Goal: Obtain resource: Download file/media

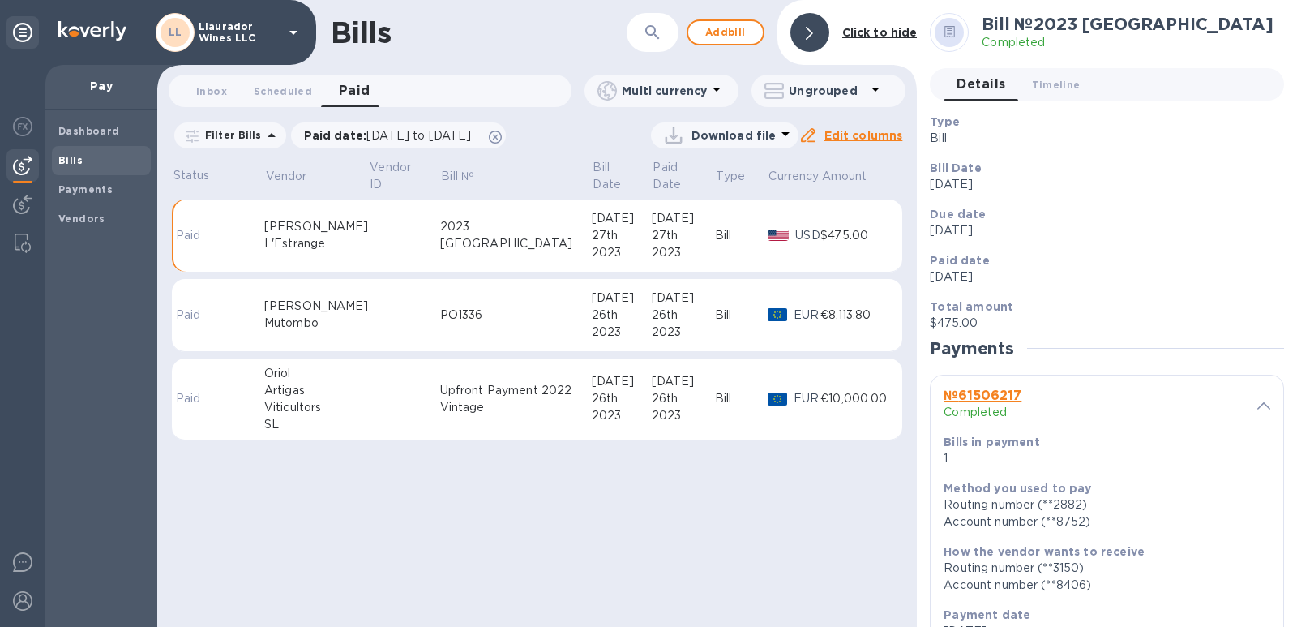
scroll to position [270, 0]
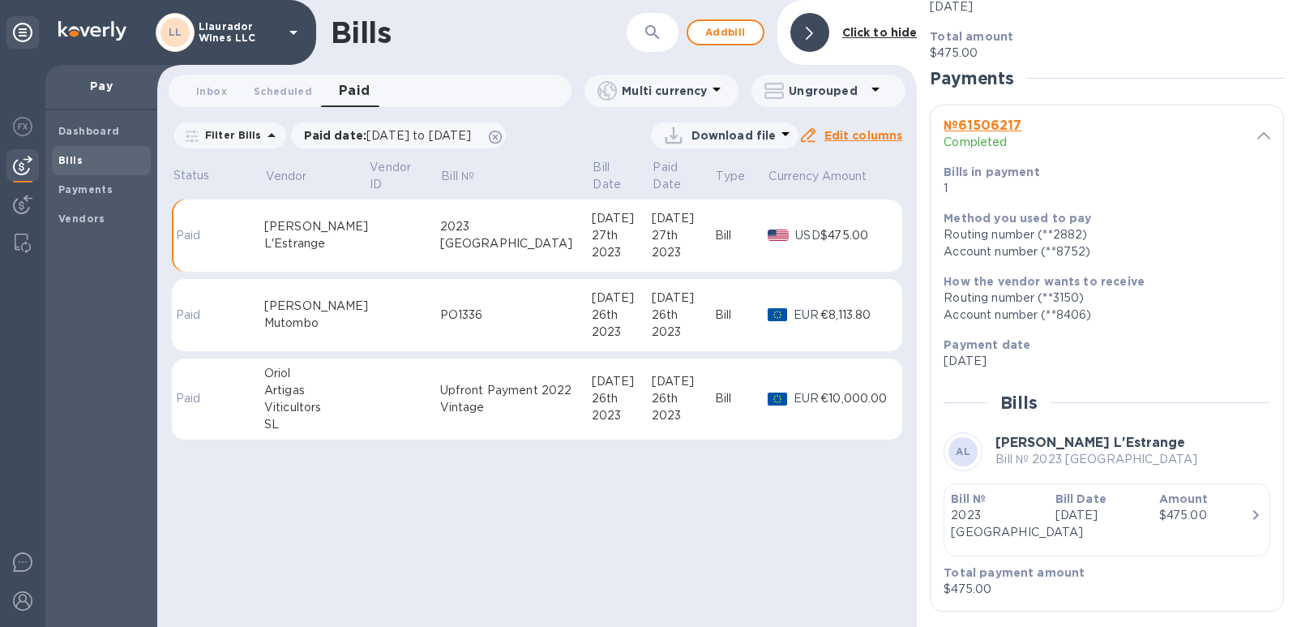
click at [389, 135] on span "[DATE] to [DATE]" at bounding box center [418, 135] width 105 height 13
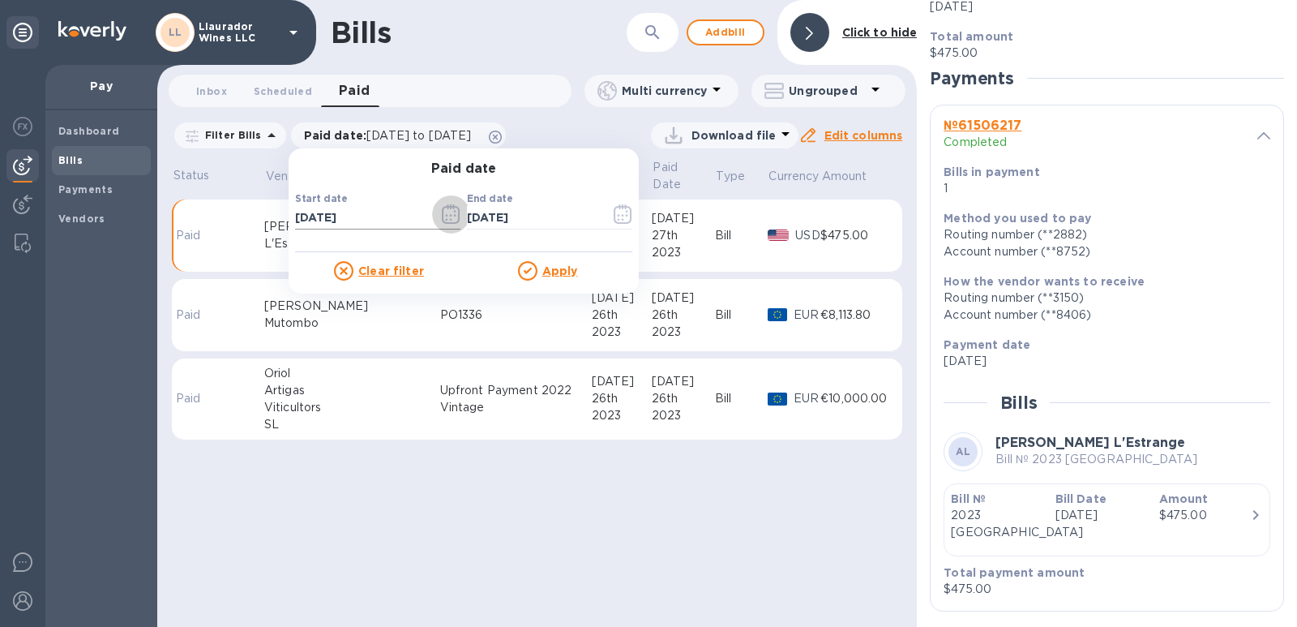
click at [446, 212] on icon "button" at bounding box center [451, 213] width 19 height 19
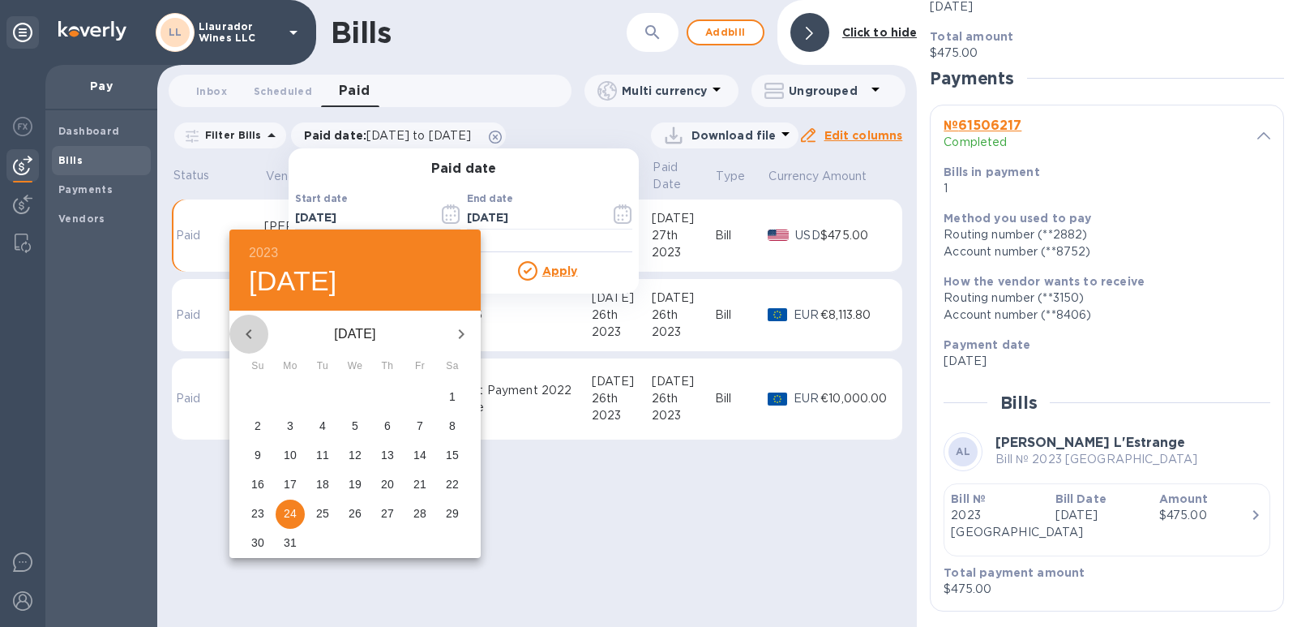
click at [245, 332] on icon "button" at bounding box center [248, 333] width 19 height 19
drag, startPoint x: 282, startPoint y: 234, endPoint x: 276, endPoint y: 244, distance: 11.7
click at [282, 235] on div "2023 [DATE]" at bounding box center [354, 269] width 251 height 81
click at [270, 246] on h6 "2023" at bounding box center [263, 253] width 29 height 23
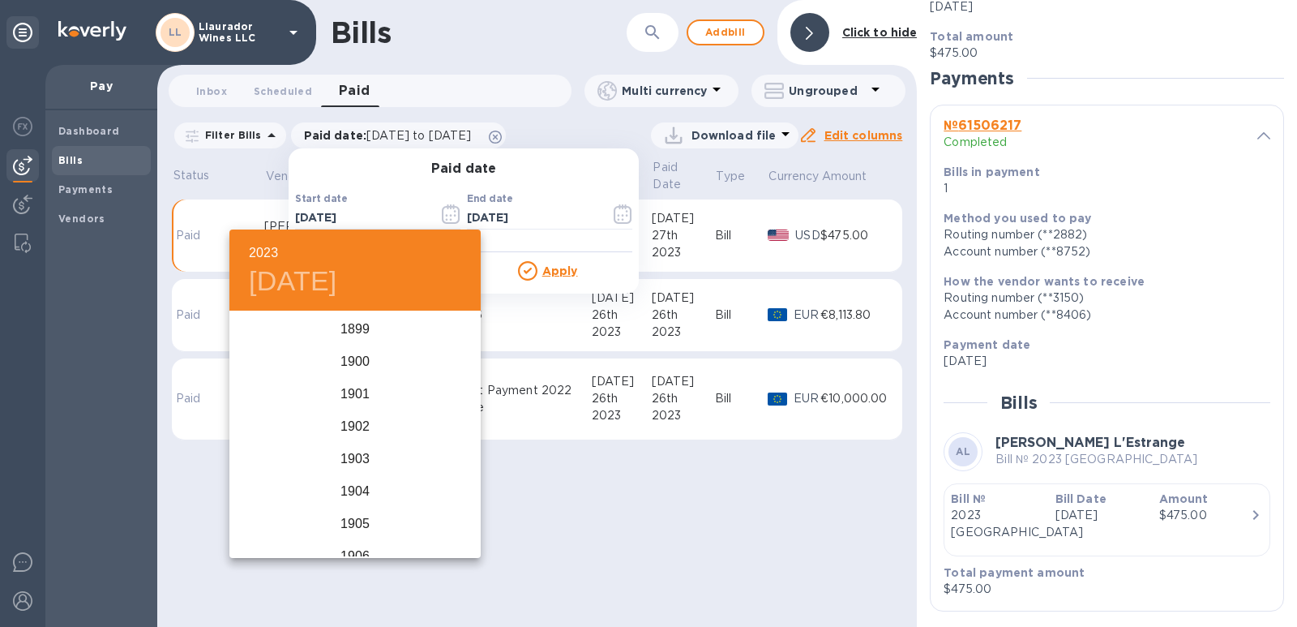
scroll to position [3924, 0]
click at [351, 397] on div "2022" at bounding box center [354, 394] width 251 height 32
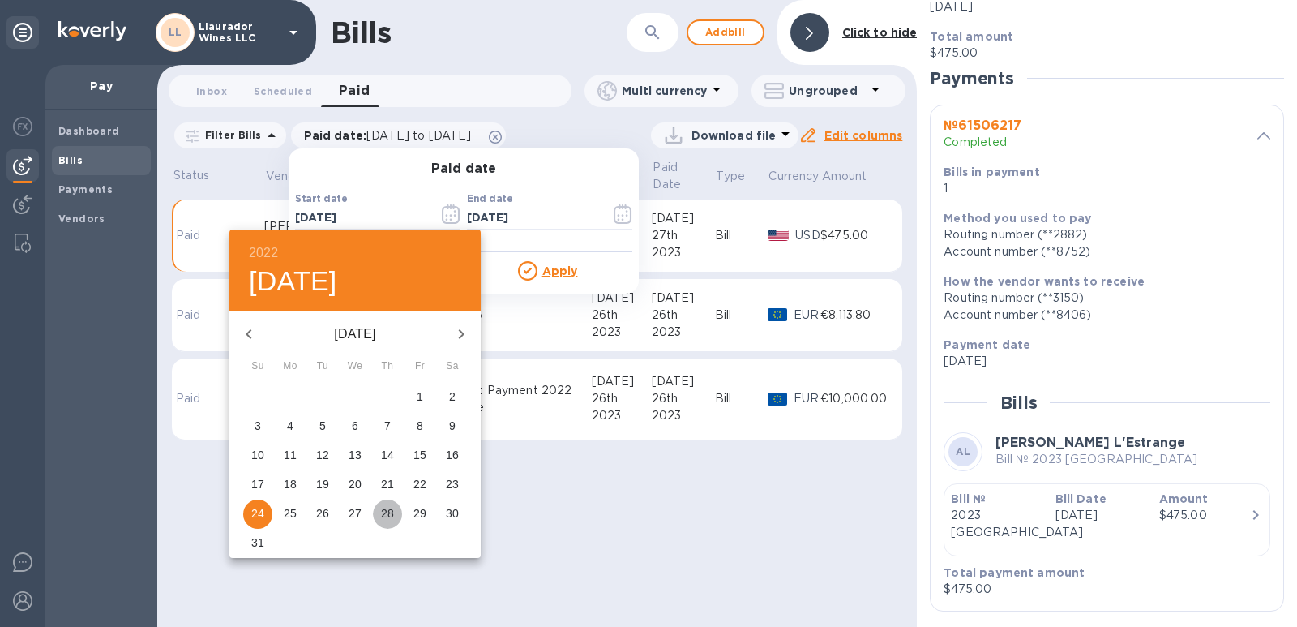
click at [379, 512] on span "28" at bounding box center [387, 513] width 29 height 16
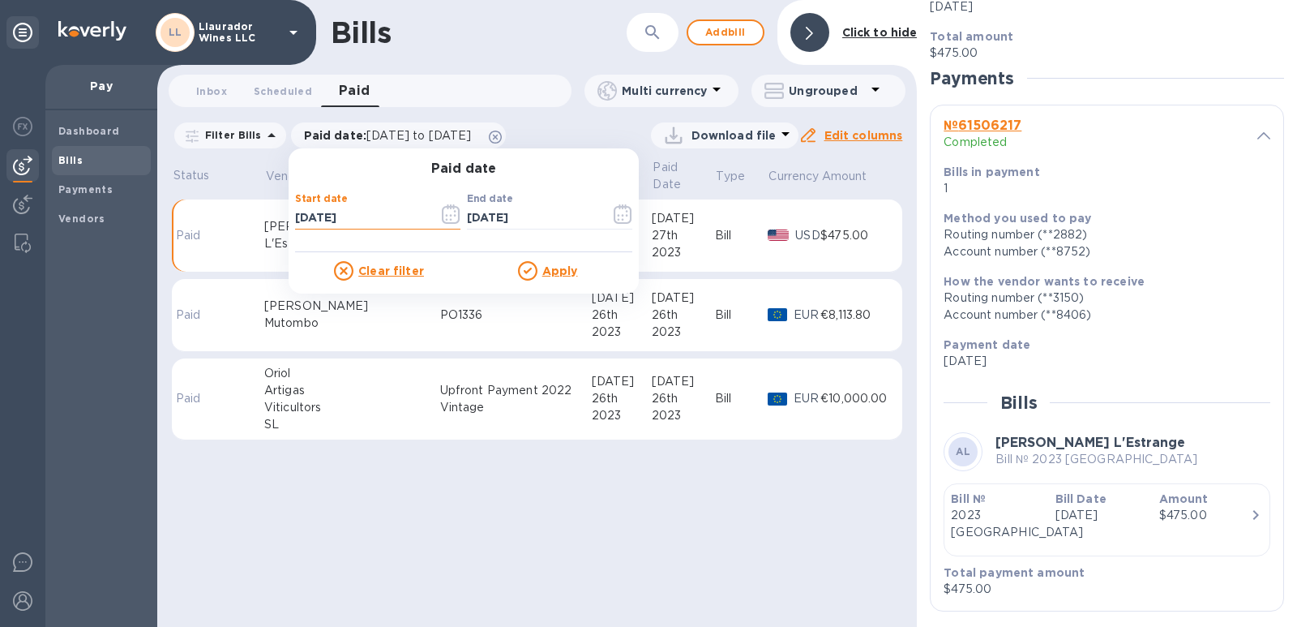
drag, startPoint x: 416, startPoint y: 212, endPoint x: 461, endPoint y: 210, distance: 44.6
click at [415, 212] on input "[DATE]" at bounding box center [360, 218] width 131 height 24
click at [444, 212] on icon "button" at bounding box center [451, 213] width 19 height 19
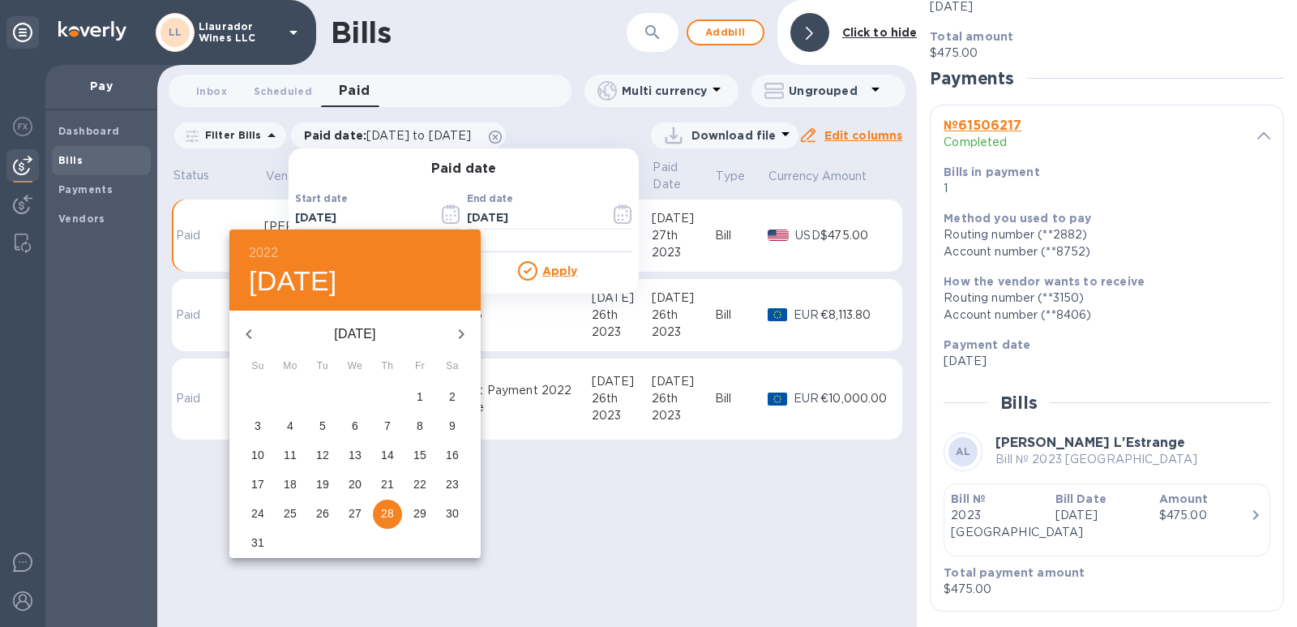
click at [456, 336] on button "button" at bounding box center [461, 334] width 39 height 39
click at [452, 332] on icon "button" at bounding box center [461, 333] width 19 height 19
click at [285, 512] on p "28" at bounding box center [290, 513] width 13 height 16
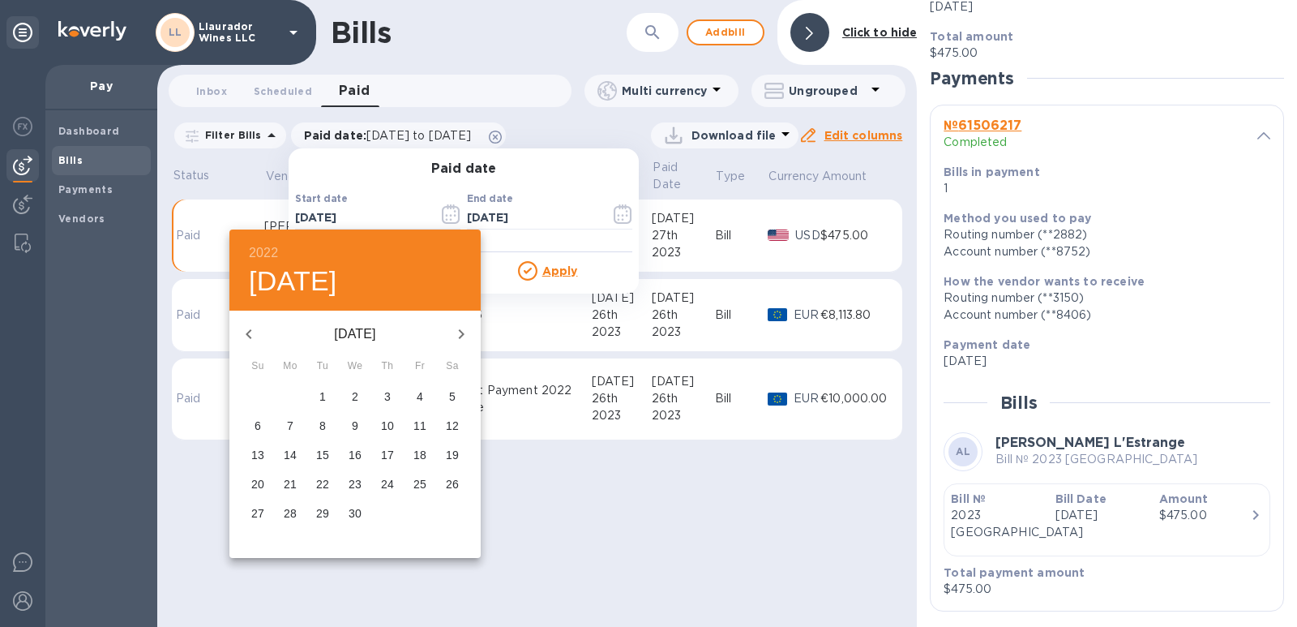
type input "[DATE]"
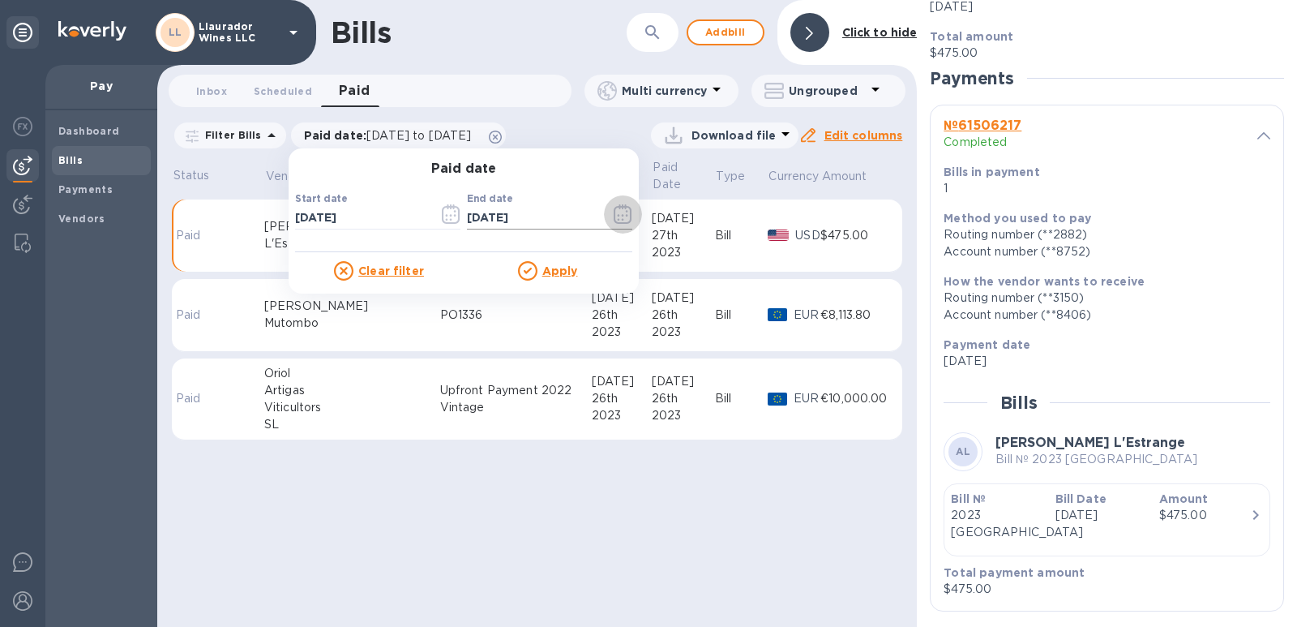
click at [614, 212] on icon "button" at bounding box center [623, 213] width 19 height 19
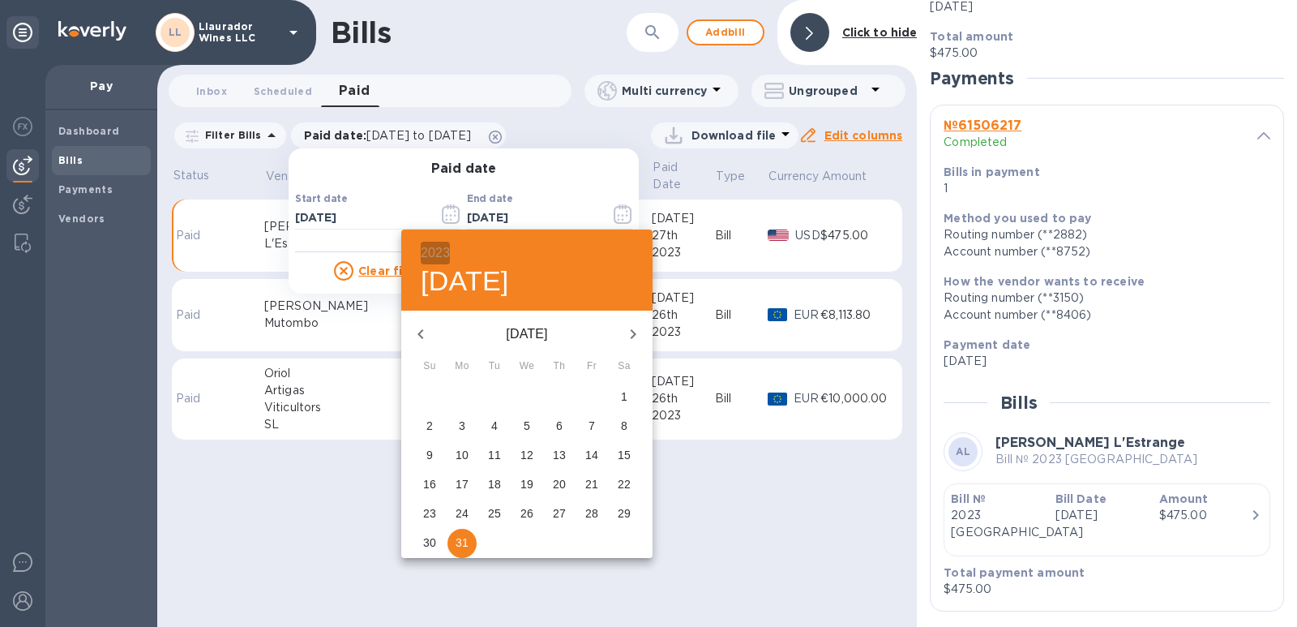
click at [427, 257] on h6 "2023" at bounding box center [435, 253] width 29 height 23
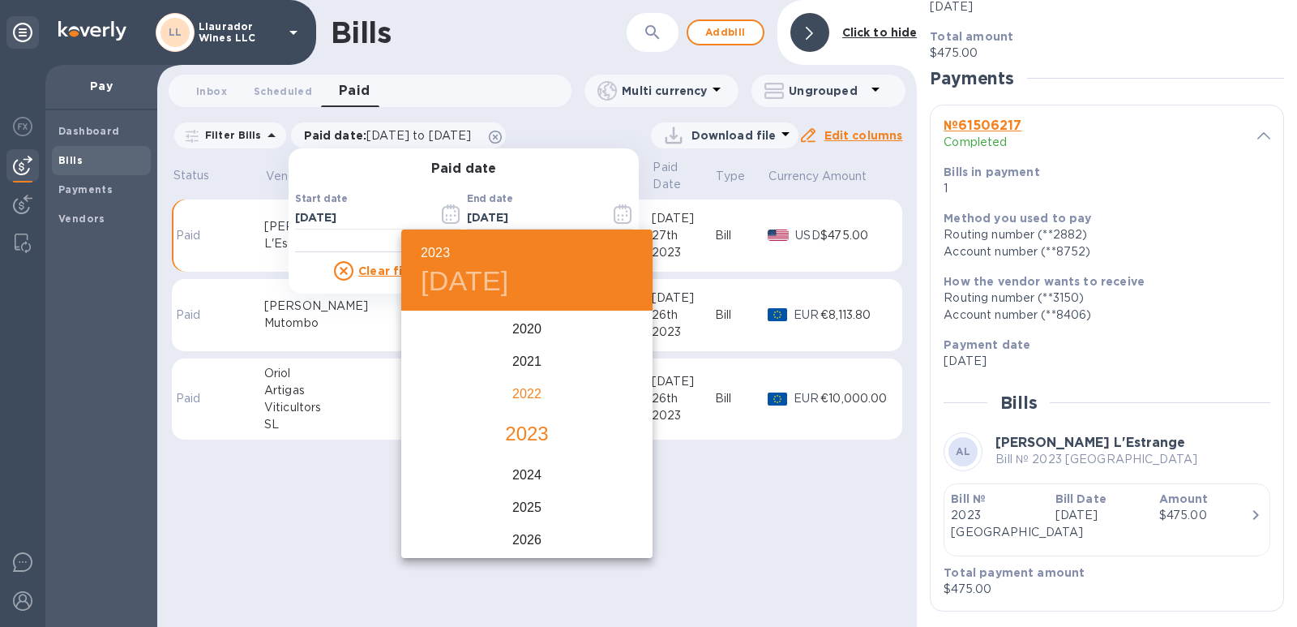
click at [515, 399] on div "2022" at bounding box center [526, 394] width 251 height 32
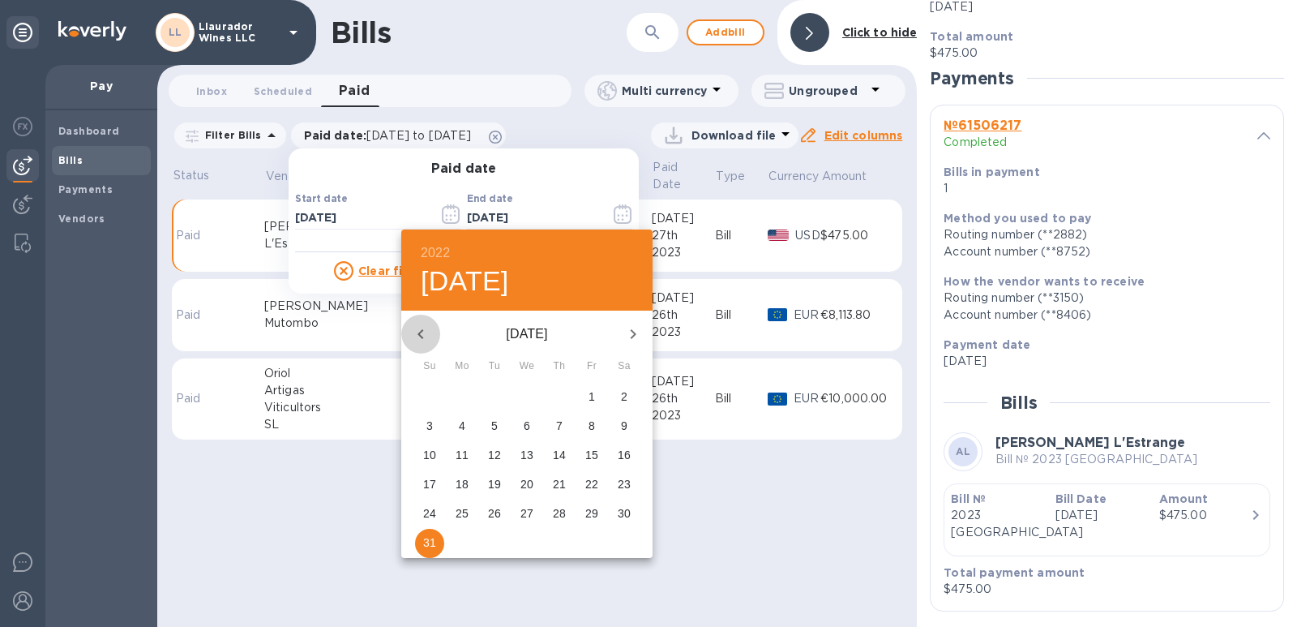
click at [429, 326] on icon "button" at bounding box center [420, 333] width 19 height 19
click at [428, 326] on icon "button" at bounding box center [420, 333] width 19 height 19
click at [428, 327] on icon "button" at bounding box center [420, 333] width 19 height 19
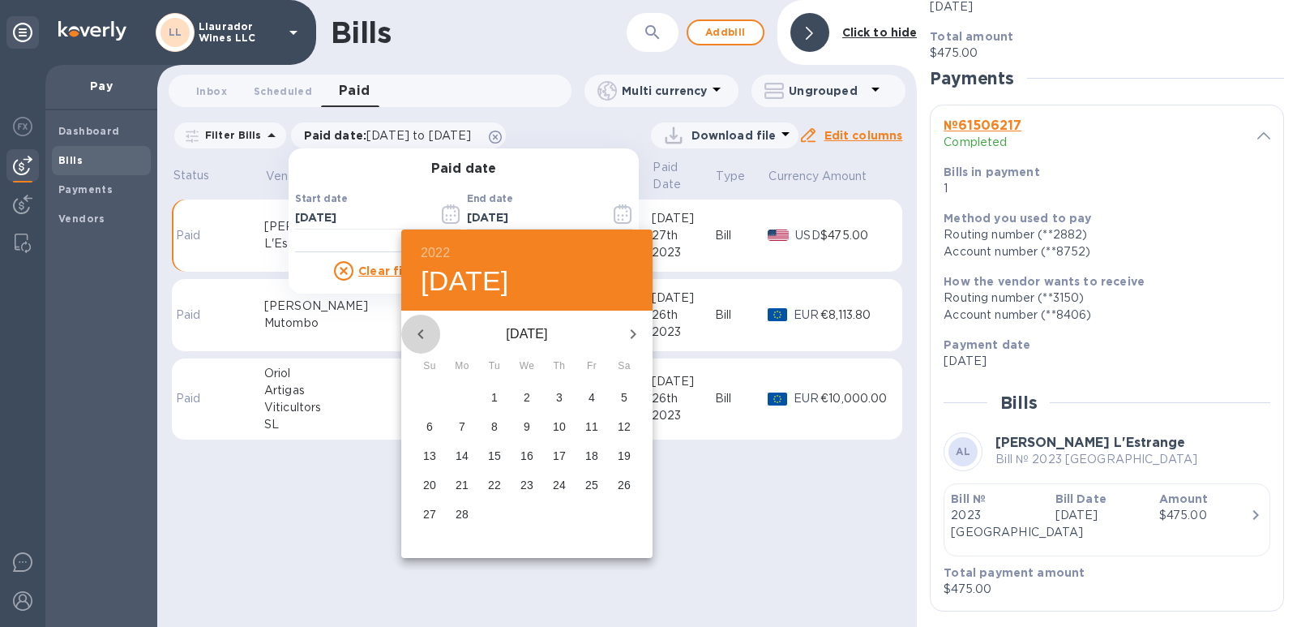
click at [428, 327] on icon "button" at bounding box center [420, 333] width 19 height 19
click at [439, 290] on h4 "[DATE]" at bounding box center [465, 281] width 88 height 34
click at [423, 327] on icon "button" at bounding box center [420, 333] width 19 height 19
click at [423, 328] on icon "button" at bounding box center [420, 333] width 19 height 19
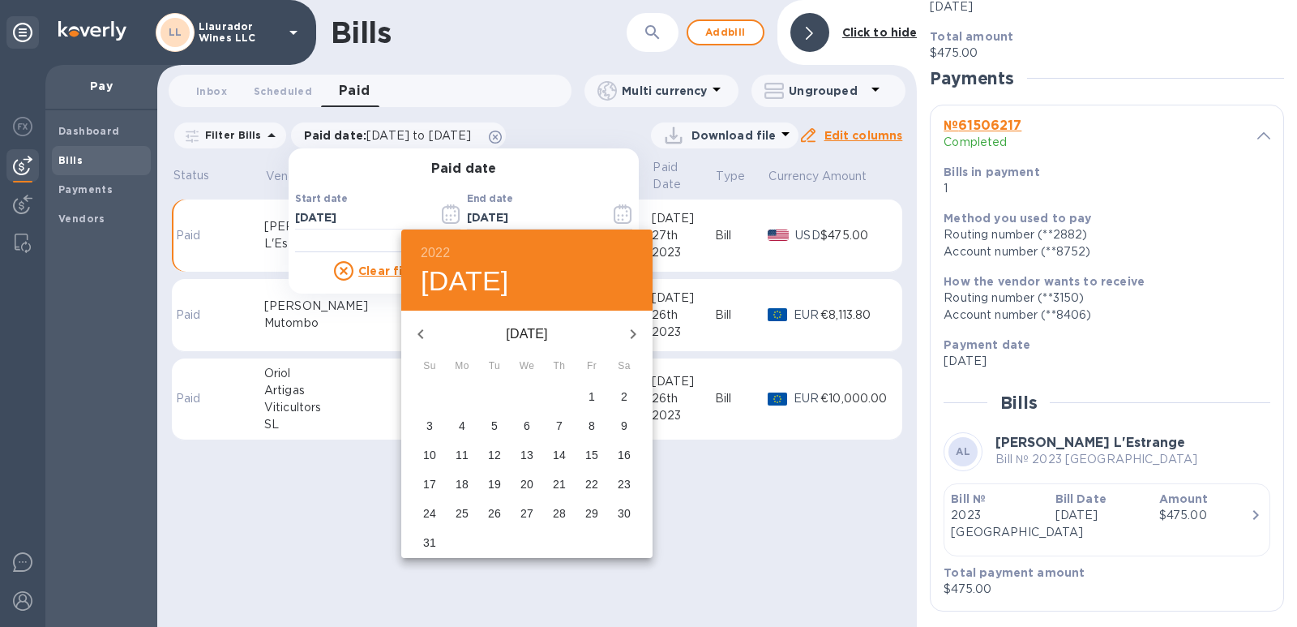
drag, startPoint x: 423, startPoint y: 328, endPoint x: 619, endPoint y: 295, distance: 198.1
click at [589, 319] on div "[DATE]" at bounding box center [526, 334] width 251 height 39
click at [636, 332] on icon "button" at bounding box center [632, 333] width 19 height 19
click at [635, 333] on icon "button" at bounding box center [634, 334] width 6 height 10
click at [634, 333] on icon "button" at bounding box center [634, 334] width 6 height 10
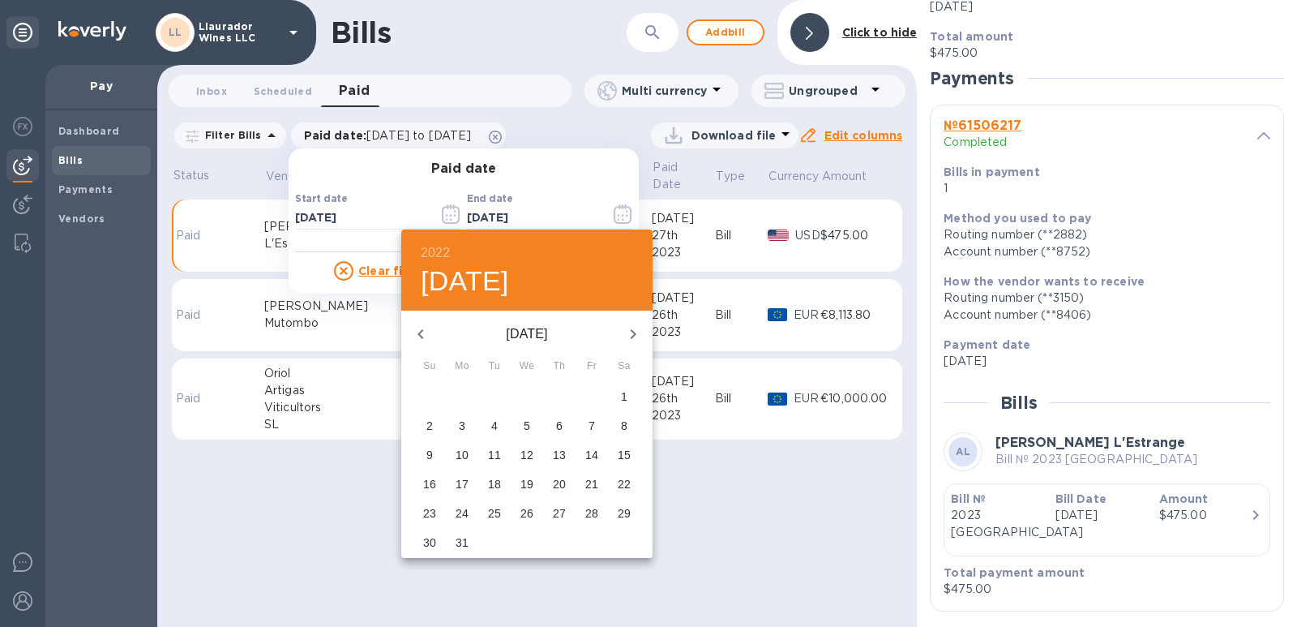
click at [633, 333] on icon "button" at bounding box center [632, 333] width 19 height 19
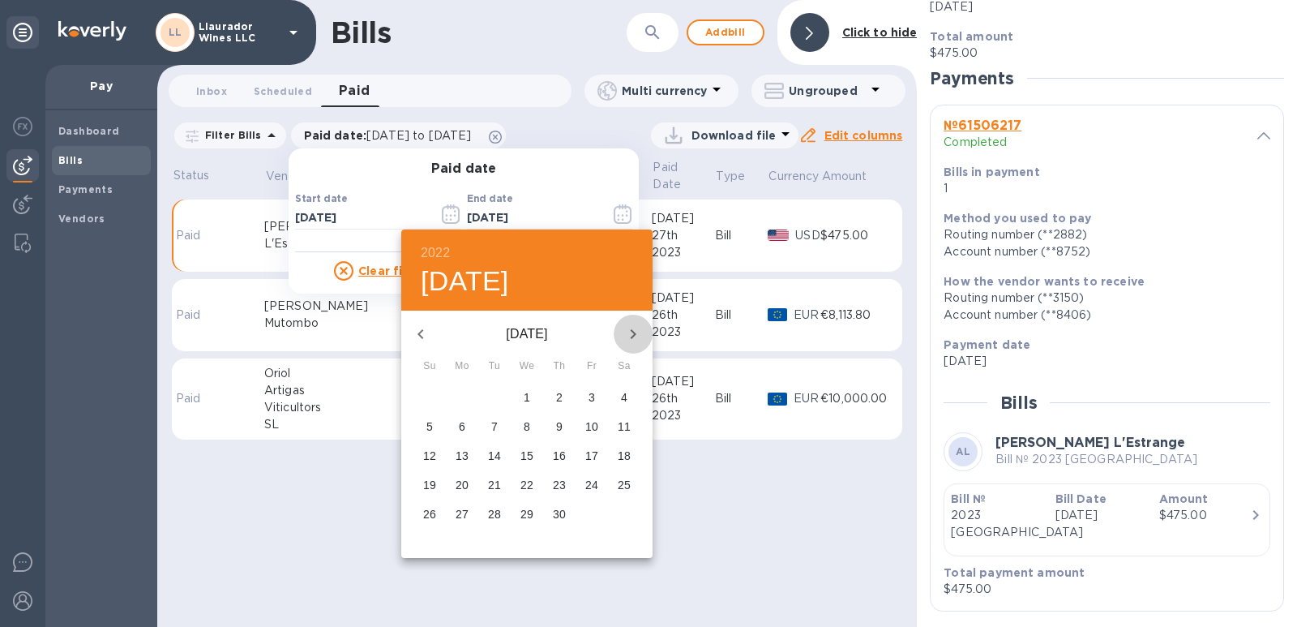
click at [633, 333] on icon "button" at bounding box center [632, 333] width 19 height 19
click at [632, 334] on icon "button" at bounding box center [632, 333] width 19 height 19
click at [632, 335] on icon "button" at bounding box center [632, 333] width 19 height 19
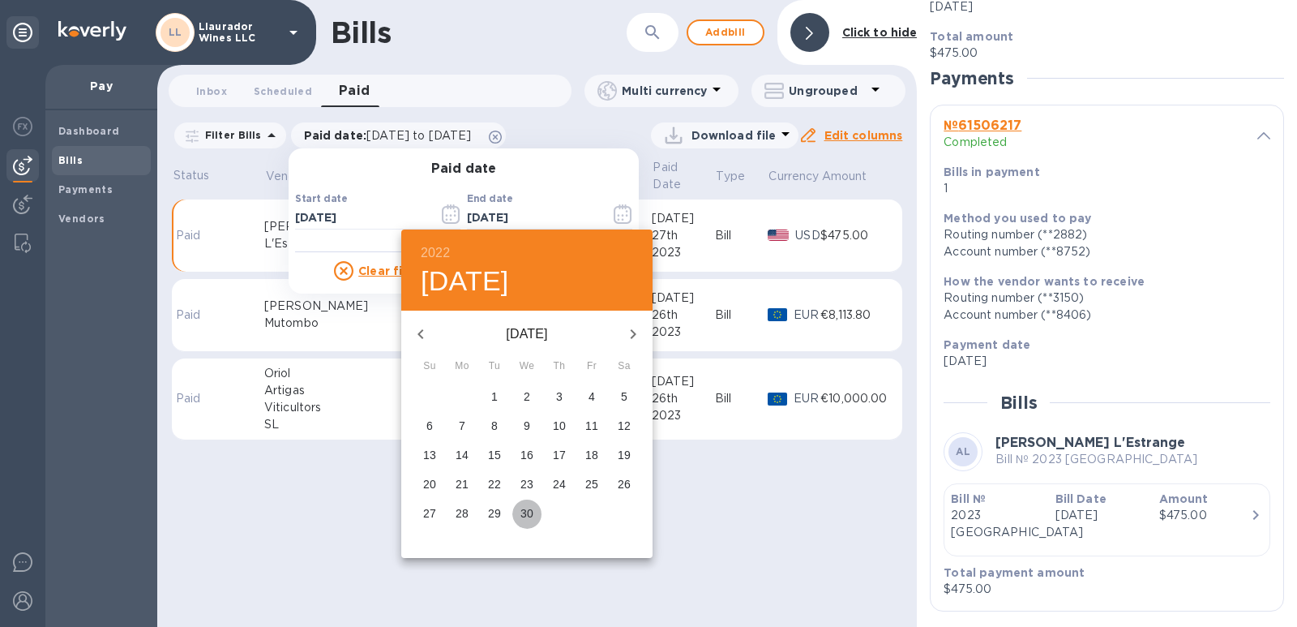
click at [529, 525] on button "30" at bounding box center [526, 513] width 29 height 29
type input "[DATE]"
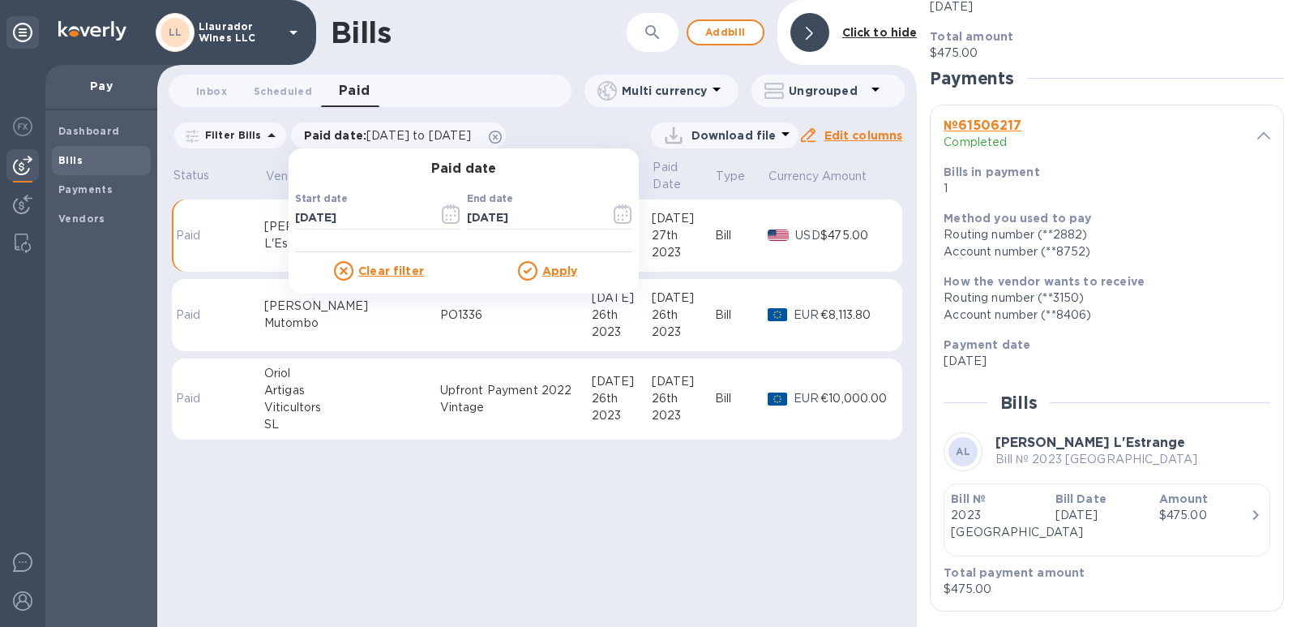
click at [536, 279] on div at bounding box center [530, 270] width 24 height 19
click at [549, 272] on u "Apply" at bounding box center [560, 270] width 36 height 13
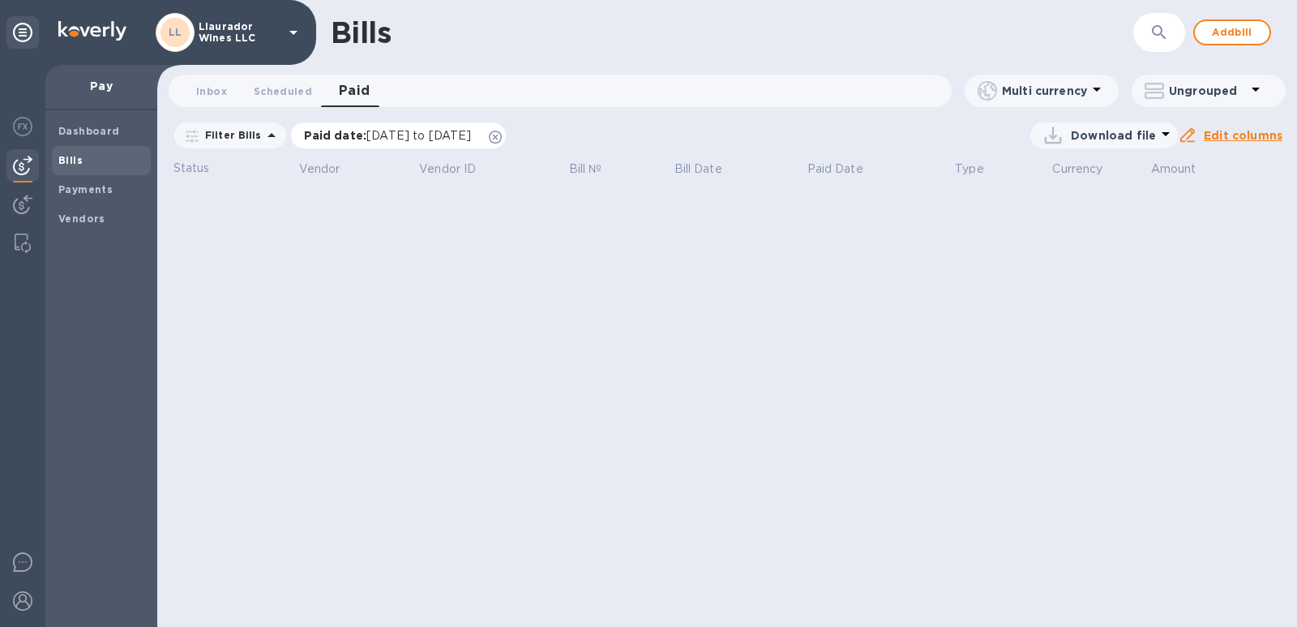
click at [471, 137] on span "[DATE] to [DATE]" at bounding box center [418, 135] width 105 height 13
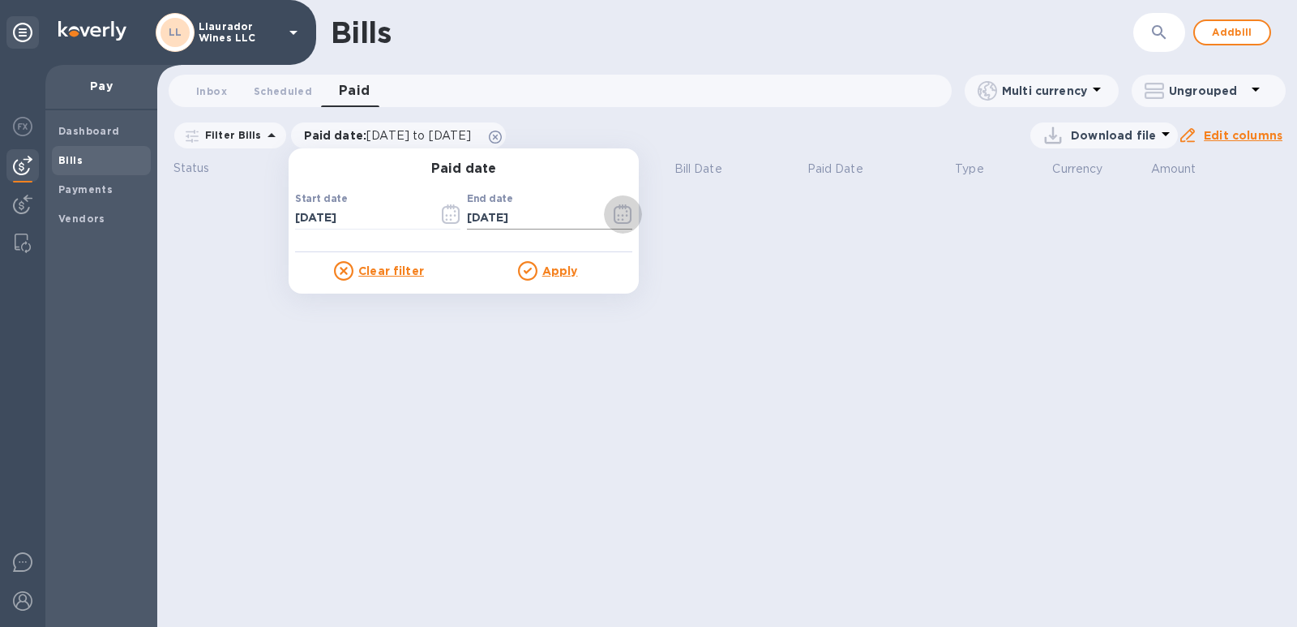
click at [615, 215] on icon "button" at bounding box center [623, 213] width 19 height 19
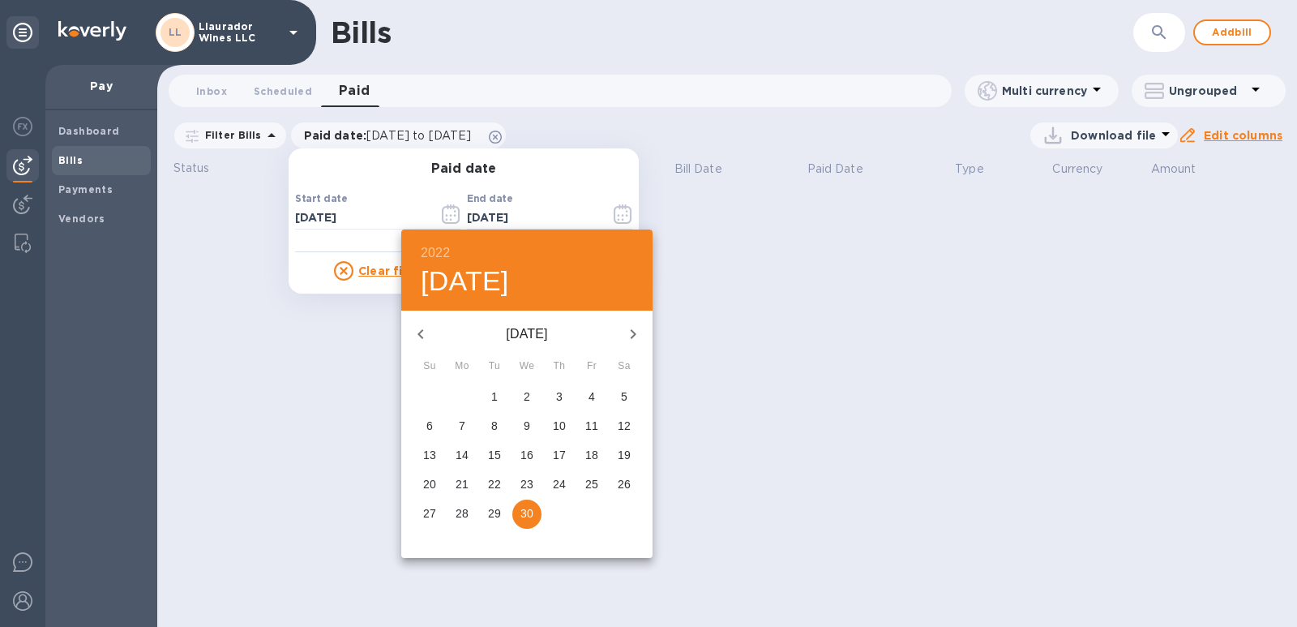
click at [632, 335] on icon "button" at bounding box center [632, 333] width 19 height 19
click at [627, 510] on p "31" at bounding box center [624, 513] width 13 height 16
type input "[DATE]"
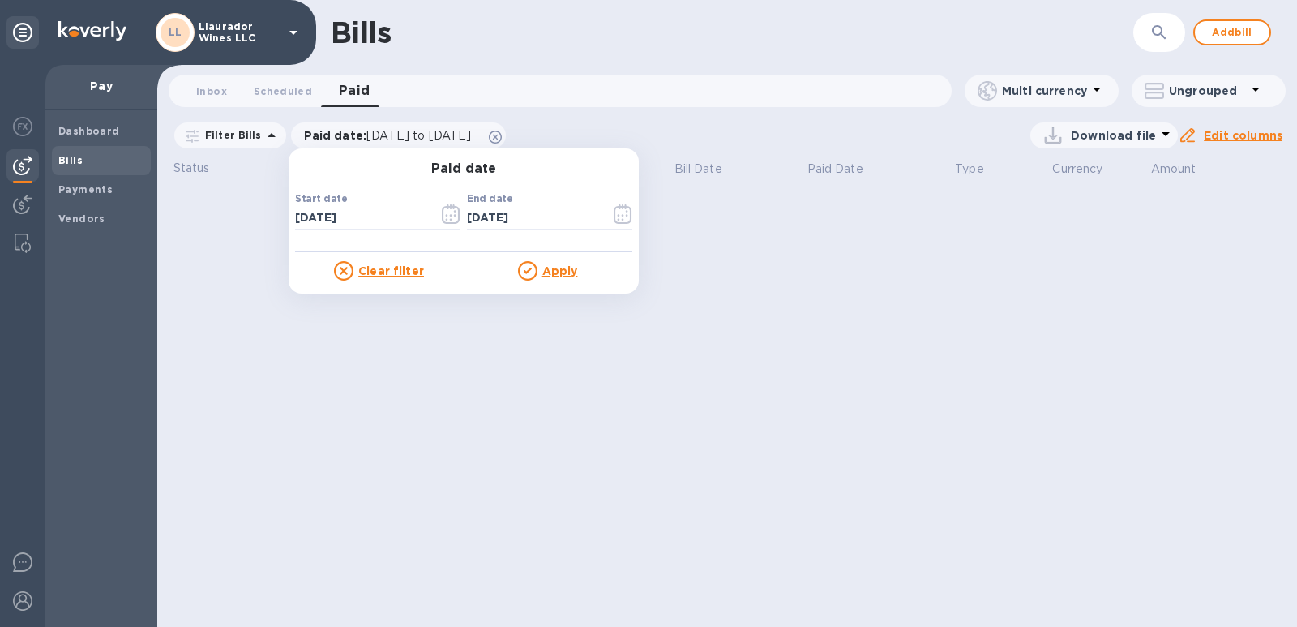
click at [553, 276] on u "Apply" at bounding box center [560, 270] width 36 height 13
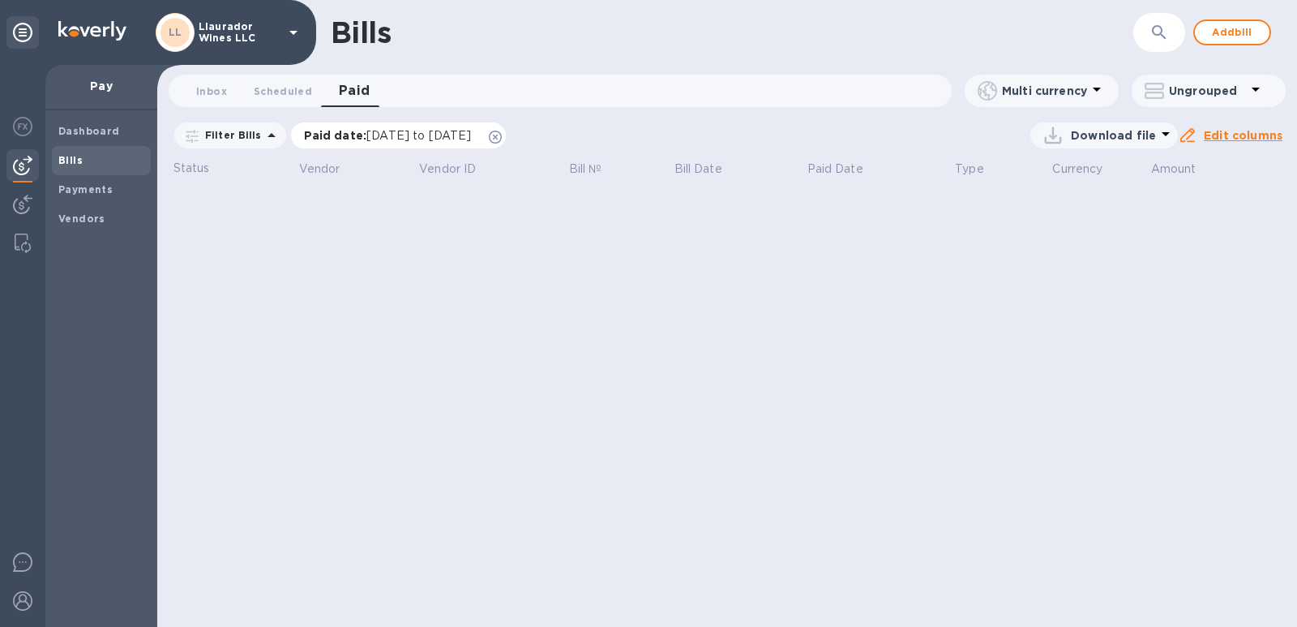
click at [435, 139] on span "[DATE] to [DATE]" at bounding box center [418, 135] width 105 height 13
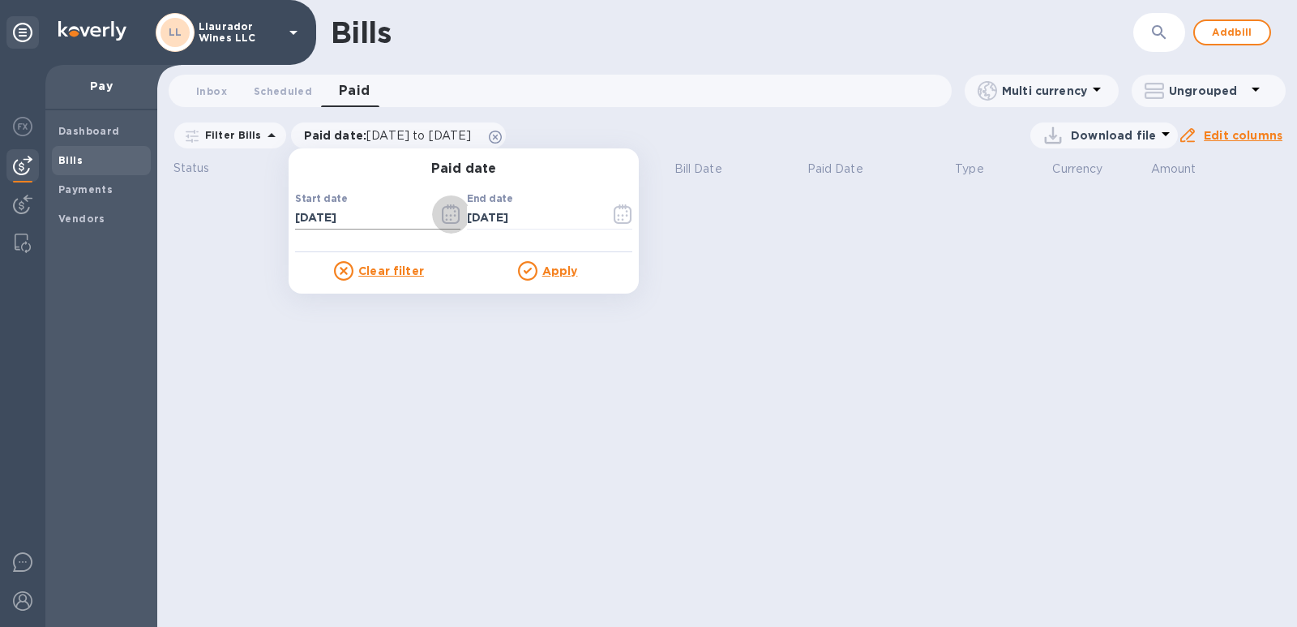
click at [446, 215] on icon "button" at bounding box center [451, 213] width 19 height 19
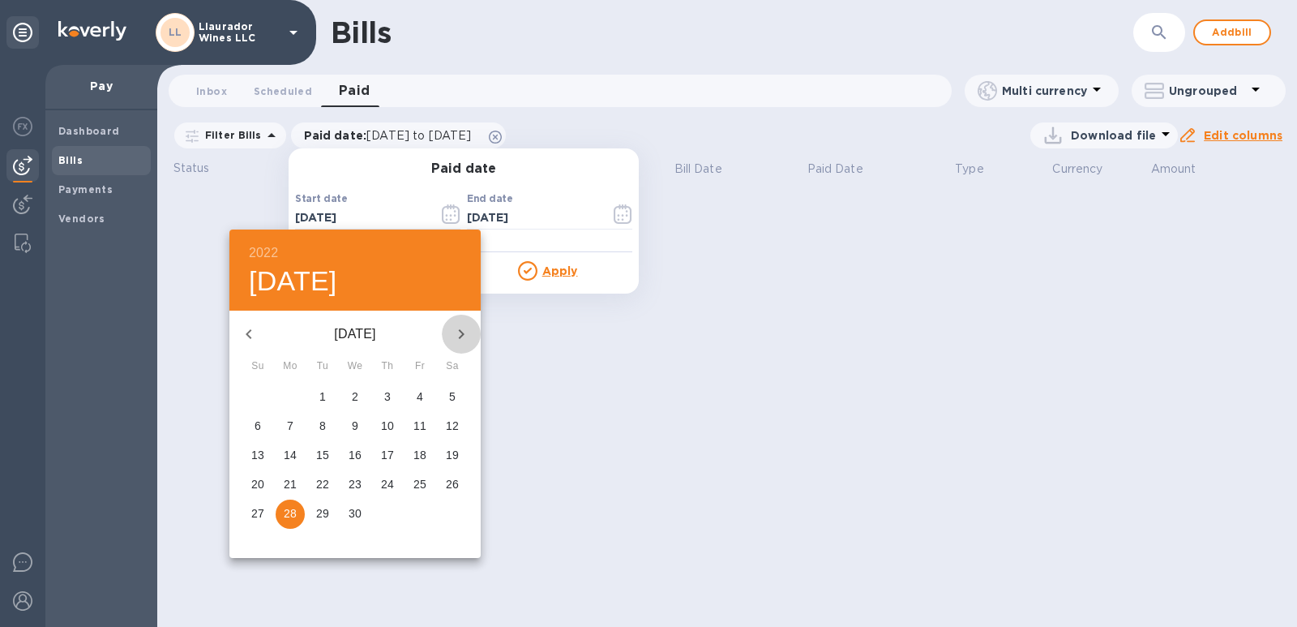
click at [456, 334] on icon "button" at bounding box center [461, 333] width 19 height 19
drag, startPoint x: 392, startPoint y: 400, endPoint x: 417, endPoint y: 379, distance: 32.8
click at [392, 399] on span "1" at bounding box center [387, 396] width 29 height 16
type input "[DATE]"
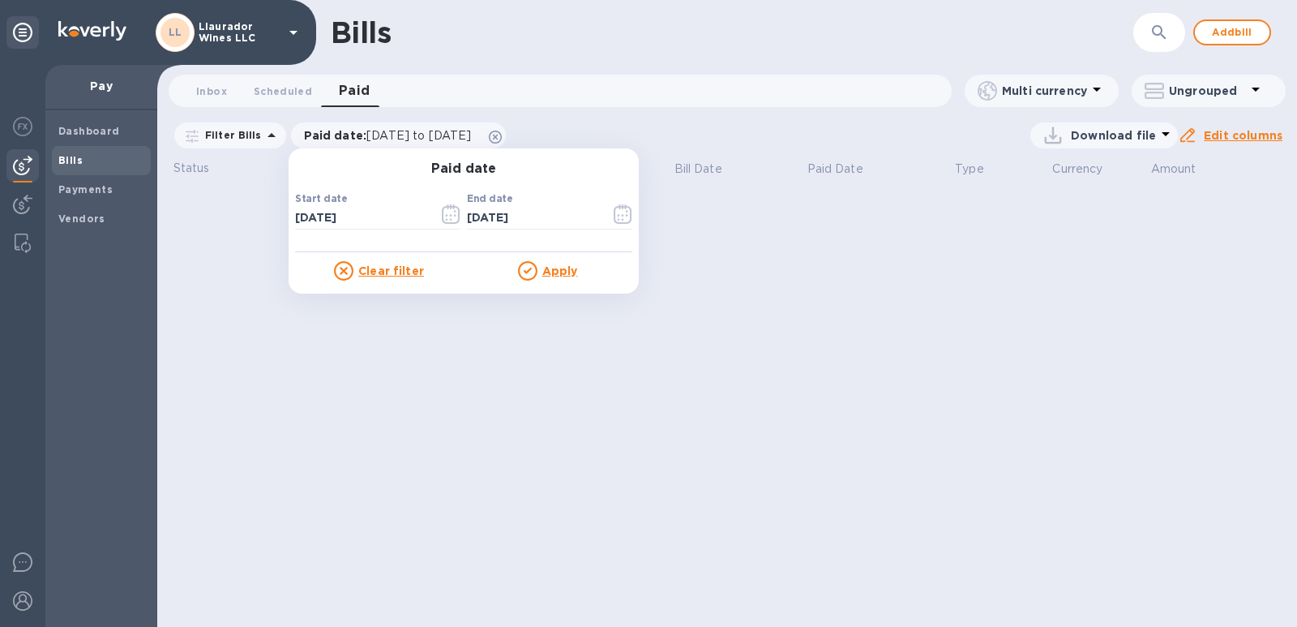
click at [550, 263] on p "Apply" at bounding box center [560, 271] width 36 height 16
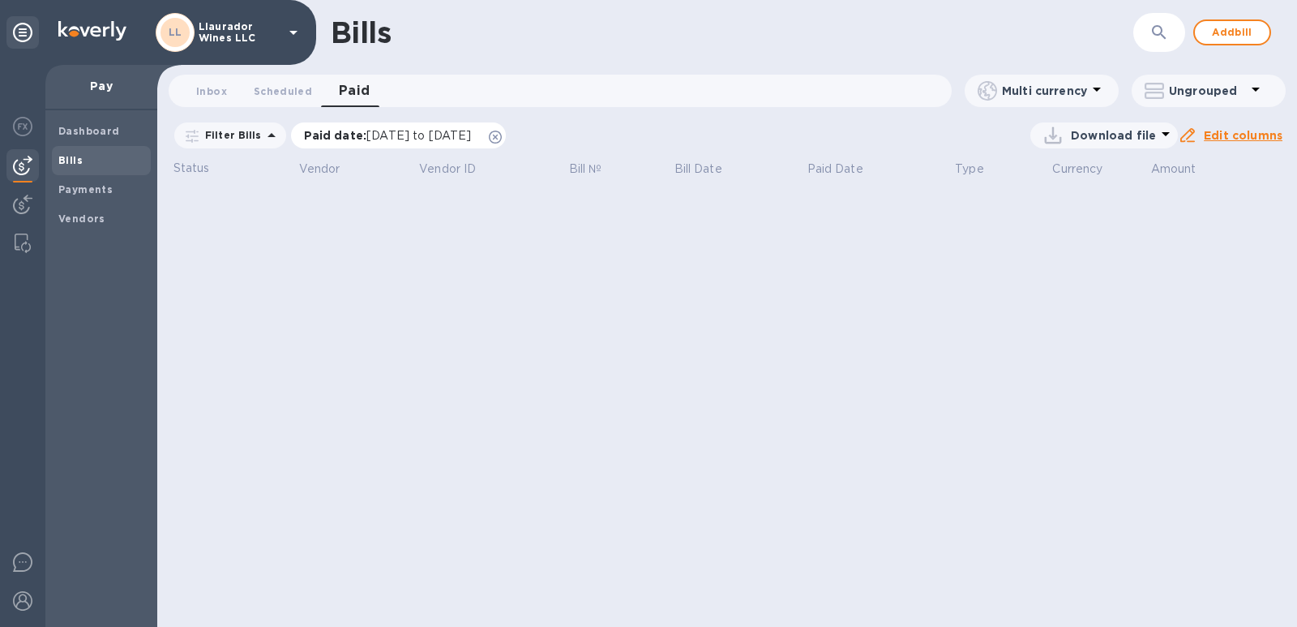
click at [471, 141] on span "[DATE] to [DATE]" at bounding box center [418, 135] width 105 height 13
drag, startPoint x: 471, startPoint y: 137, endPoint x: 465, endPoint y: 144, distance: 9.2
click at [471, 138] on span "[DATE] to [DATE]" at bounding box center [418, 135] width 105 height 13
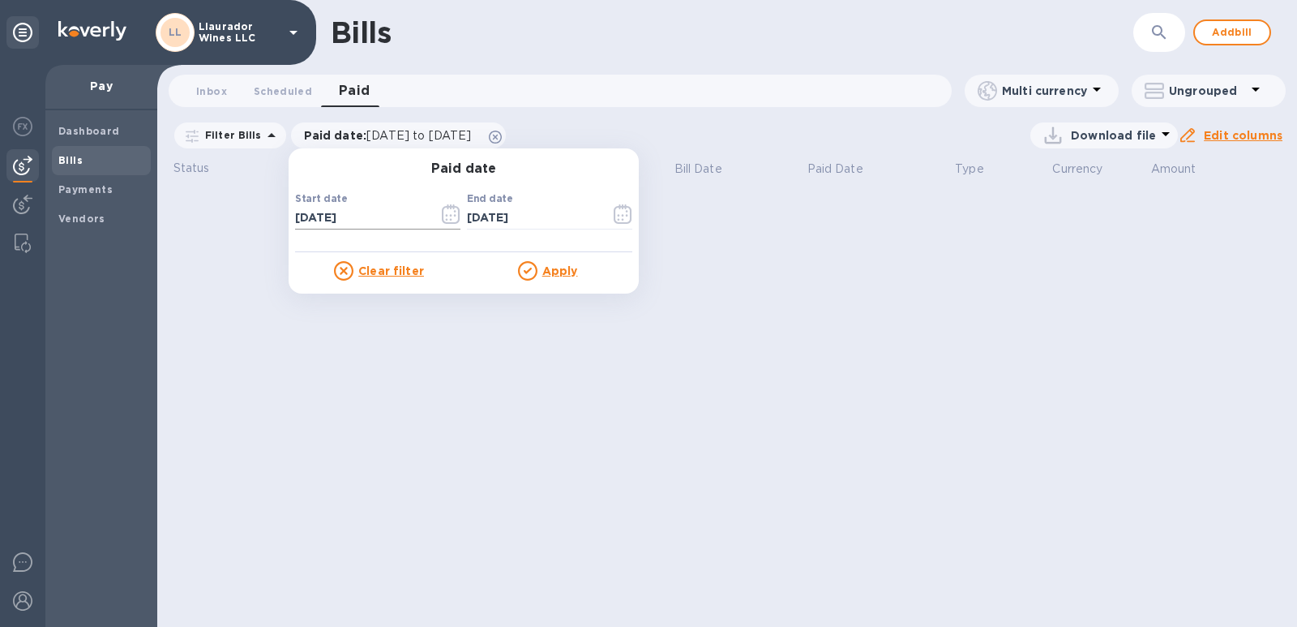
click at [445, 218] on icon "button" at bounding box center [451, 213] width 19 height 19
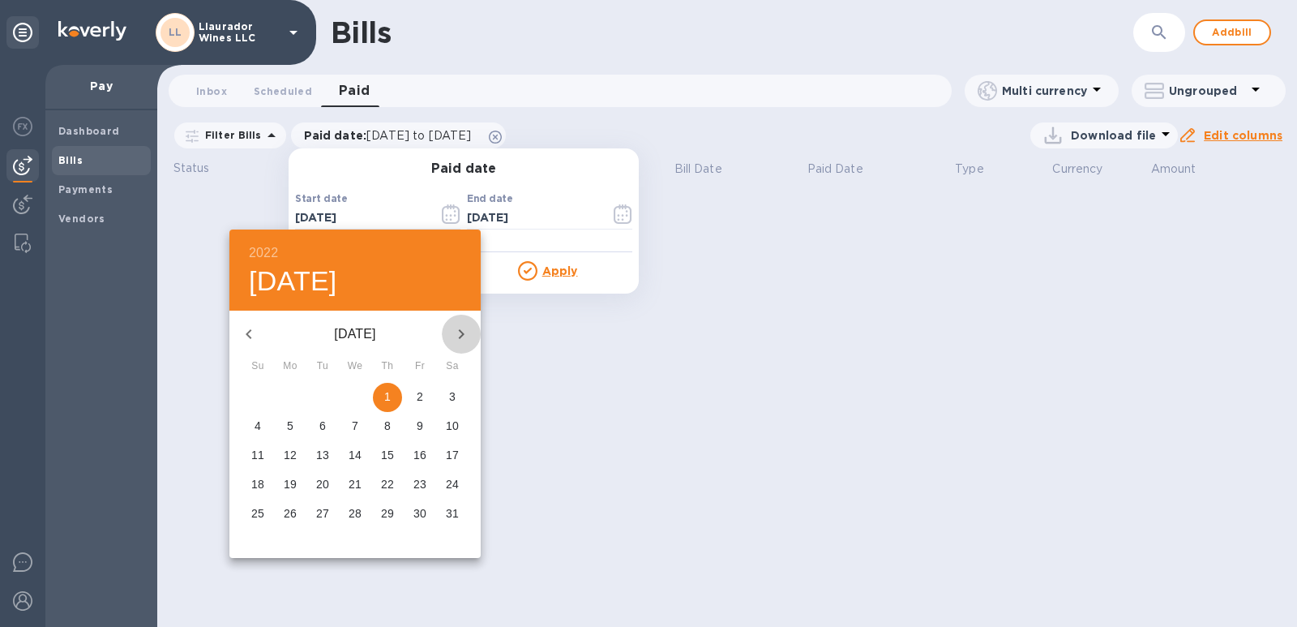
click at [458, 335] on icon "button" at bounding box center [461, 333] width 19 height 19
click at [254, 396] on span "1" at bounding box center [257, 396] width 29 height 16
type input "[DATE]"
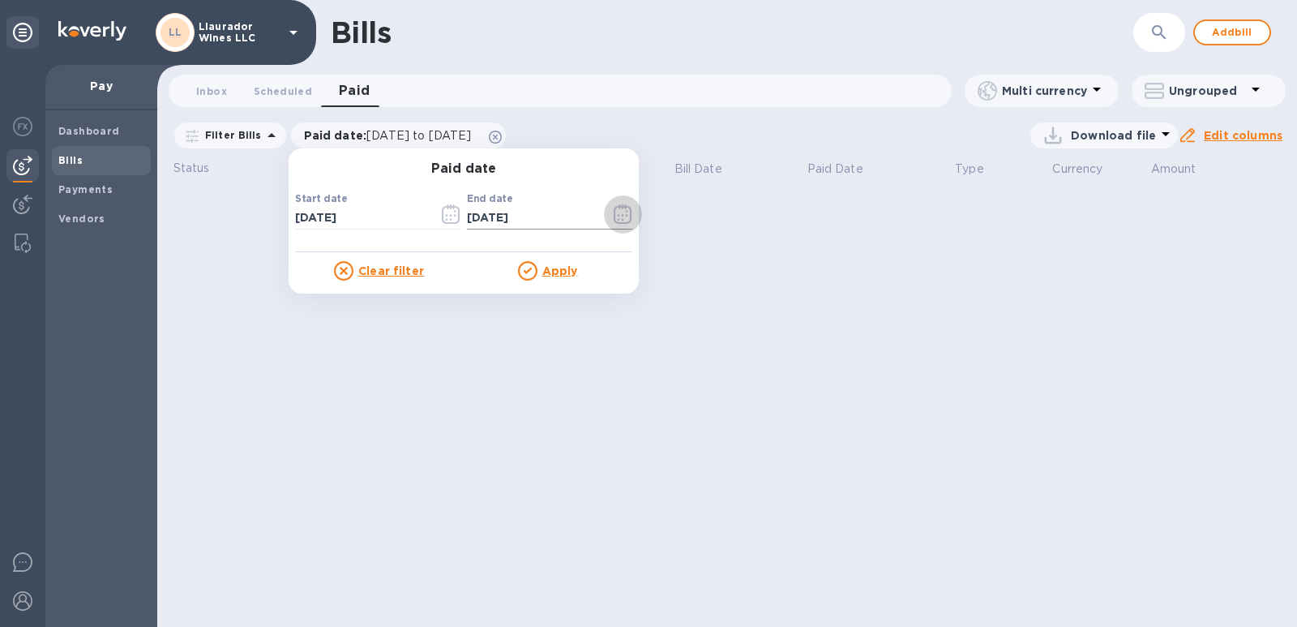
click at [614, 208] on icon "button" at bounding box center [623, 213] width 19 height 19
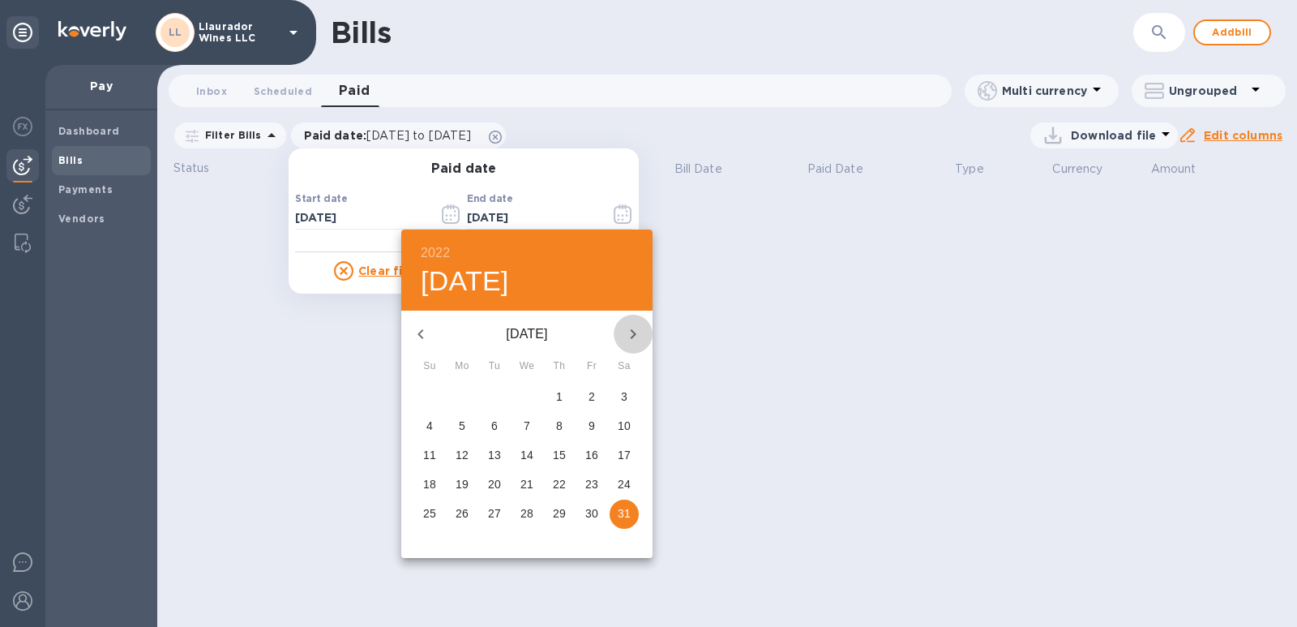
click at [631, 335] on icon "button" at bounding box center [632, 333] width 19 height 19
click at [490, 510] on p "31" at bounding box center [494, 513] width 13 height 16
type input "[DATE]"
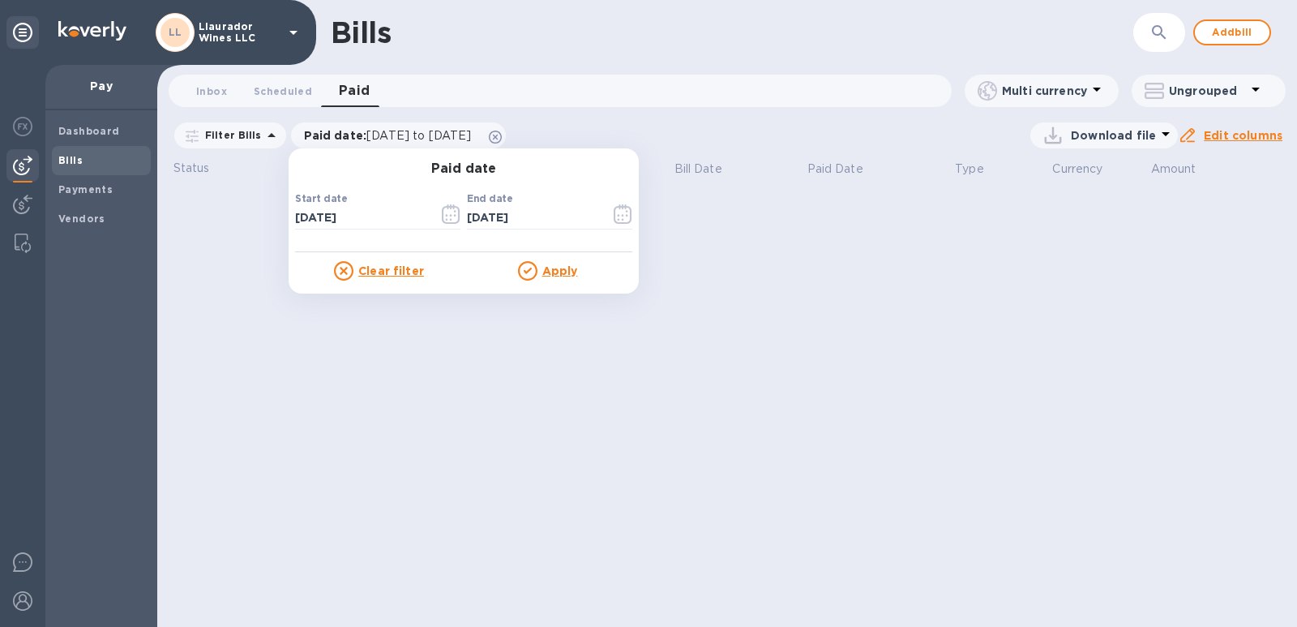
click at [543, 269] on u "Apply" at bounding box center [560, 270] width 36 height 13
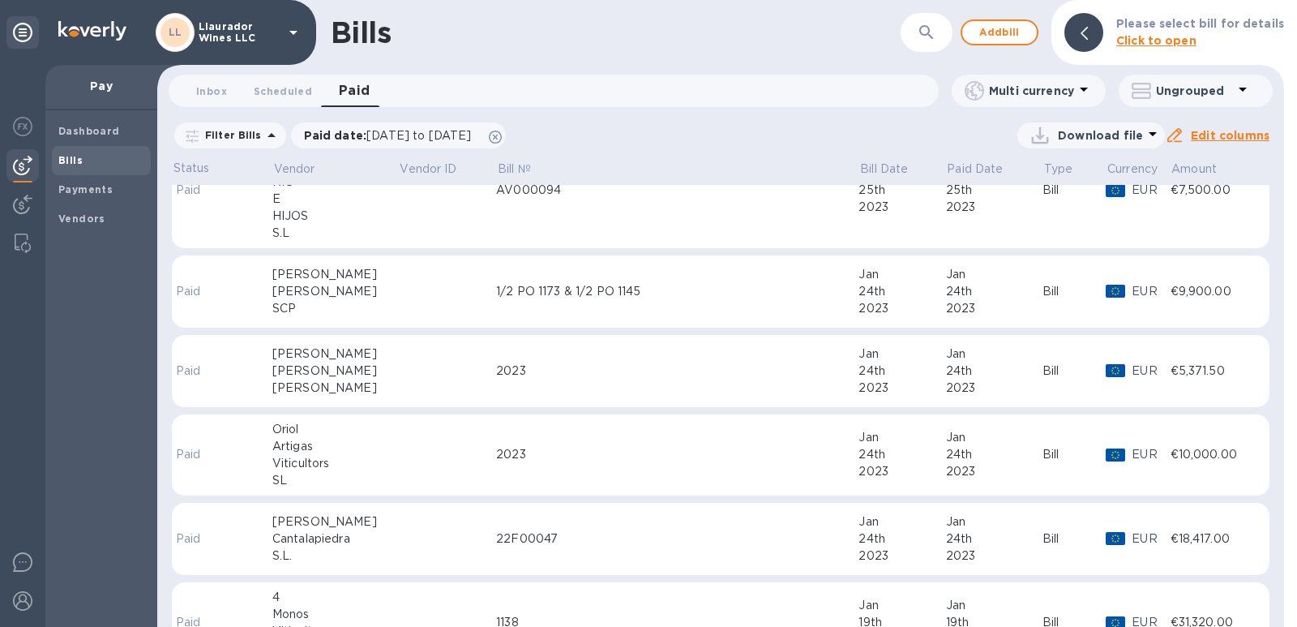
scroll to position [639, 0]
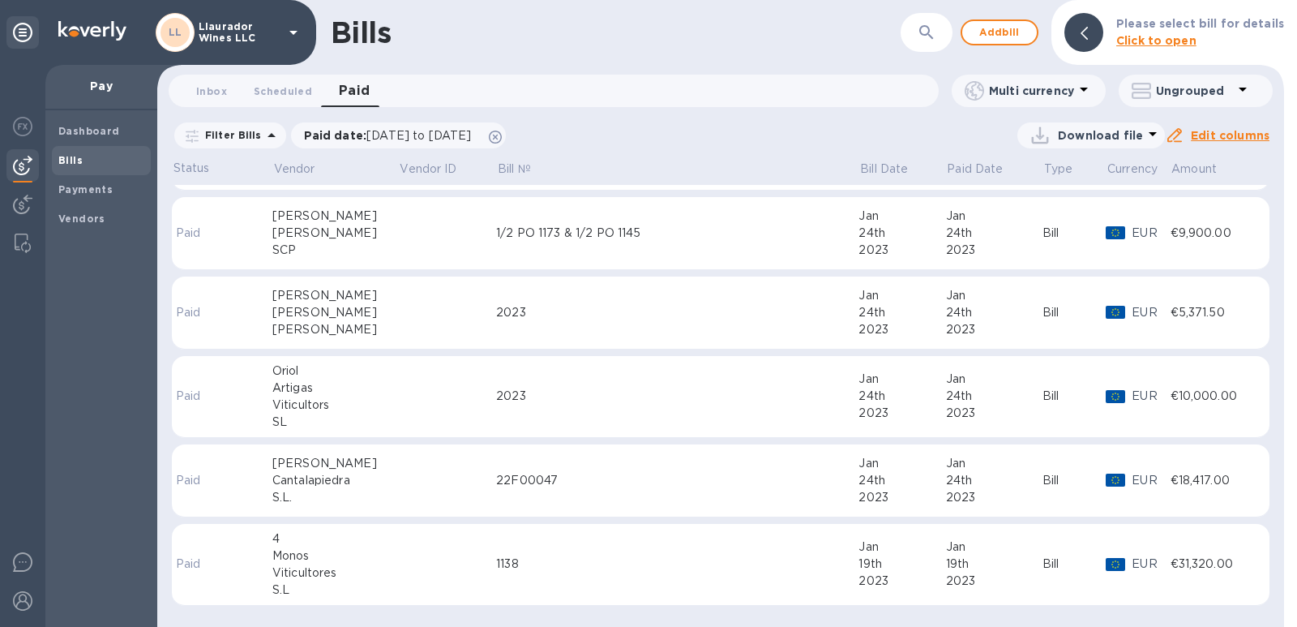
click at [308, 479] on div "Cantalapiedra" at bounding box center [335, 480] width 126 height 17
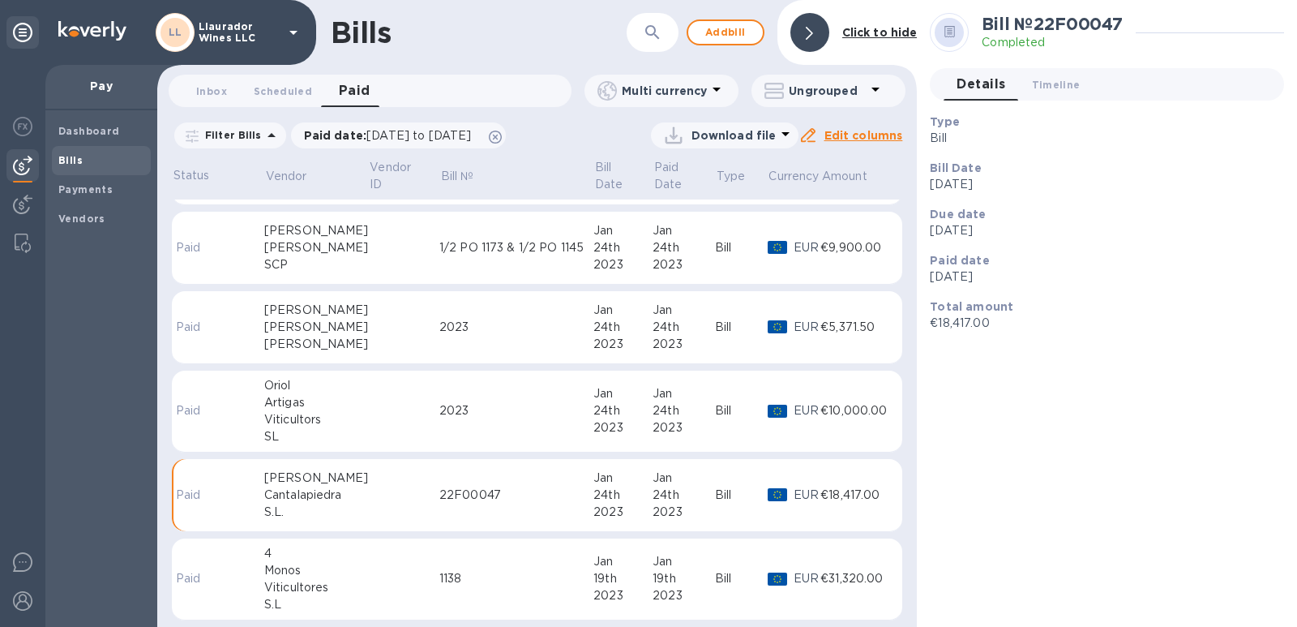
scroll to position [653, 0]
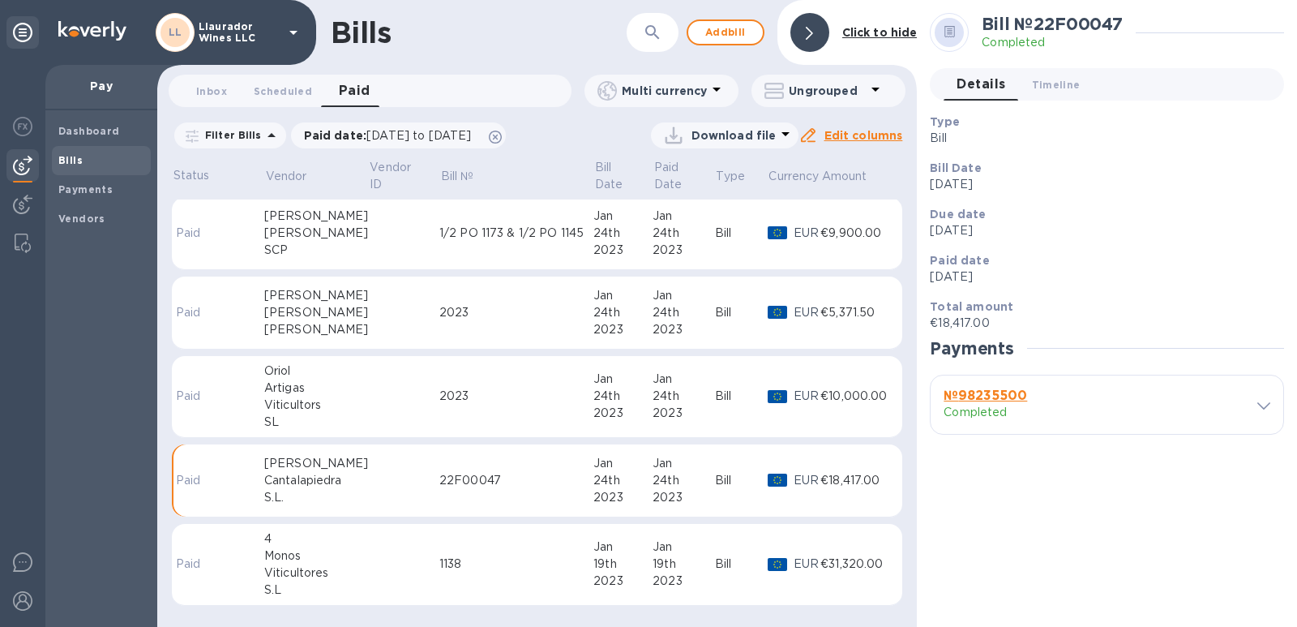
click at [1262, 407] on icon at bounding box center [1263, 405] width 13 height 7
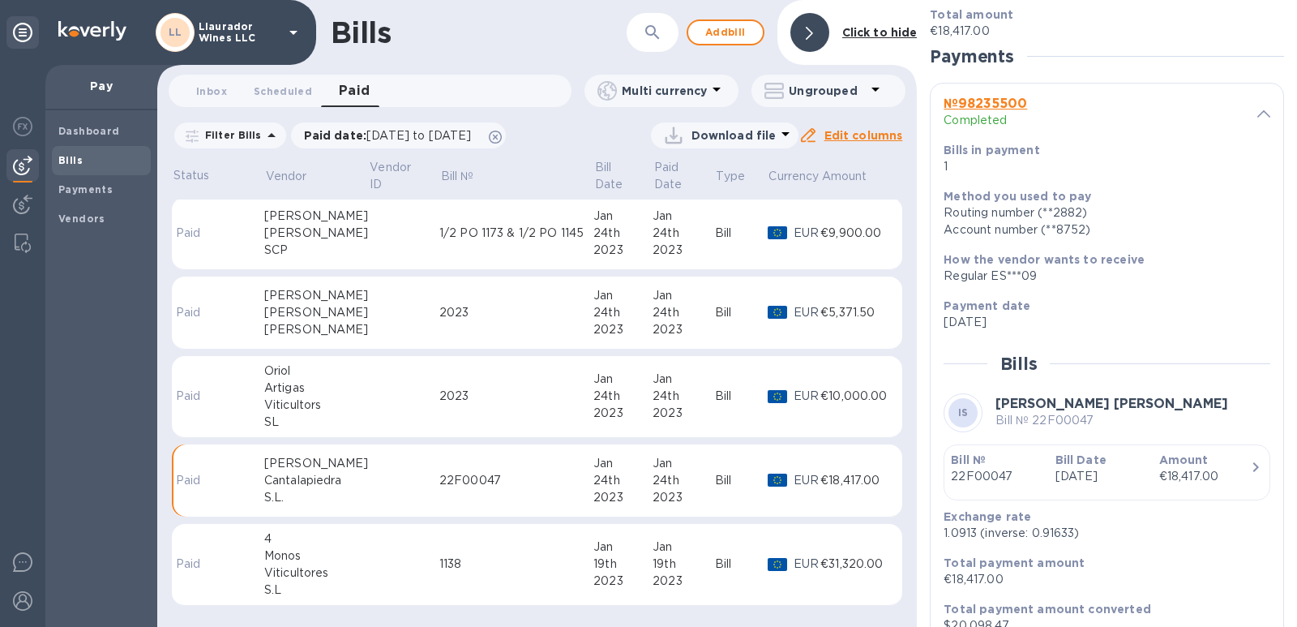
scroll to position [345, 0]
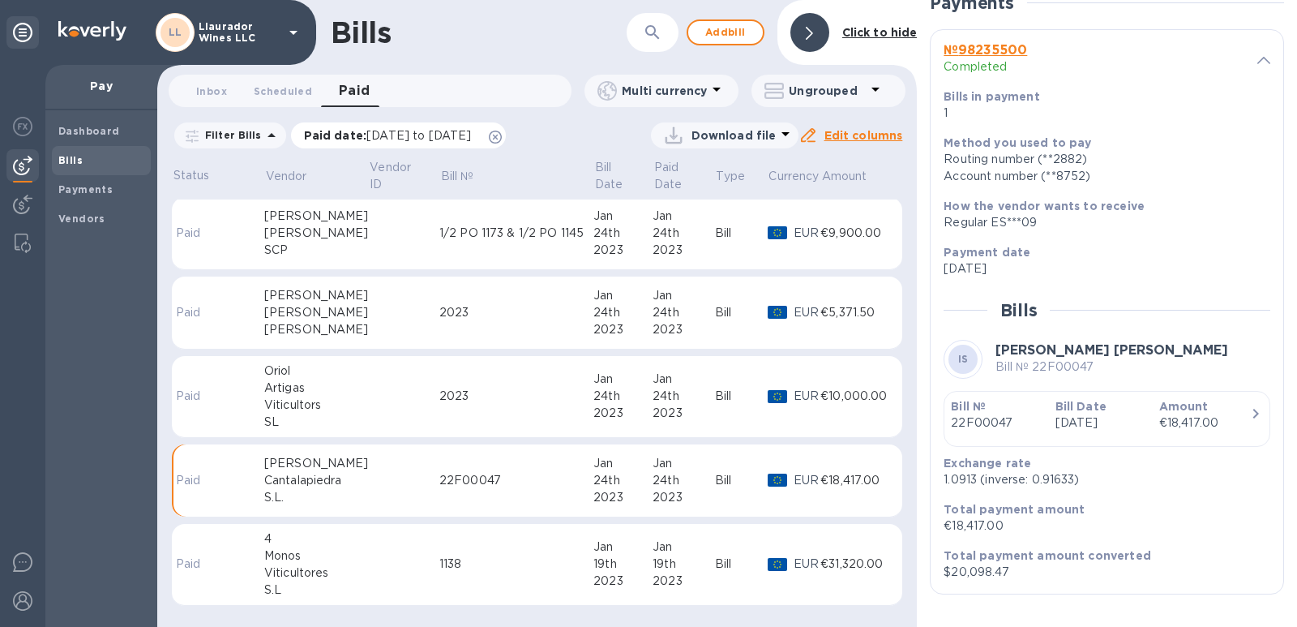
click at [437, 133] on span "[DATE] to [DATE]" at bounding box center [418, 135] width 105 height 13
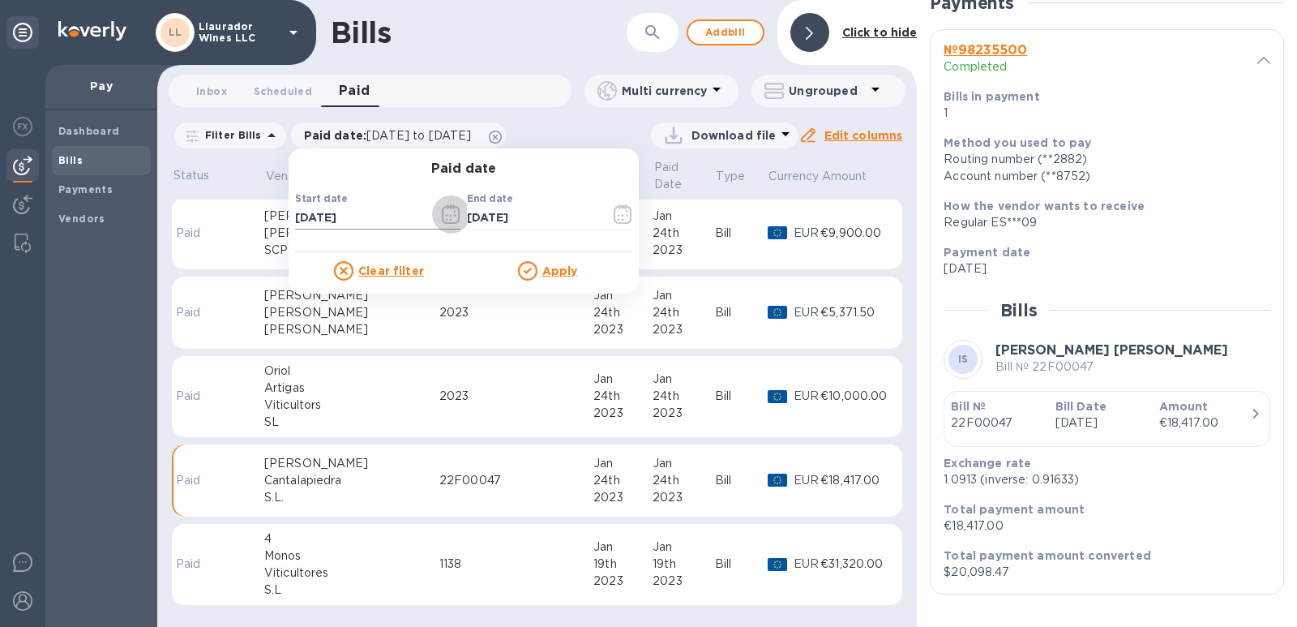
click at [432, 218] on button "button" at bounding box center [451, 214] width 38 height 39
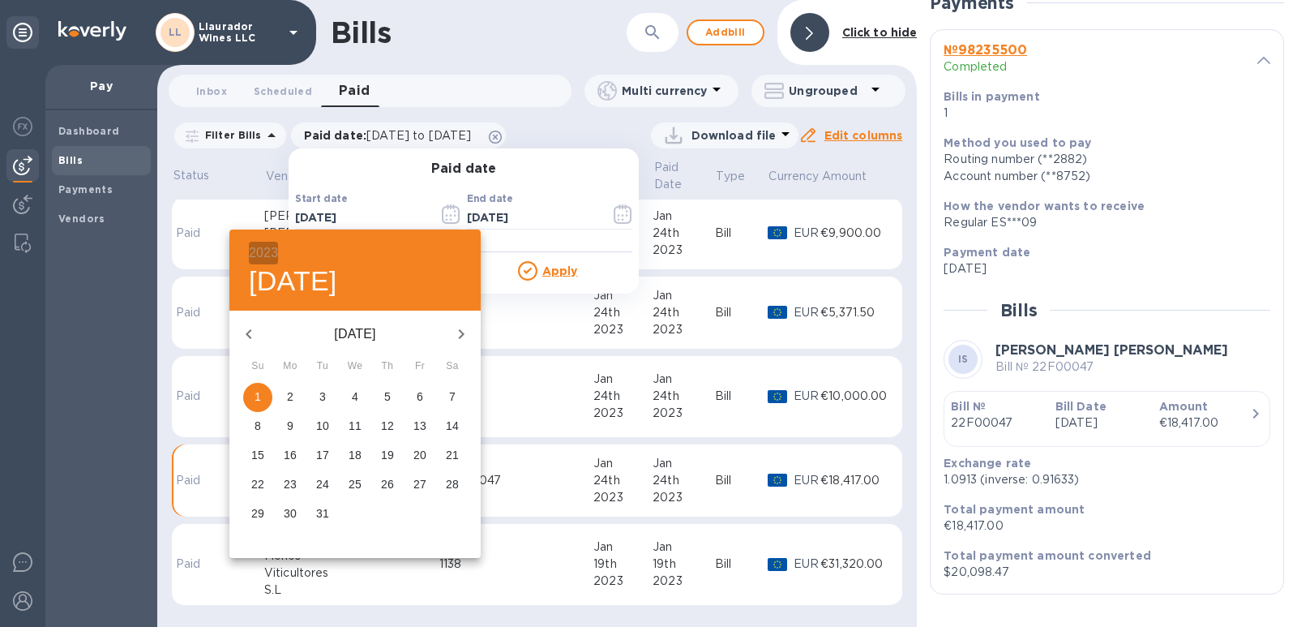
click at [272, 250] on h6 "2023" at bounding box center [263, 253] width 29 height 23
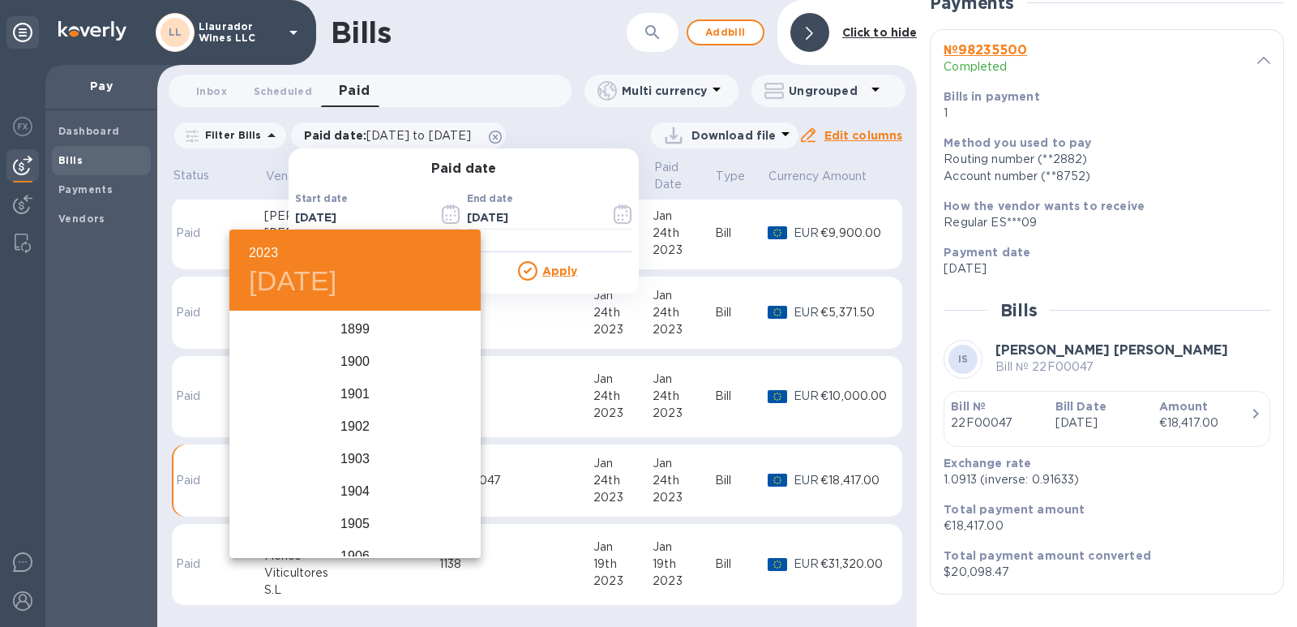
scroll to position [3924, 0]
click at [348, 468] on div "2024" at bounding box center [354, 475] width 251 height 32
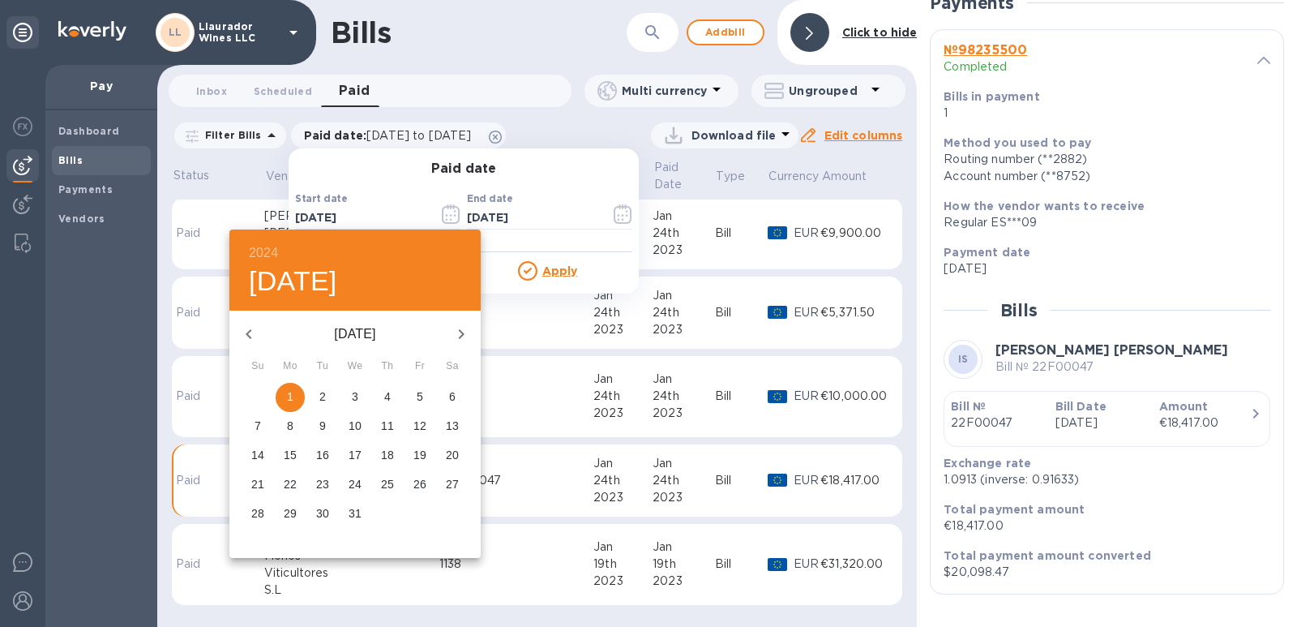
click at [457, 336] on icon "button" at bounding box center [461, 333] width 19 height 19
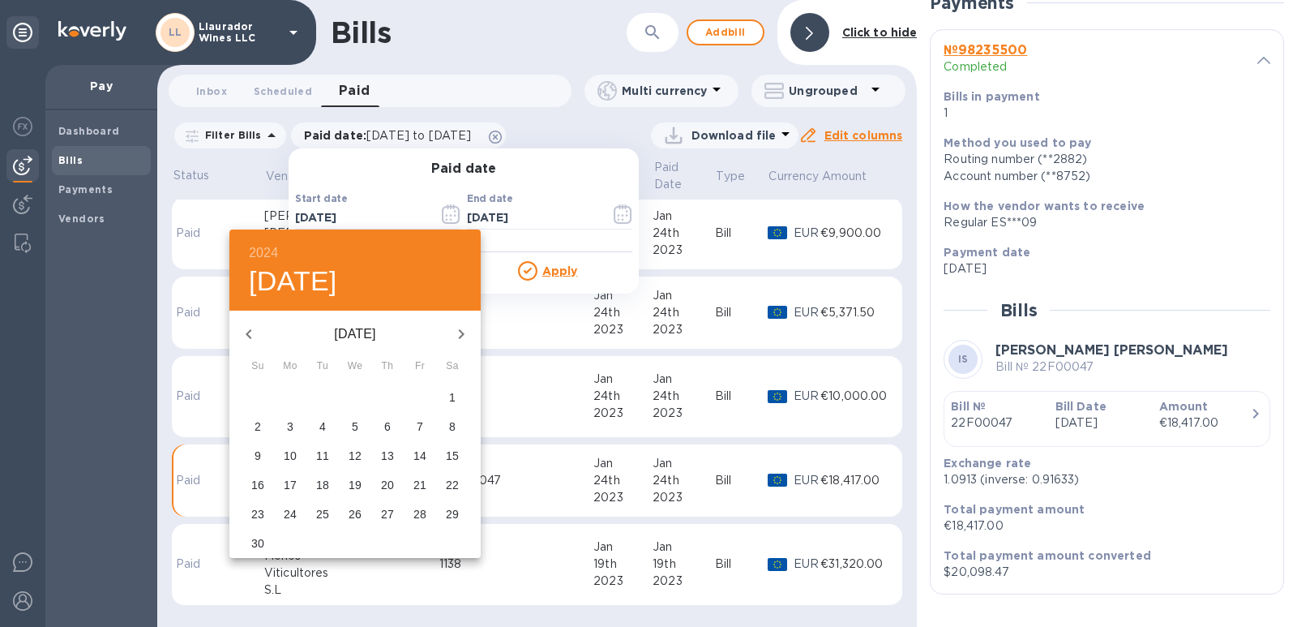
click at [457, 336] on icon "button" at bounding box center [461, 333] width 19 height 19
click at [460, 332] on icon "button" at bounding box center [461, 333] width 19 height 19
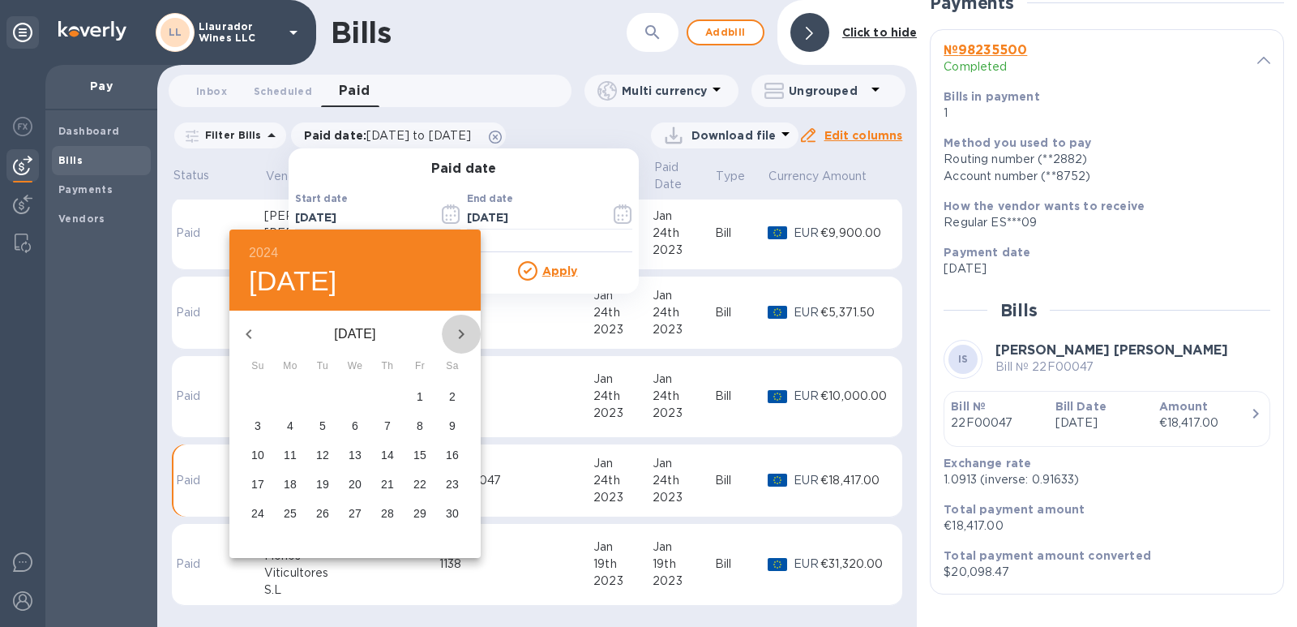
click at [460, 332] on icon "button" at bounding box center [461, 333] width 19 height 19
click at [450, 456] on p "21" at bounding box center [452, 455] width 13 height 16
type input "[DATE]"
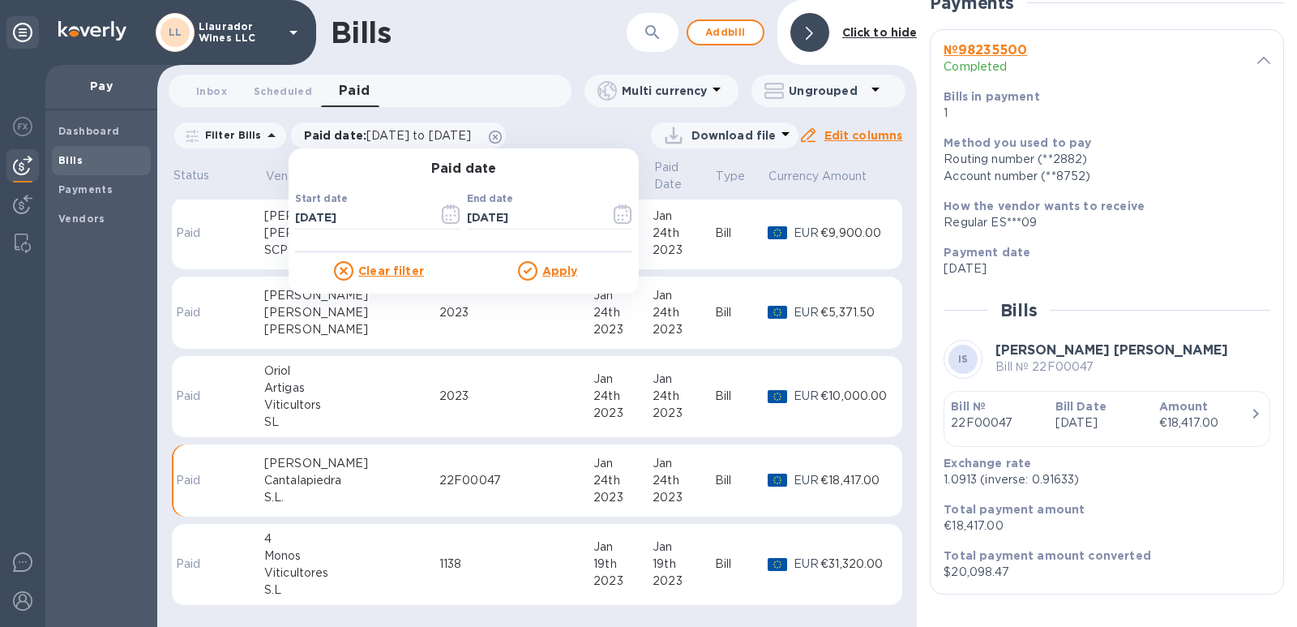
click at [548, 272] on u "Apply" at bounding box center [560, 270] width 36 height 13
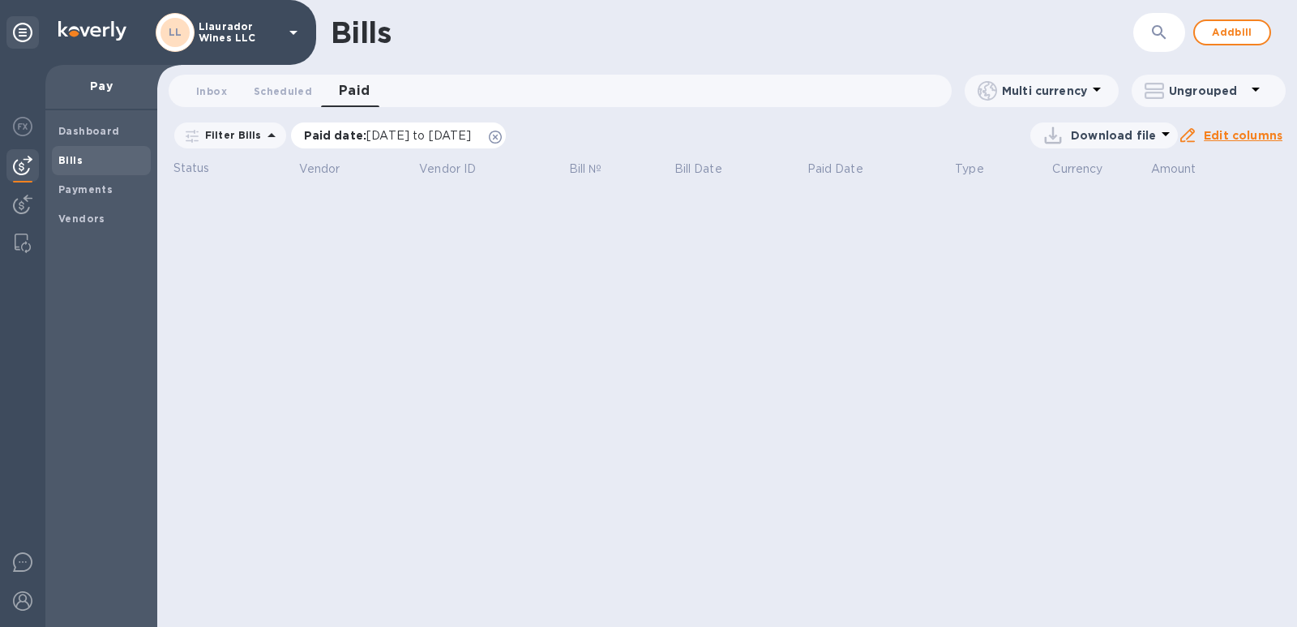
click at [471, 129] on span "[DATE] to [DATE]" at bounding box center [418, 135] width 105 height 13
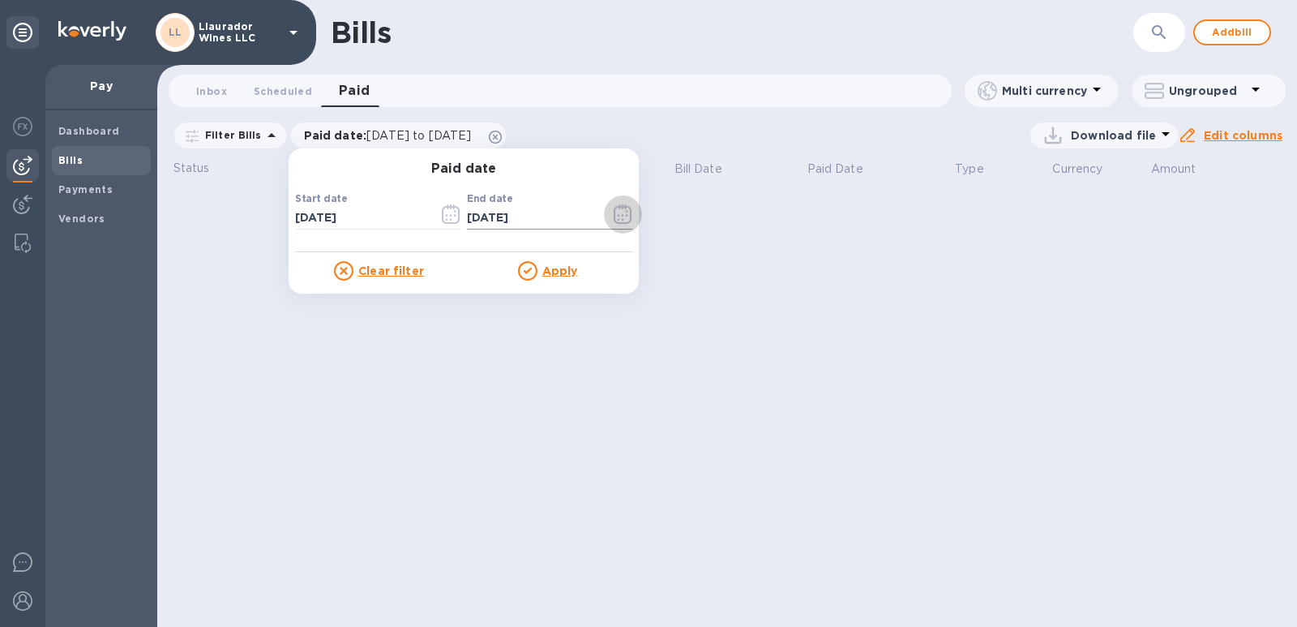
click at [615, 218] on icon "button" at bounding box center [623, 213] width 19 height 19
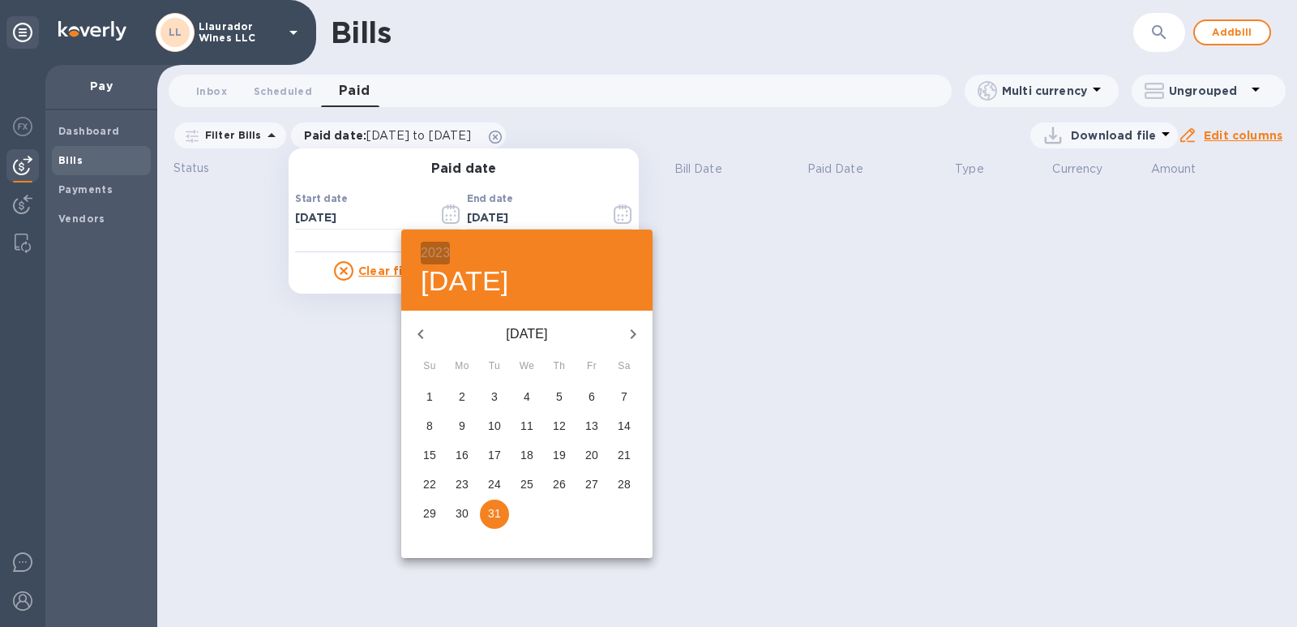
click at [421, 244] on h6 "2023" at bounding box center [435, 253] width 29 height 23
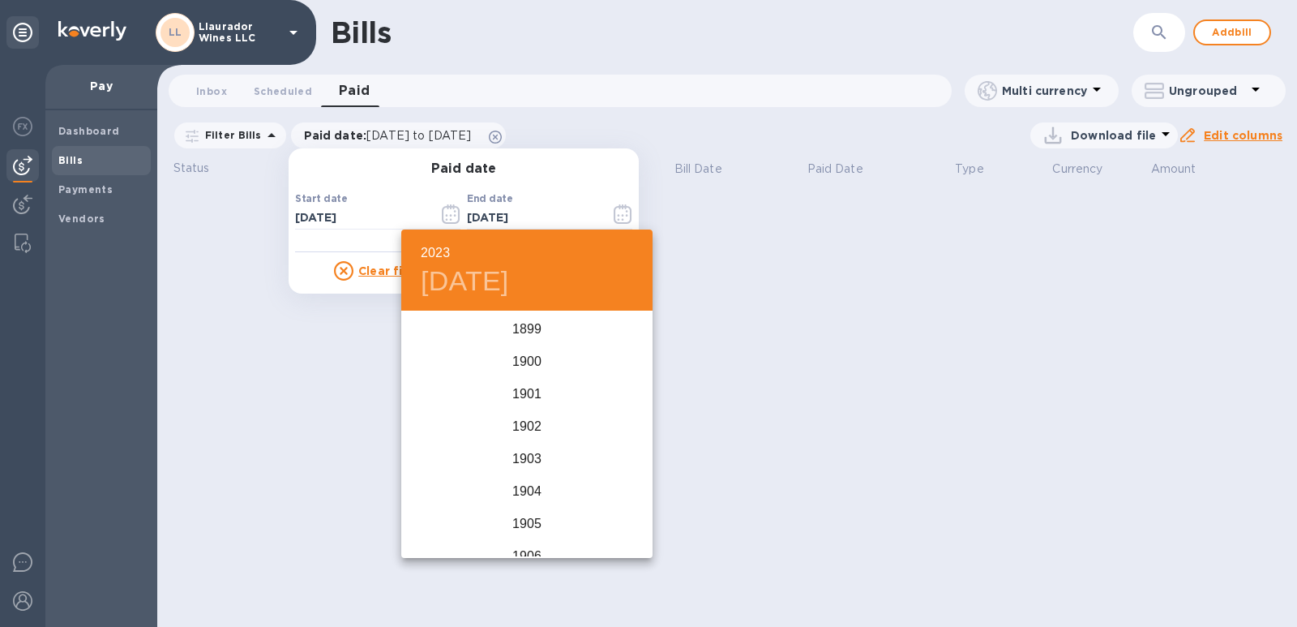
scroll to position [3924, 0]
click at [526, 461] on div "2024" at bounding box center [526, 475] width 251 height 32
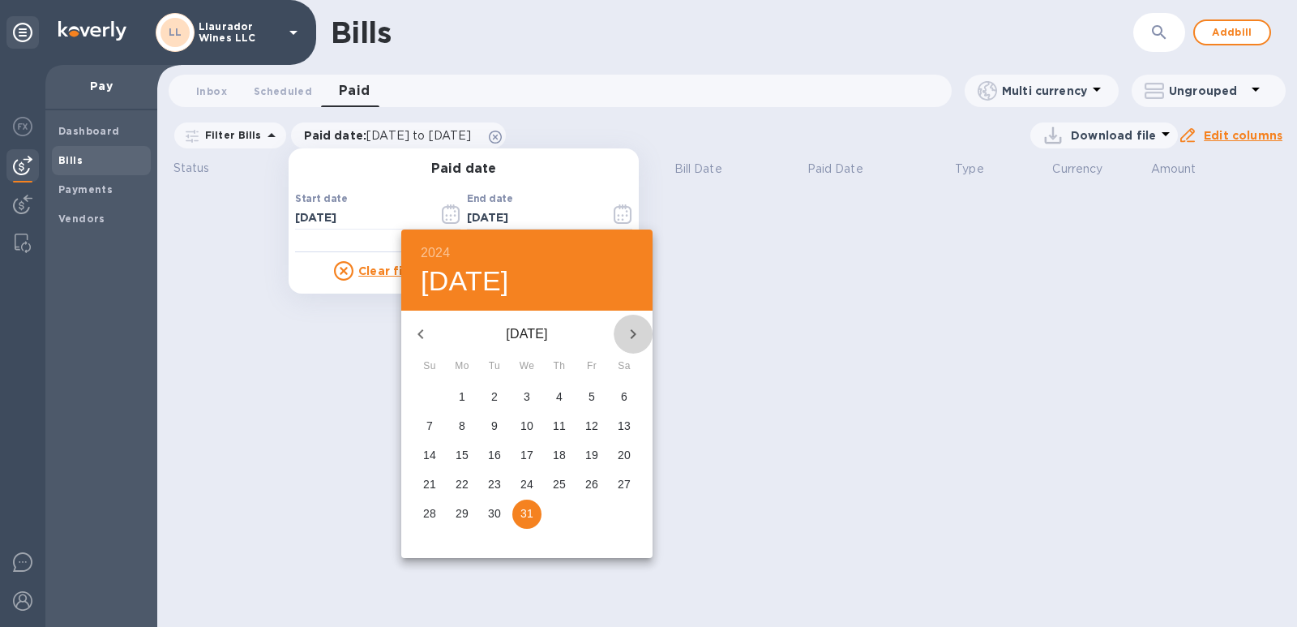
click at [632, 328] on icon "button" at bounding box center [632, 333] width 19 height 19
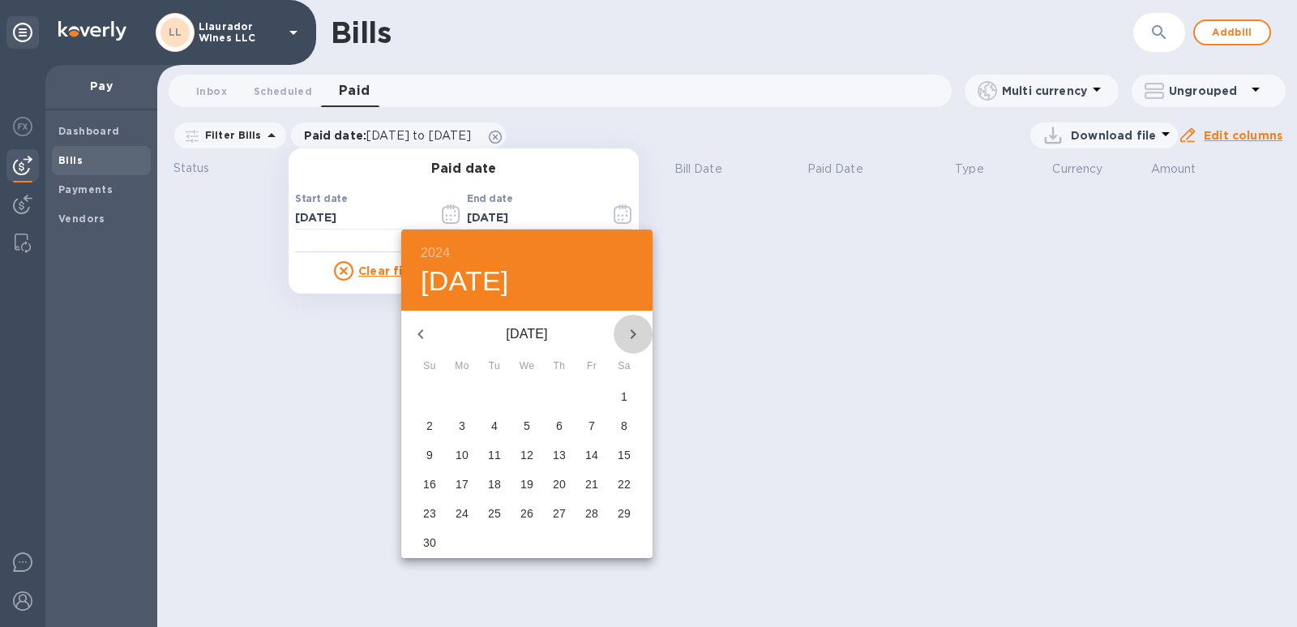
click at [632, 328] on icon "button" at bounding box center [632, 333] width 19 height 19
click at [631, 328] on icon "button" at bounding box center [632, 333] width 19 height 19
click at [628, 331] on icon "button" at bounding box center [632, 333] width 19 height 19
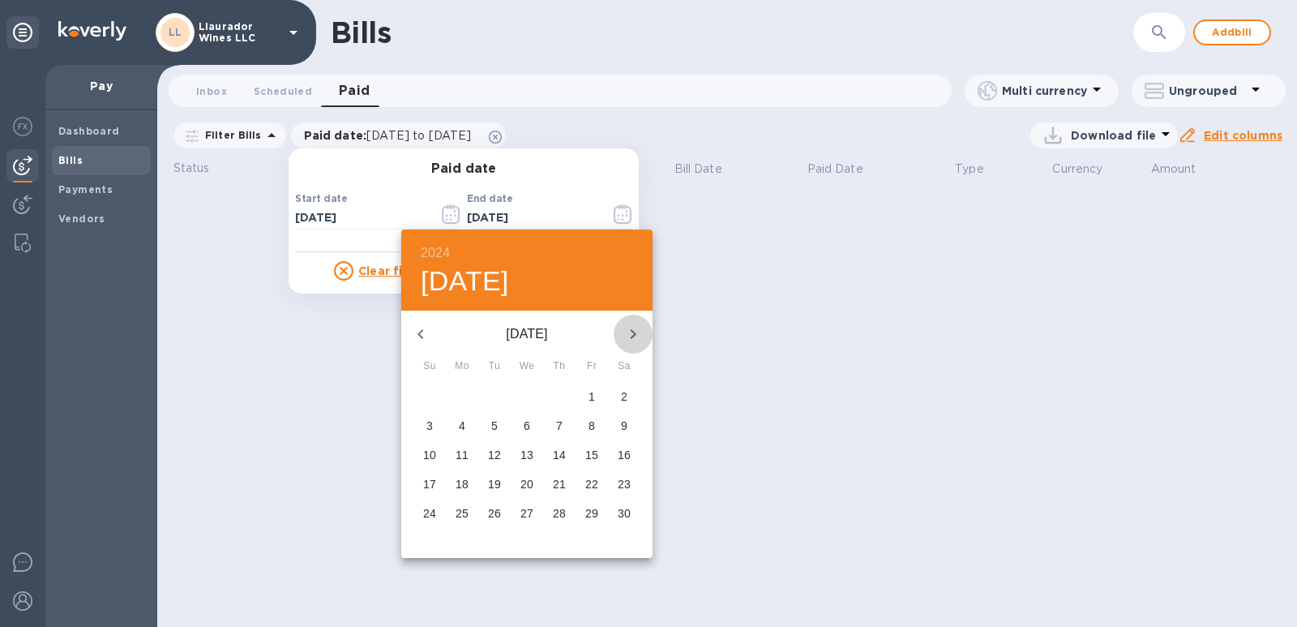
click at [628, 332] on icon "button" at bounding box center [632, 333] width 19 height 19
click at [483, 510] on span "31" at bounding box center [494, 513] width 29 height 16
type input "[DATE]"
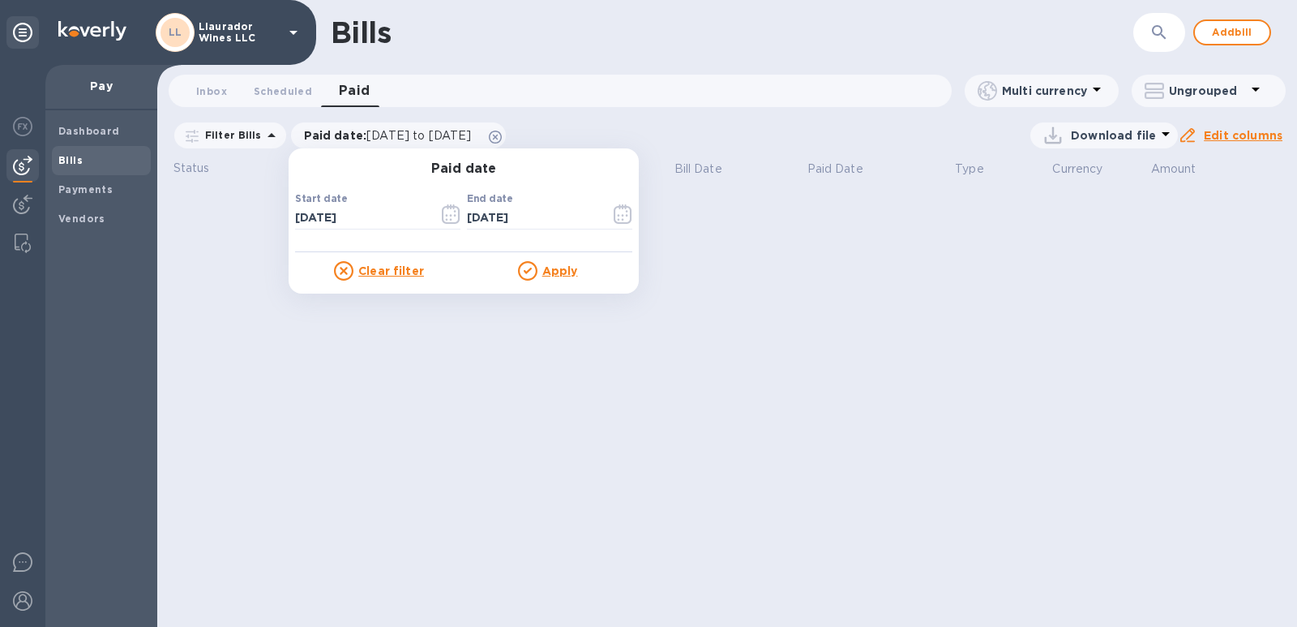
click at [531, 265] on icon at bounding box center [527, 270] width 19 height 19
click at [558, 272] on u "Apply" at bounding box center [560, 270] width 36 height 13
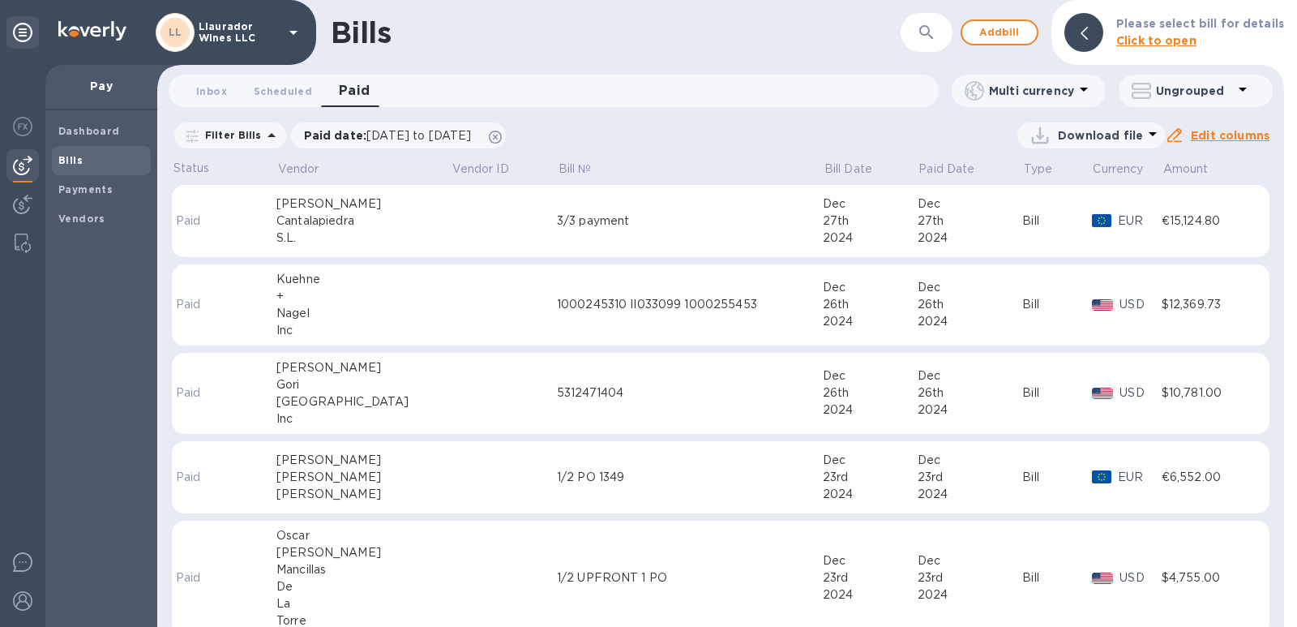
click at [286, 225] on div "Cantalapiedra" at bounding box center [363, 220] width 174 height 17
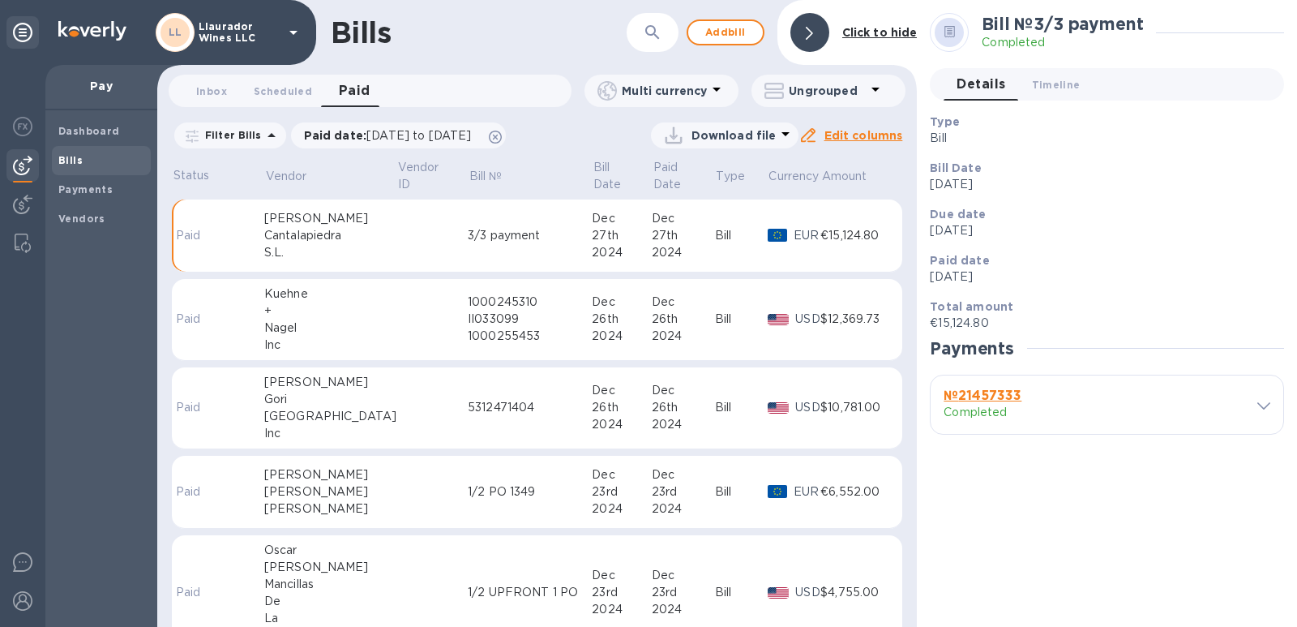
click at [1260, 409] on icon at bounding box center [1263, 405] width 13 height 7
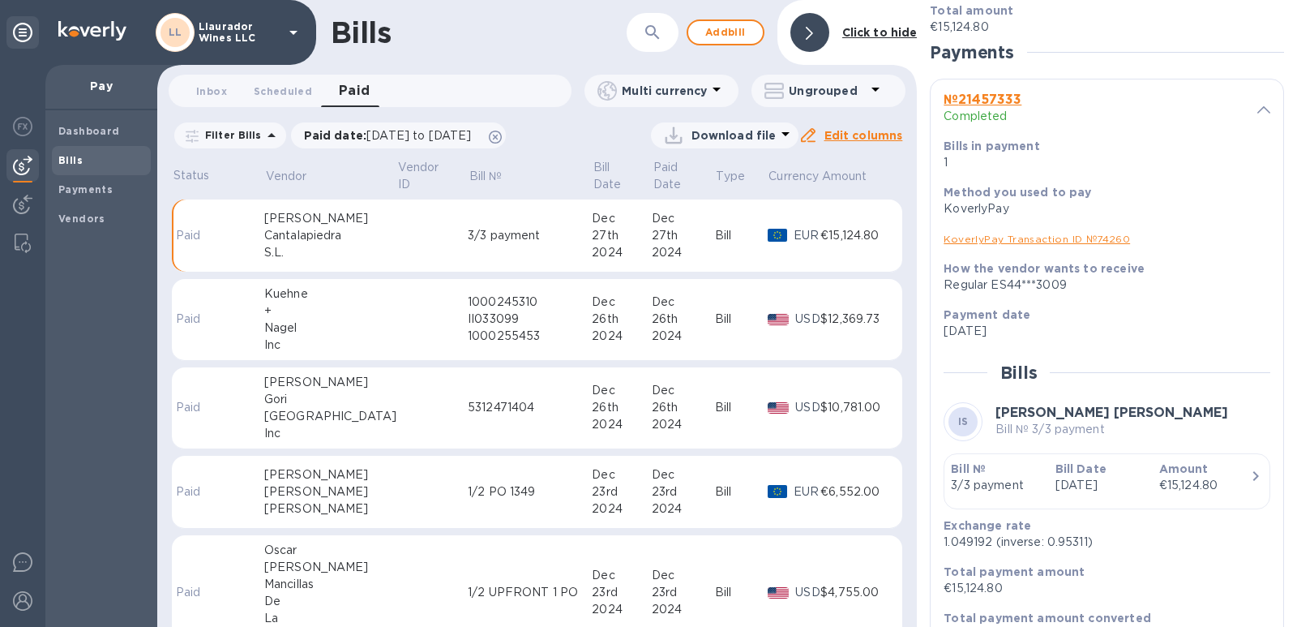
scroll to position [358, 0]
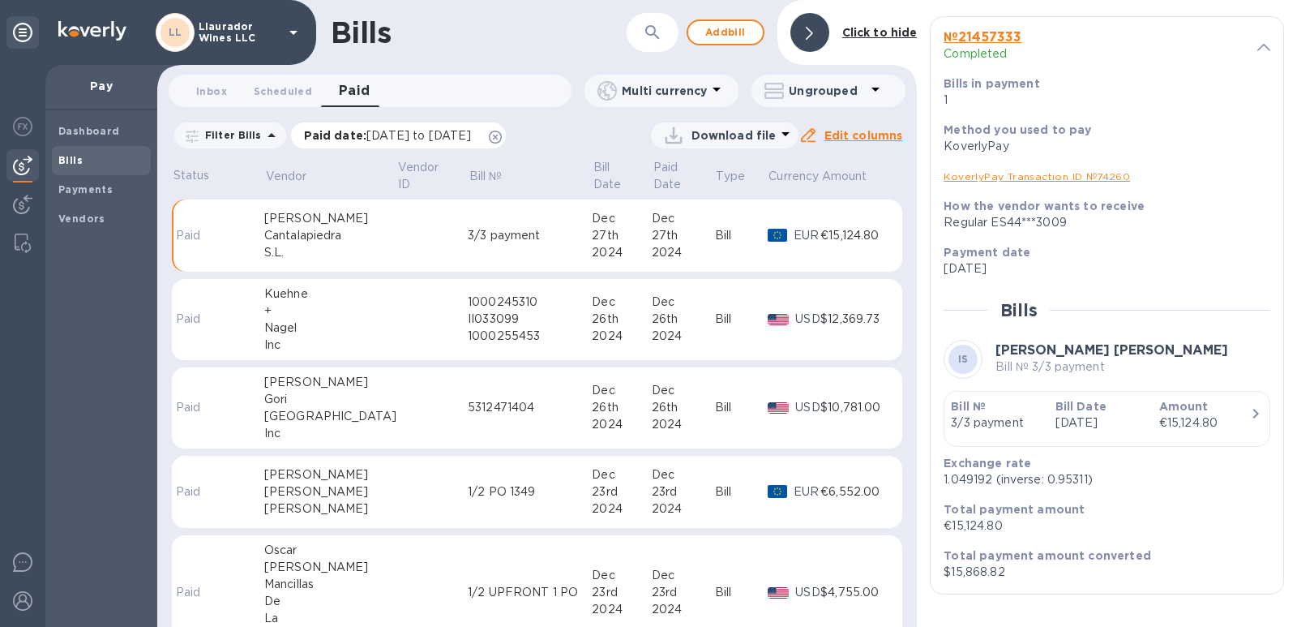
click at [405, 127] on p "Paid date : [DATE] to [DATE]" at bounding box center [392, 135] width 176 height 16
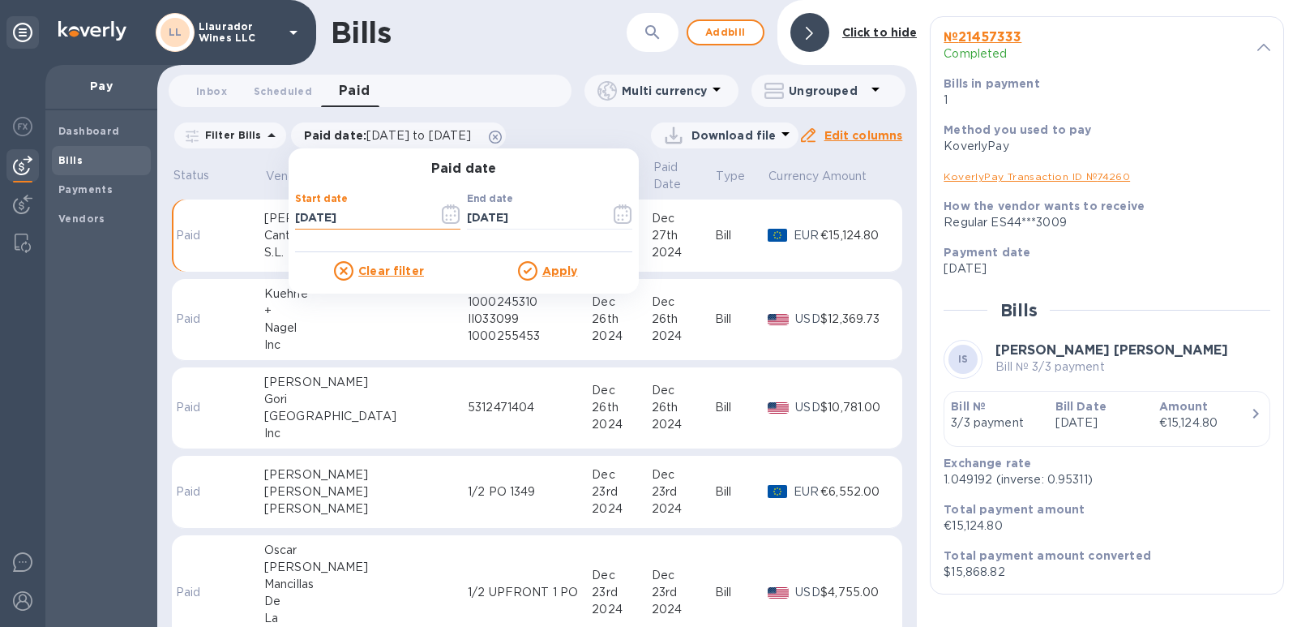
click at [368, 225] on input "[DATE]" at bounding box center [360, 218] width 131 height 24
click at [435, 208] on button "button" at bounding box center [451, 214] width 38 height 39
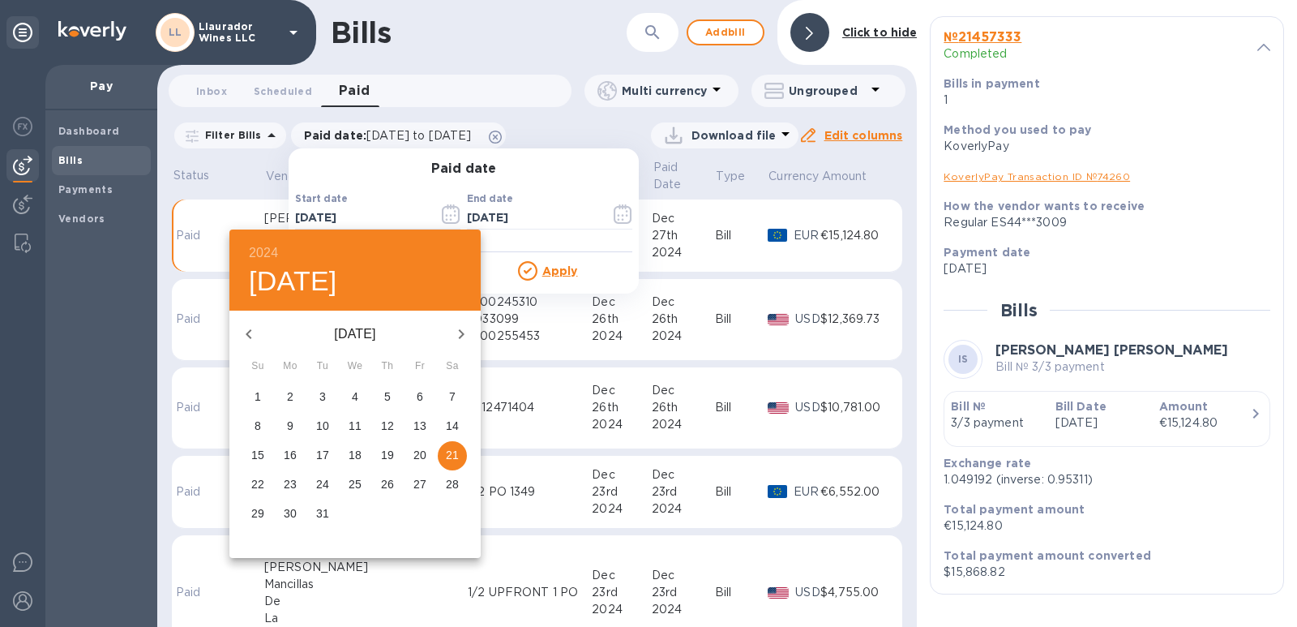
click at [251, 334] on icon "button" at bounding box center [248, 333] width 19 height 19
click at [250, 334] on icon "button" at bounding box center [248, 333] width 19 height 19
click at [323, 404] on p "1" at bounding box center [322, 396] width 6 height 16
type input "[DATE]"
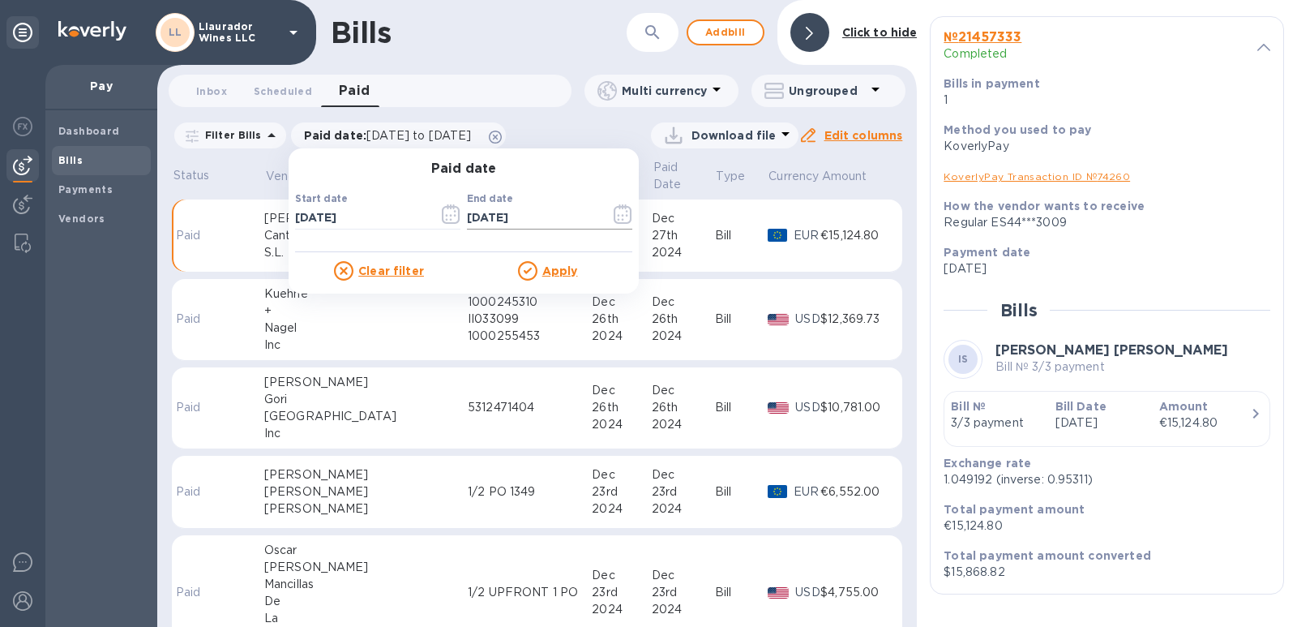
click at [615, 209] on icon "button" at bounding box center [623, 213] width 19 height 19
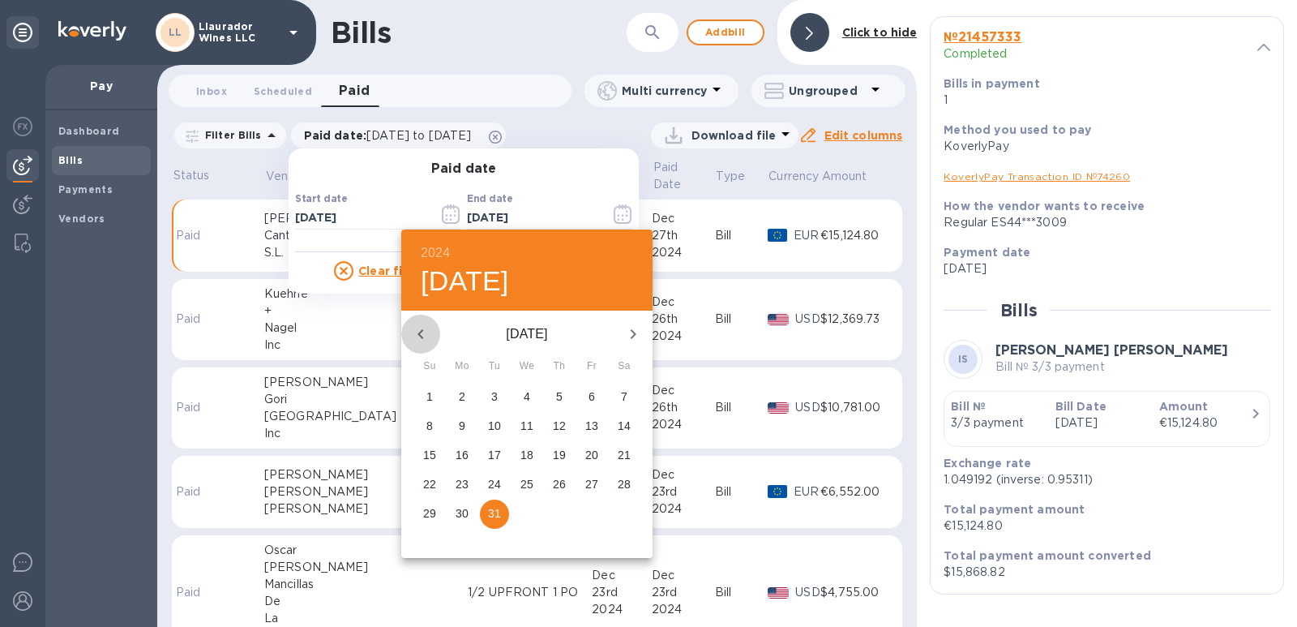
click at [428, 337] on icon "button" at bounding box center [420, 333] width 19 height 19
click at [424, 337] on icon "button" at bounding box center [420, 333] width 19 height 19
drag, startPoint x: 556, startPoint y: 510, endPoint x: 501, endPoint y: 466, distance: 70.4
click at [556, 511] on p "31" at bounding box center [559, 513] width 13 height 16
type input "[DATE]"
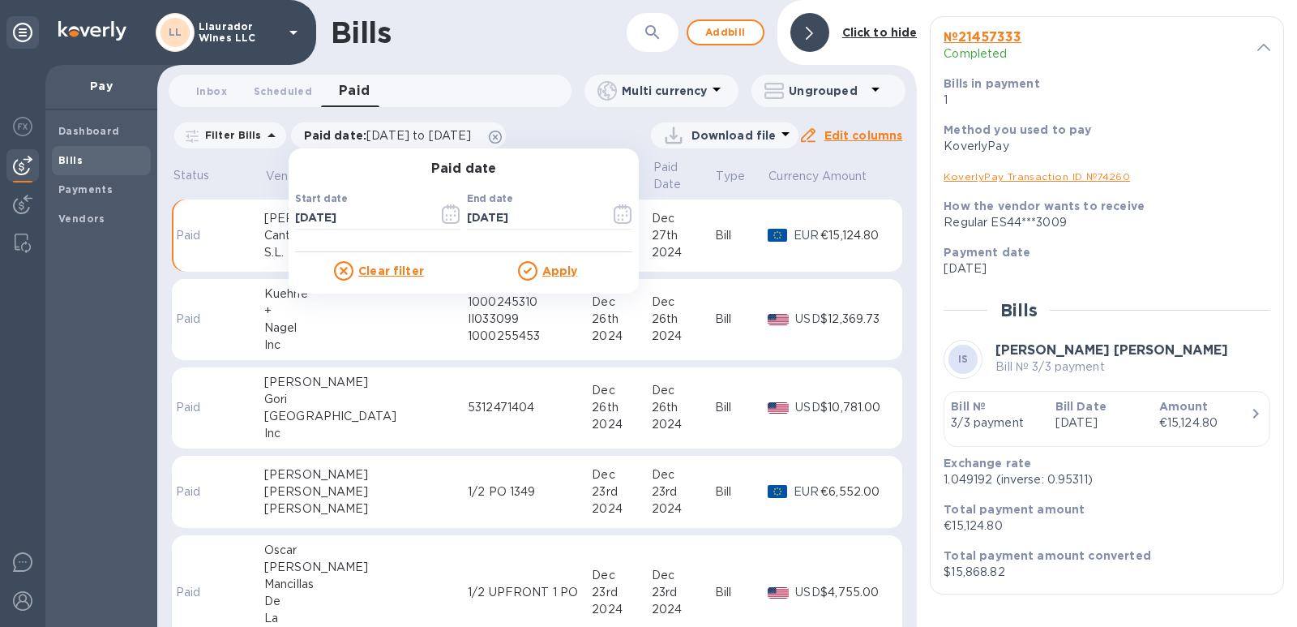
drag, startPoint x: 533, startPoint y: 253, endPoint x: 542, endPoint y: 272, distance: 20.3
click at [534, 254] on div "Clear filter Apply" at bounding box center [463, 266] width 337 height 28
click at [542, 272] on u "Apply" at bounding box center [560, 270] width 36 height 13
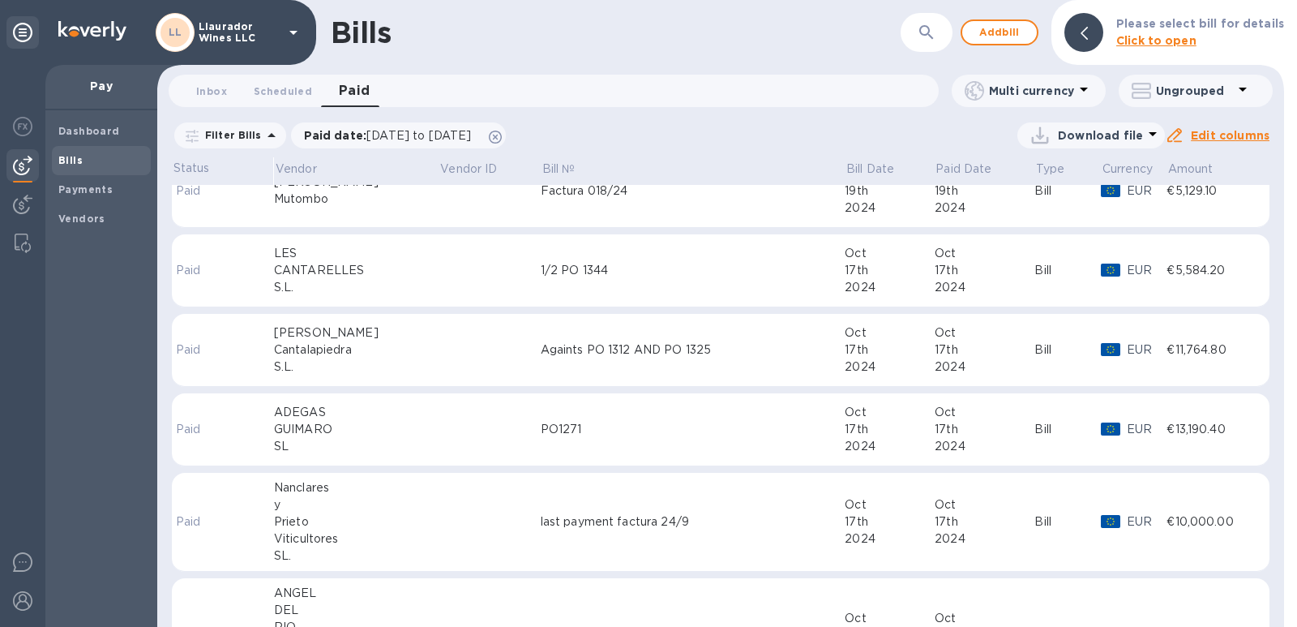
scroll to position [730, 0]
click at [335, 352] on div "Cantalapiedra" at bounding box center [356, 347] width 165 height 17
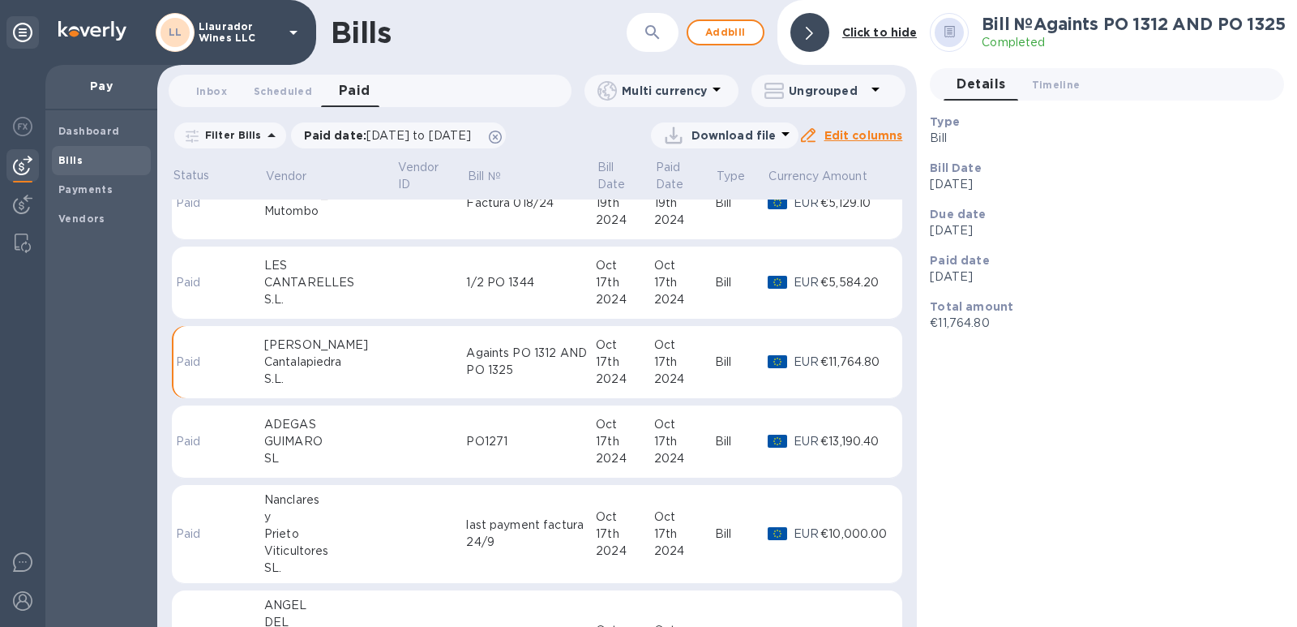
scroll to position [744, 0]
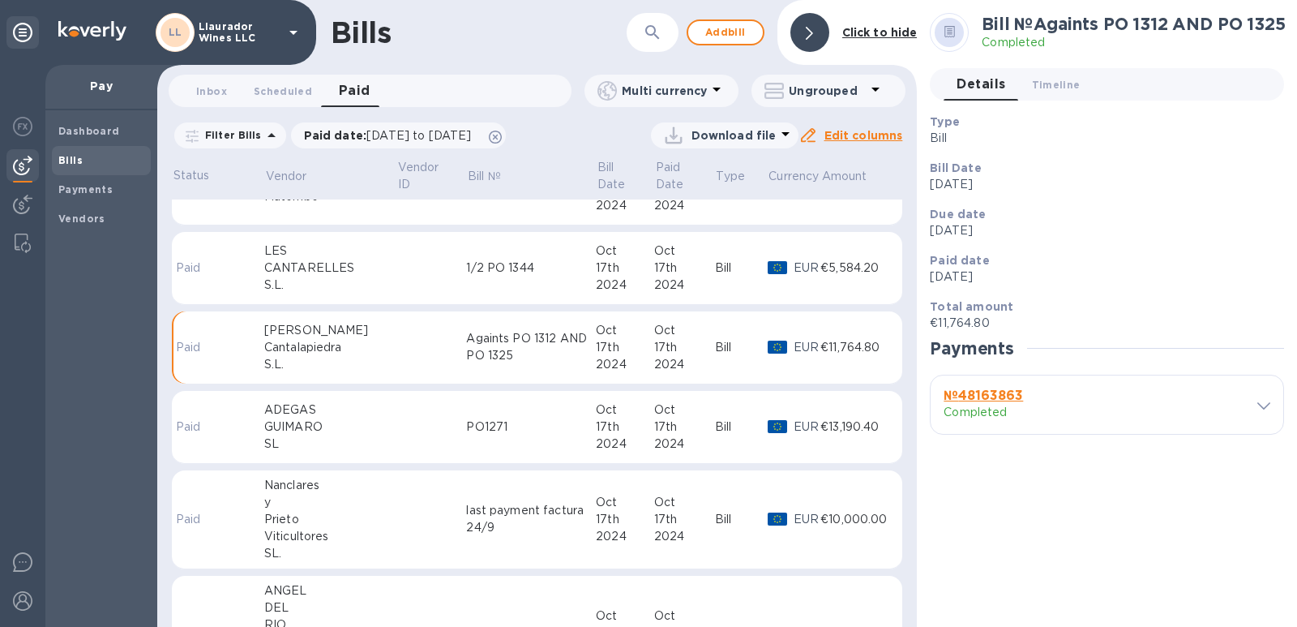
click at [1270, 407] on div "№ 48163863 Completed" at bounding box center [1107, 404] width 353 height 58
click at [1262, 402] on icon at bounding box center [1263, 405] width 13 height 7
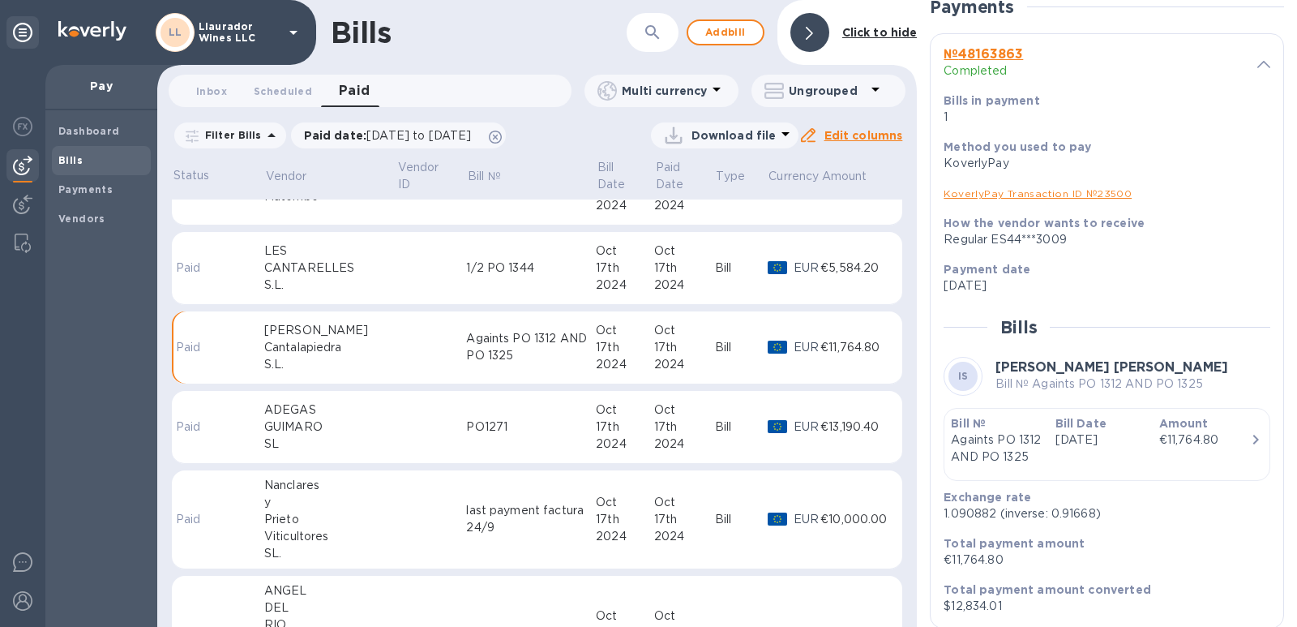
scroll to position [392, 0]
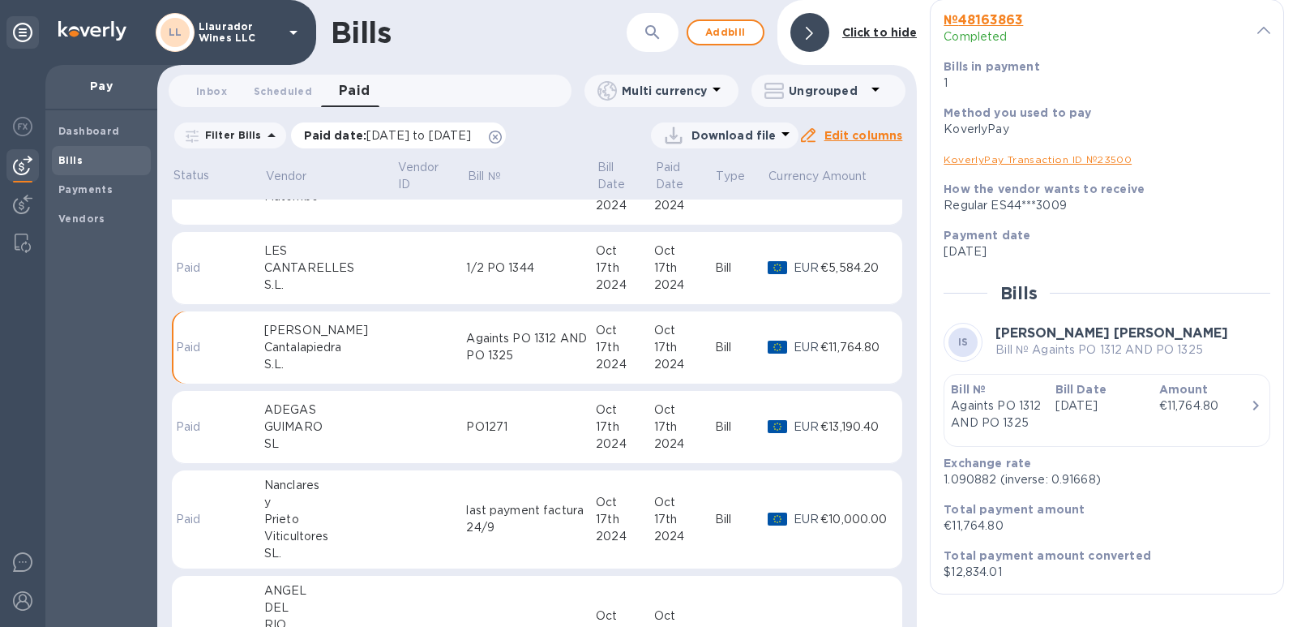
click at [462, 138] on span "[DATE] to [DATE]" at bounding box center [418, 135] width 105 height 13
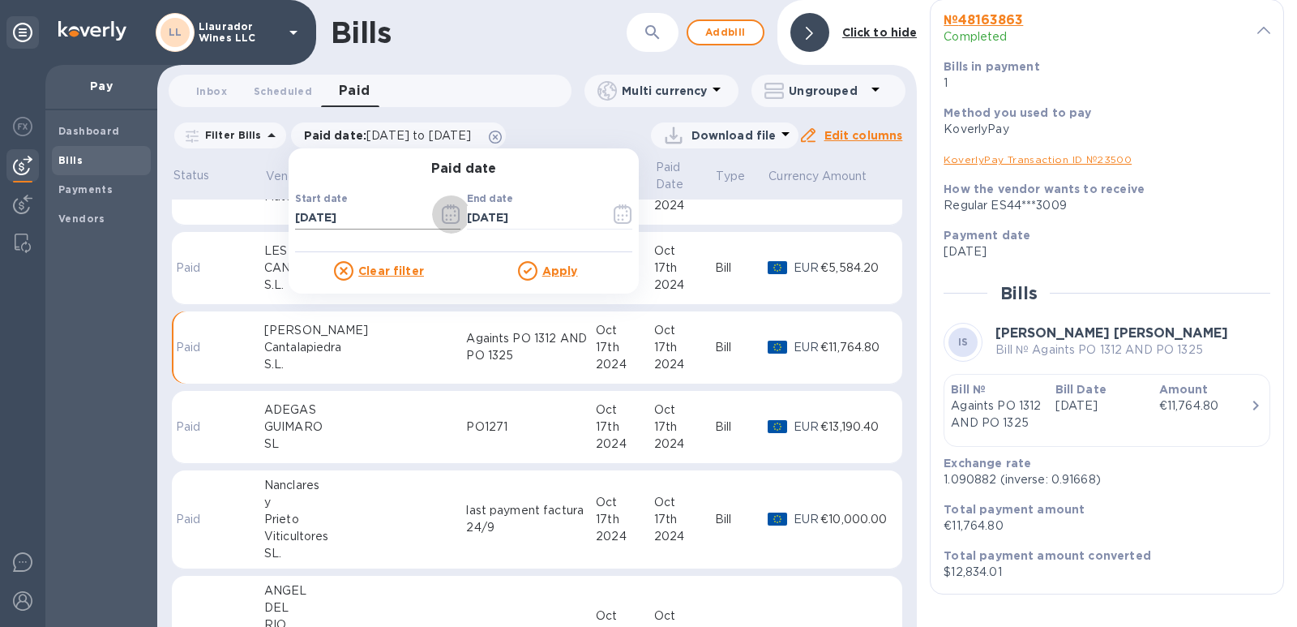
click at [443, 216] on icon "button" at bounding box center [451, 213] width 19 height 19
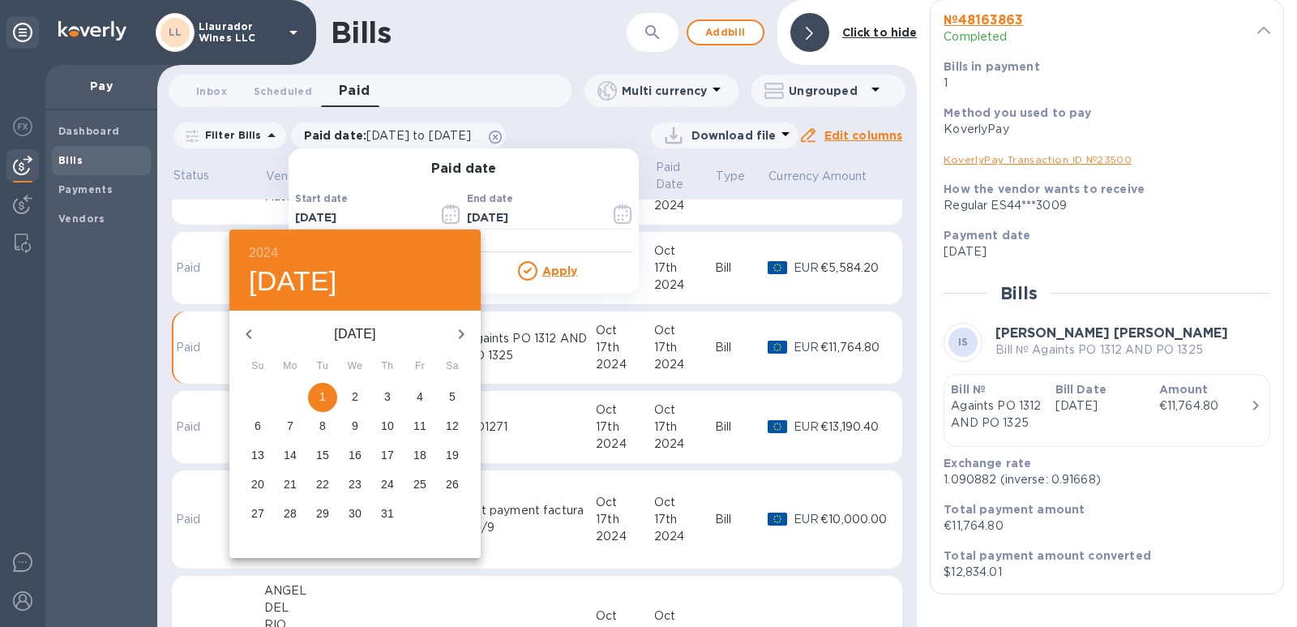
click at [253, 339] on icon "button" at bounding box center [248, 333] width 19 height 19
click at [250, 339] on icon "button" at bounding box center [248, 333] width 19 height 19
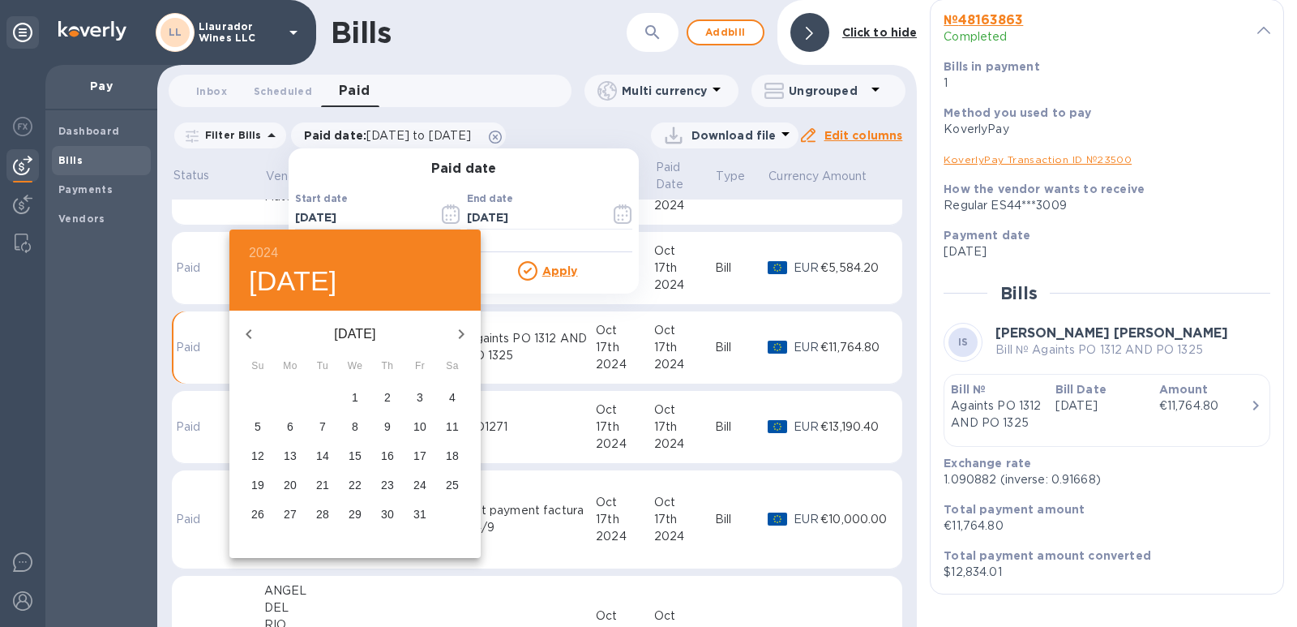
click at [250, 339] on icon "button" at bounding box center [248, 333] width 19 height 19
click at [249, 339] on icon "button" at bounding box center [248, 333] width 19 height 19
click at [282, 395] on span "1" at bounding box center [290, 396] width 29 height 16
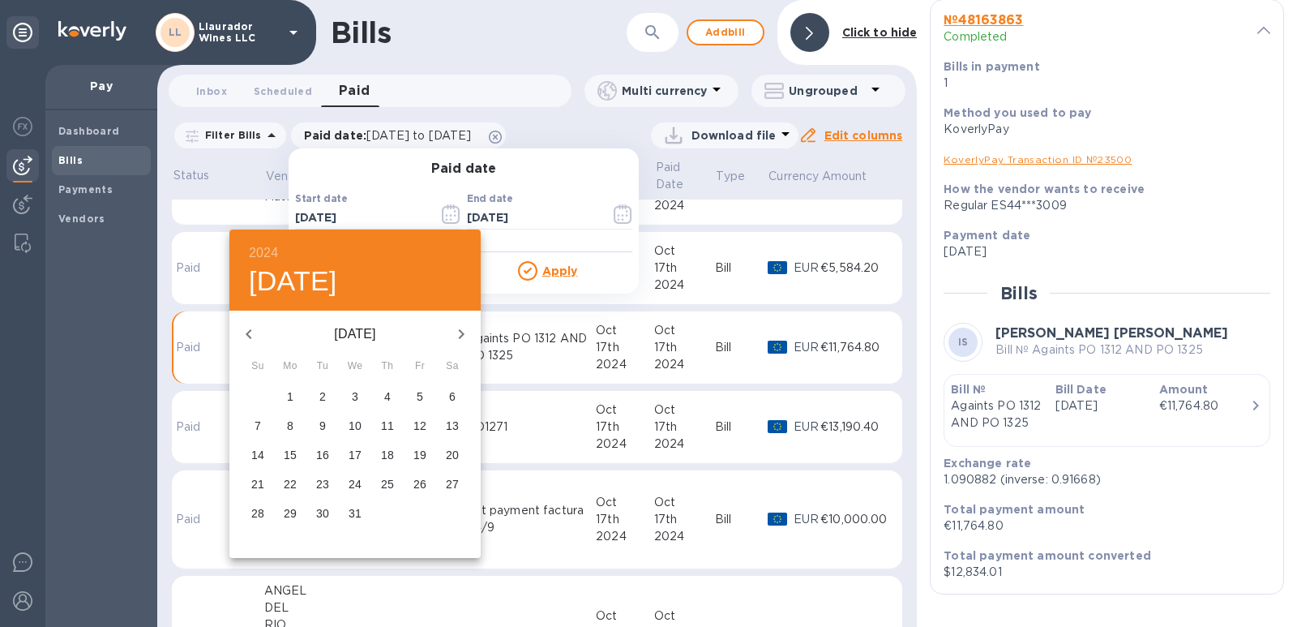
type input "[DATE]"
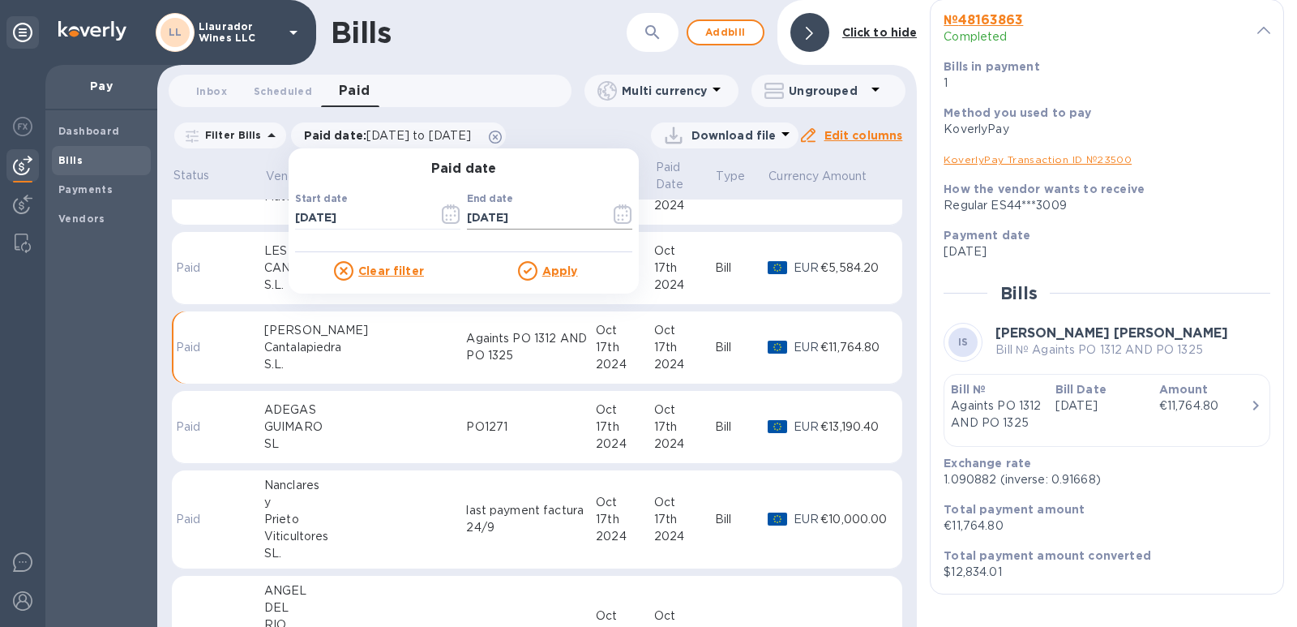
click at [614, 212] on icon "button" at bounding box center [623, 213] width 19 height 19
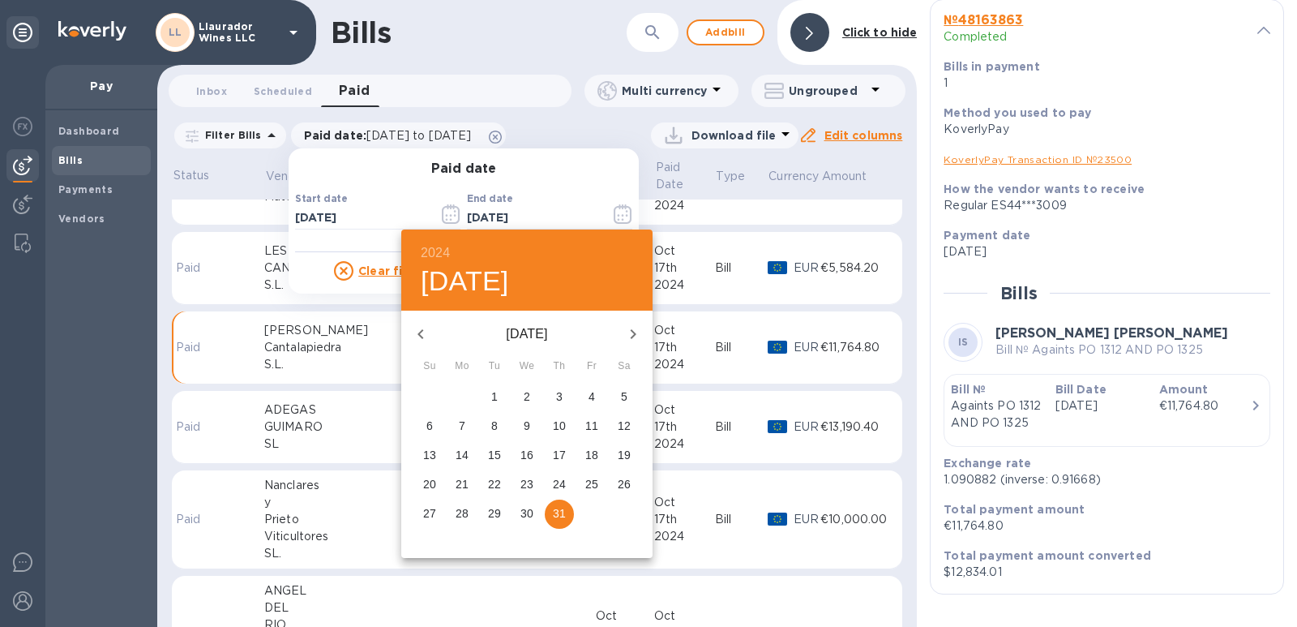
click at [422, 337] on icon "button" at bounding box center [421, 334] width 6 height 10
click at [421, 336] on icon "button" at bounding box center [421, 334] width 6 height 10
click at [422, 332] on icon "button" at bounding box center [420, 333] width 19 height 19
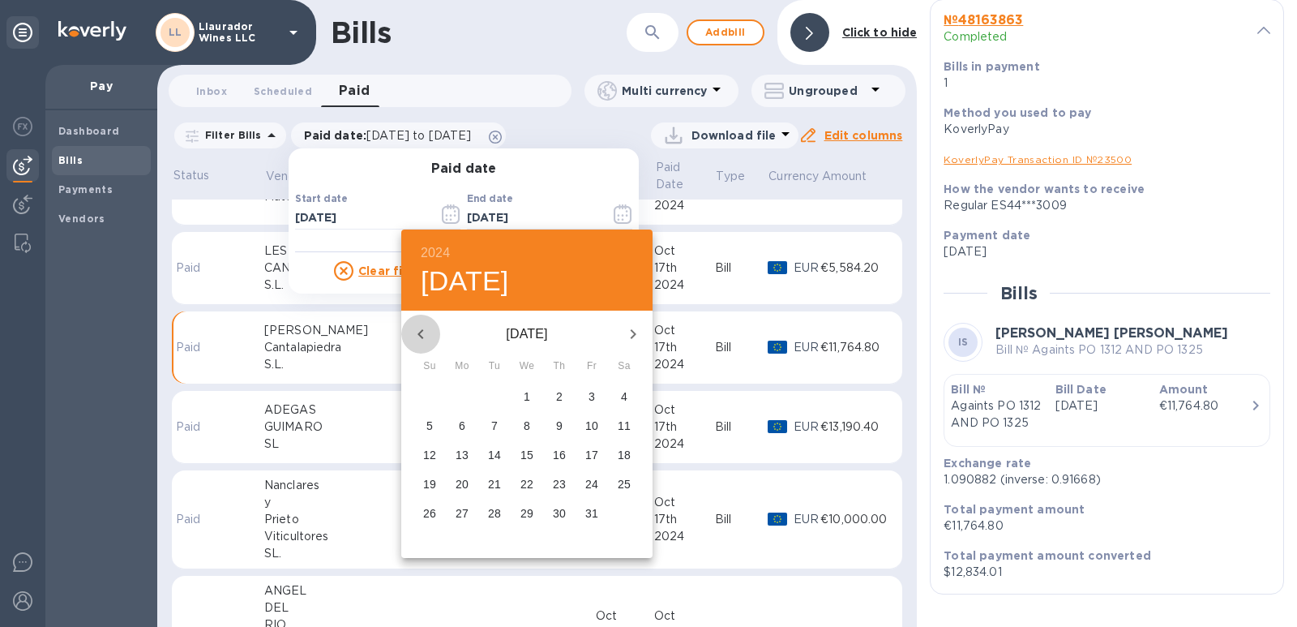
click at [422, 332] on icon "button" at bounding box center [420, 333] width 19 height 19
click at [418, 332] on icon "button" at bounding box center [420, 333] width 19 height 19
click at [459, 396] on p "1" at bounding box center [462, 396] width 6 height 16
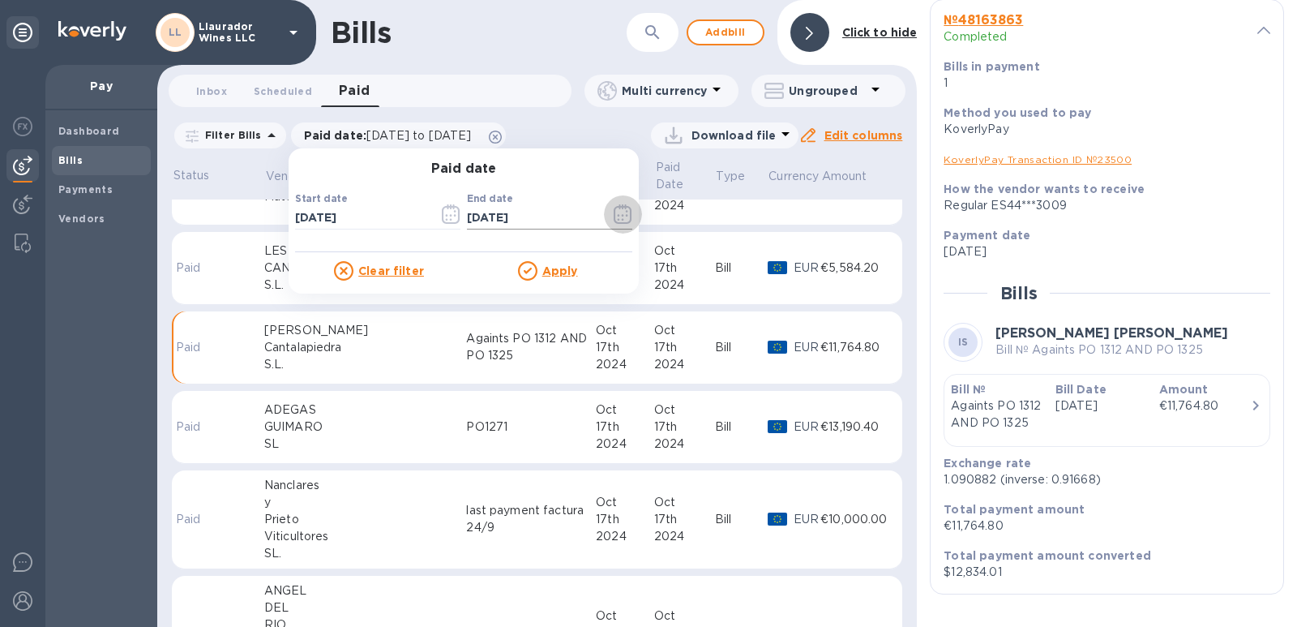
click at [614, 215] on icon "button" at bounding box center [623, 213] width 19 height 19
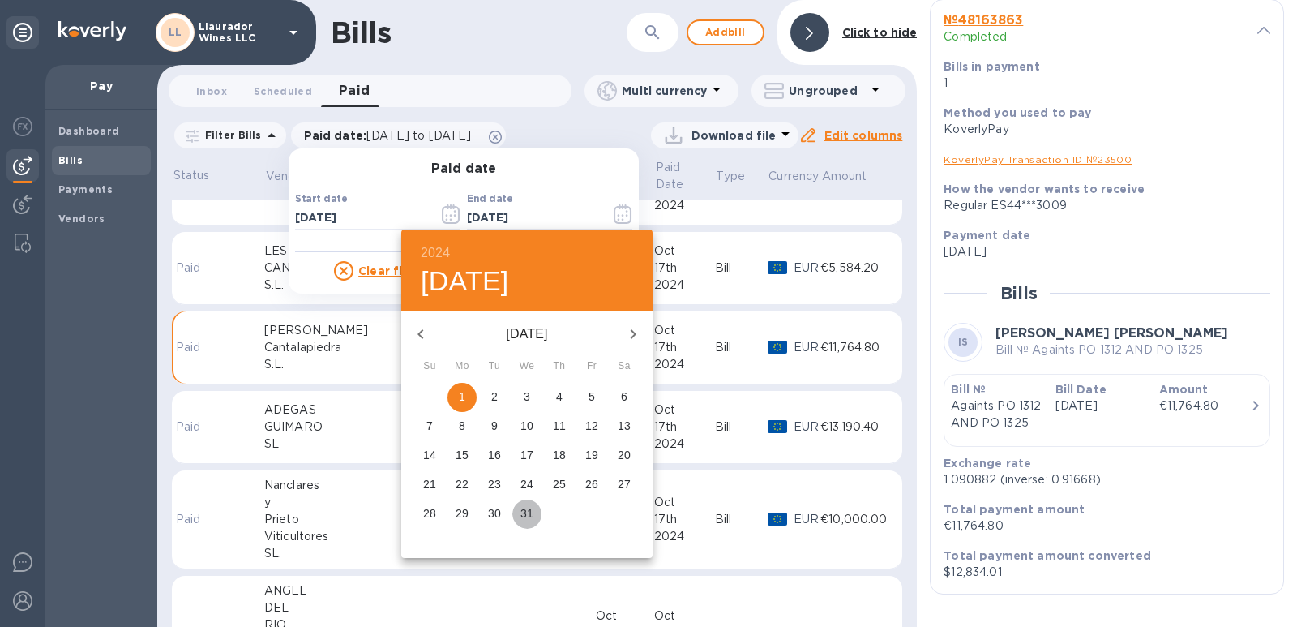
click at [525, 513] on p "31" at bounding box center [526, 513] width 13 height 16
type input "[DATE]"
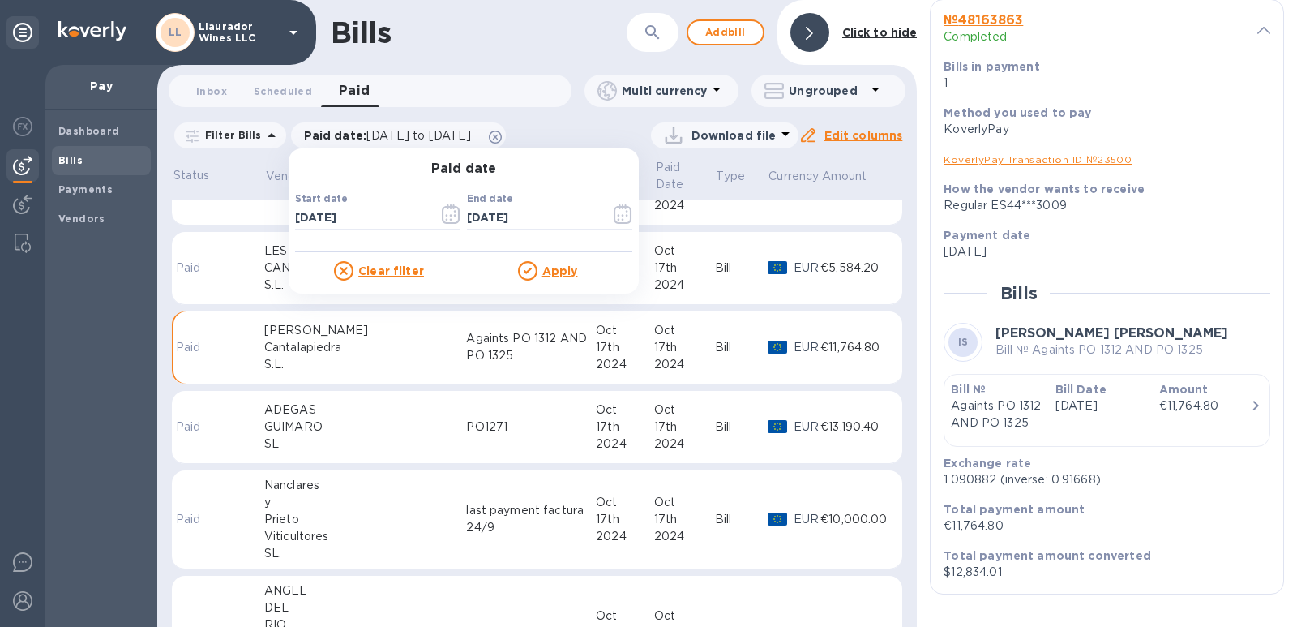
click at [546, 269] on u "Apply" at bounding box center [560, 270] width 36 height 13
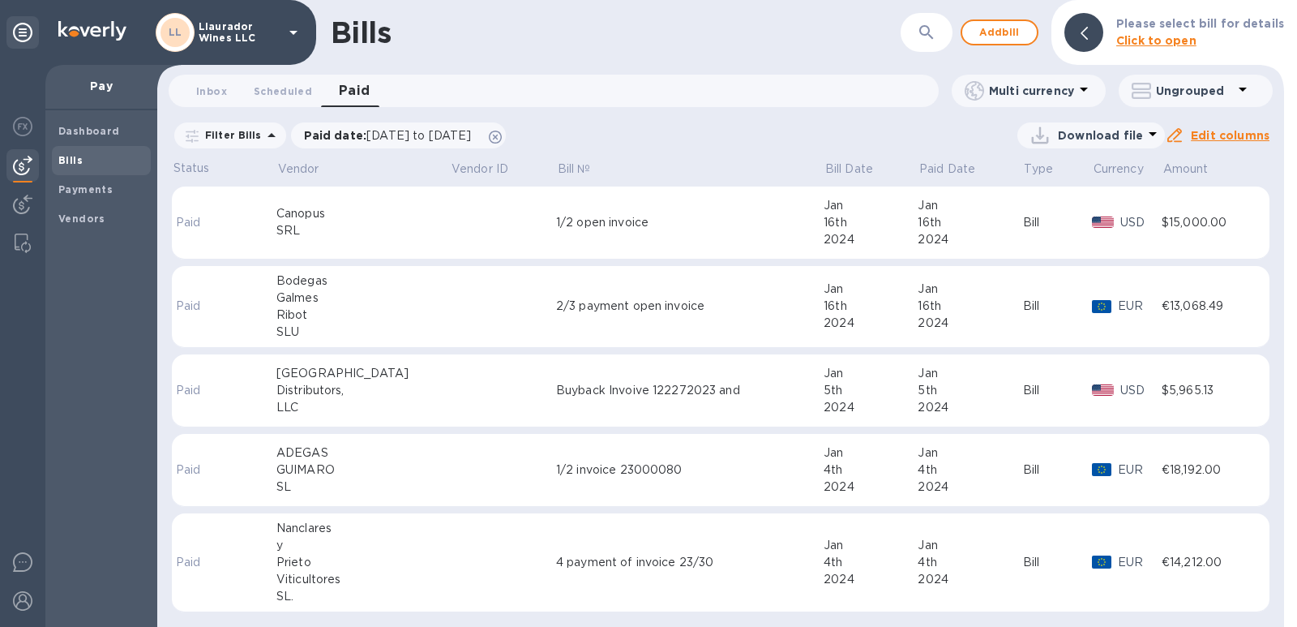
scroll to position [594, 0]
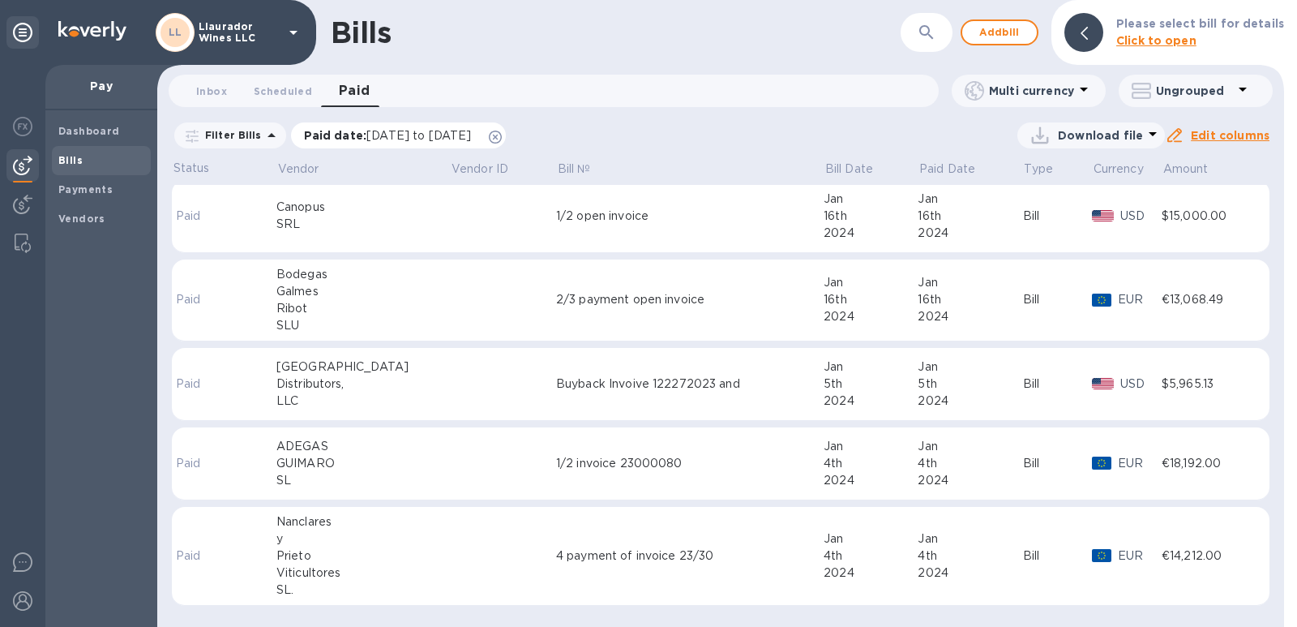
click at [379, 139] on span "[DATE] to [DATE]" at bounding box center [418, 135] width 105 height 13
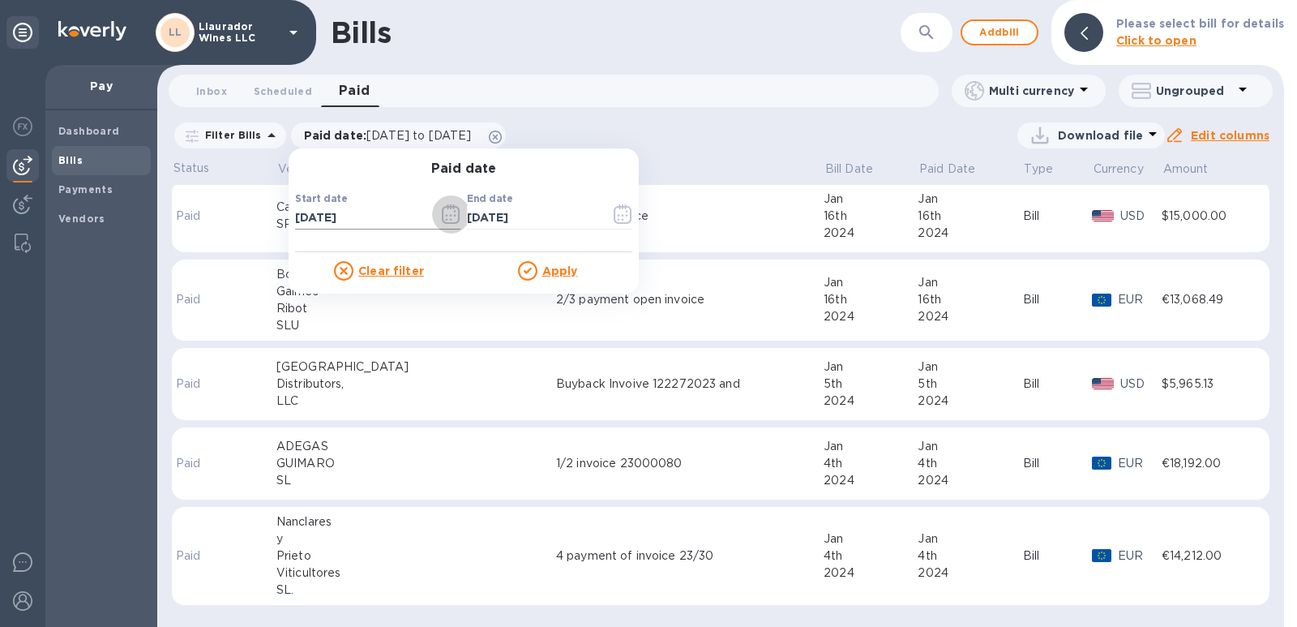
click at [442, 217] on icon "button" at bounding box center [451, 213] width 18 height 19
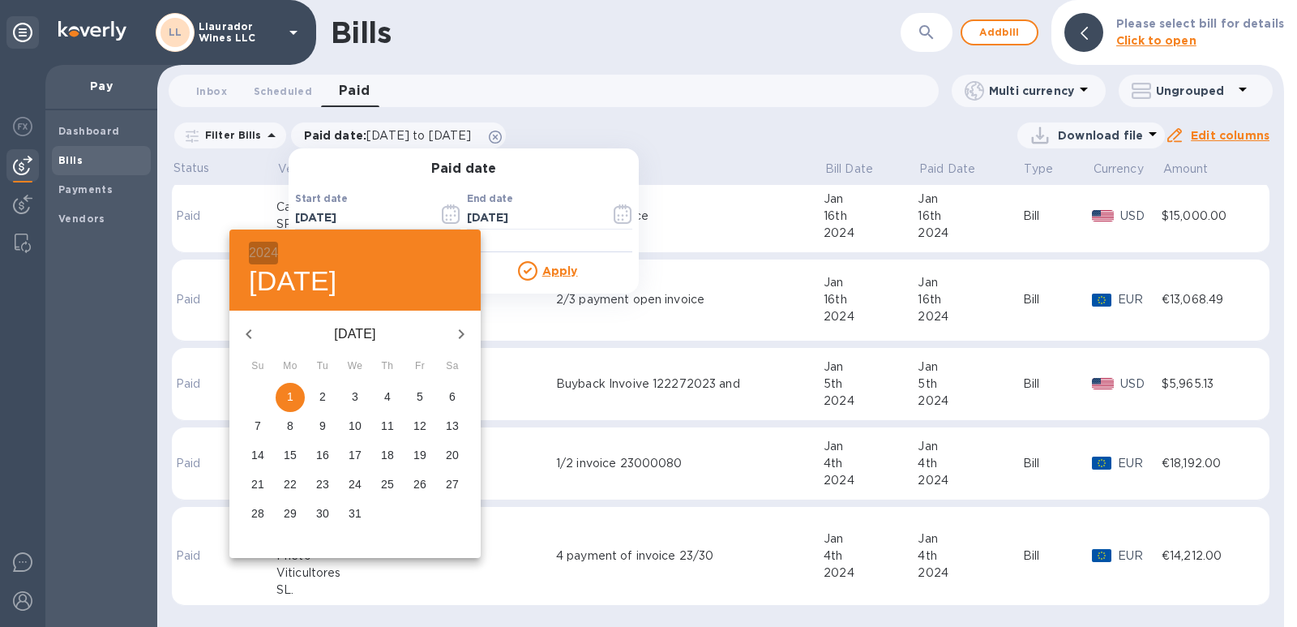
click at [265, 252] on h6 "2024" at bounding box center [263, 253] width 29 height 23
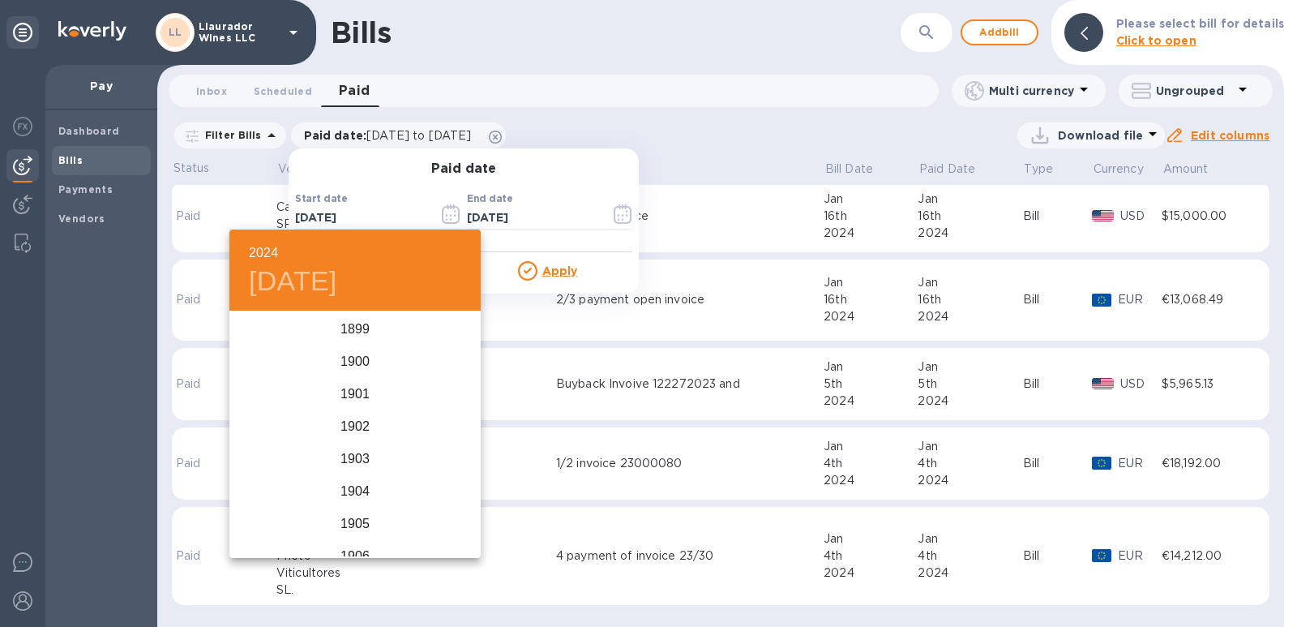
scroll to position [3956, 0]
drag, startPoint x: 336, startPoint y: 396, endPoint x: 347, endPoint y: 379, distance: 19.8
click at [347, 395] on div "2023" at bounding box center [354, 394] width 251 height 32
type input "[DATE]"
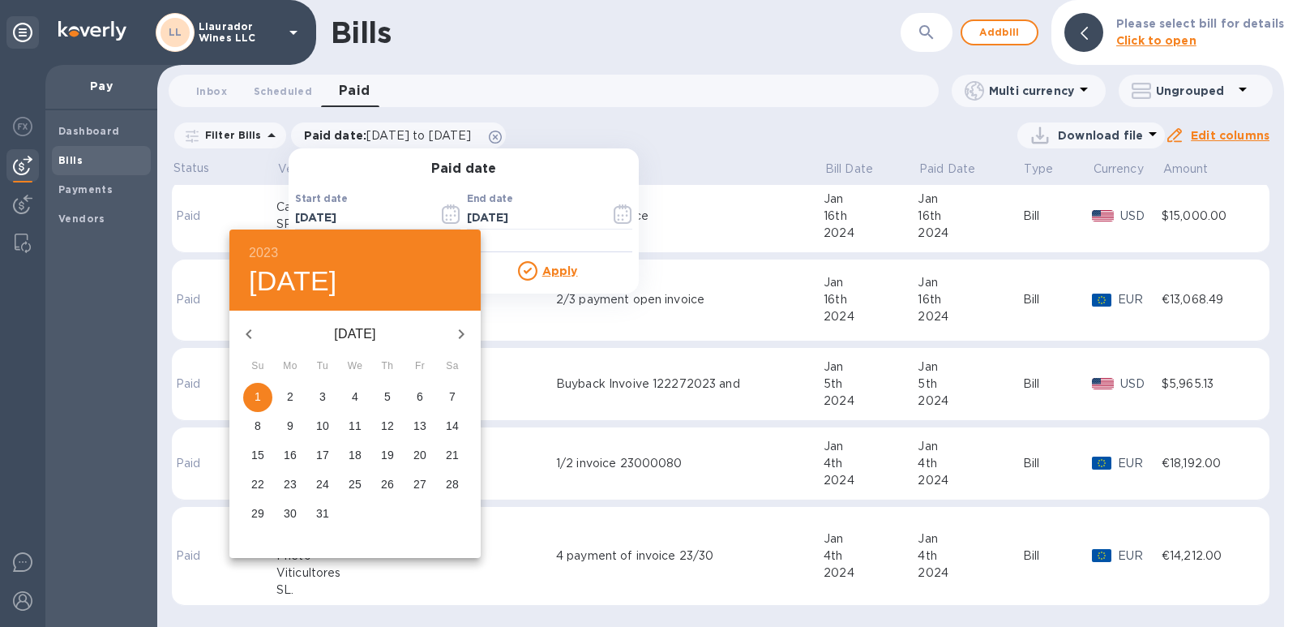
click at [347, 349] on div "[DATE]" at bounding box center [354, 334] width 251 height 39
click at [257, 397] on p "1" at bounding box center [258, 396] width 6 height 16
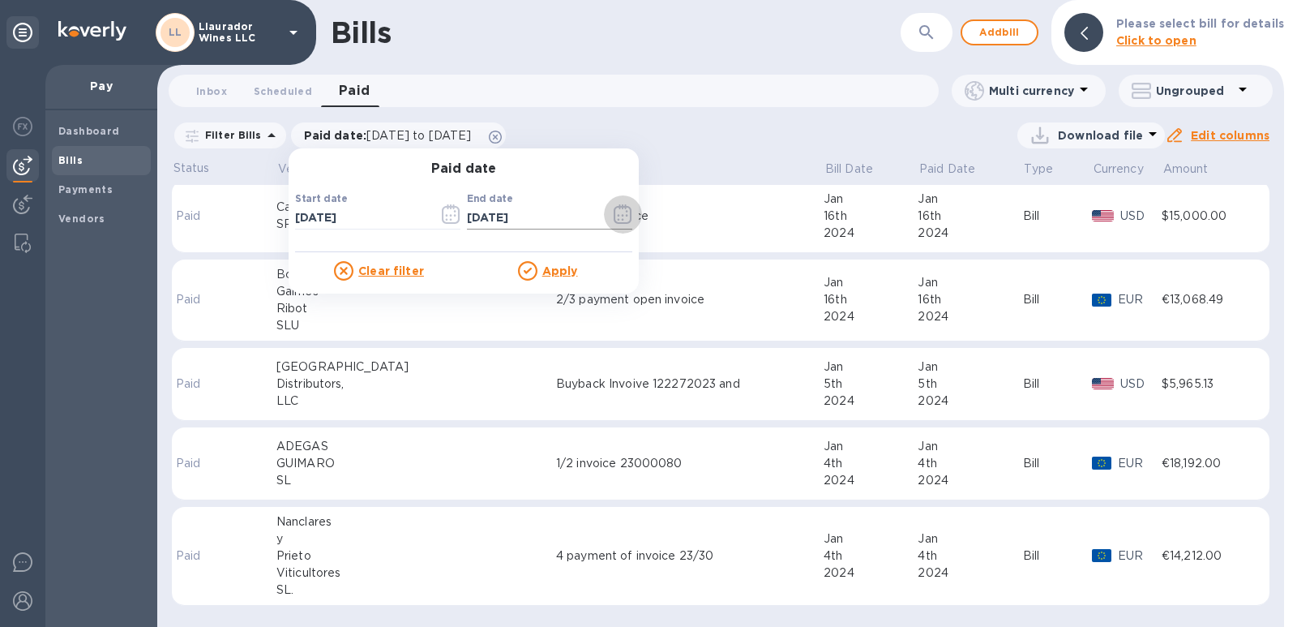
click at [614, 213] on icon "button" at bounding box center [623, 213] width 19 height 19
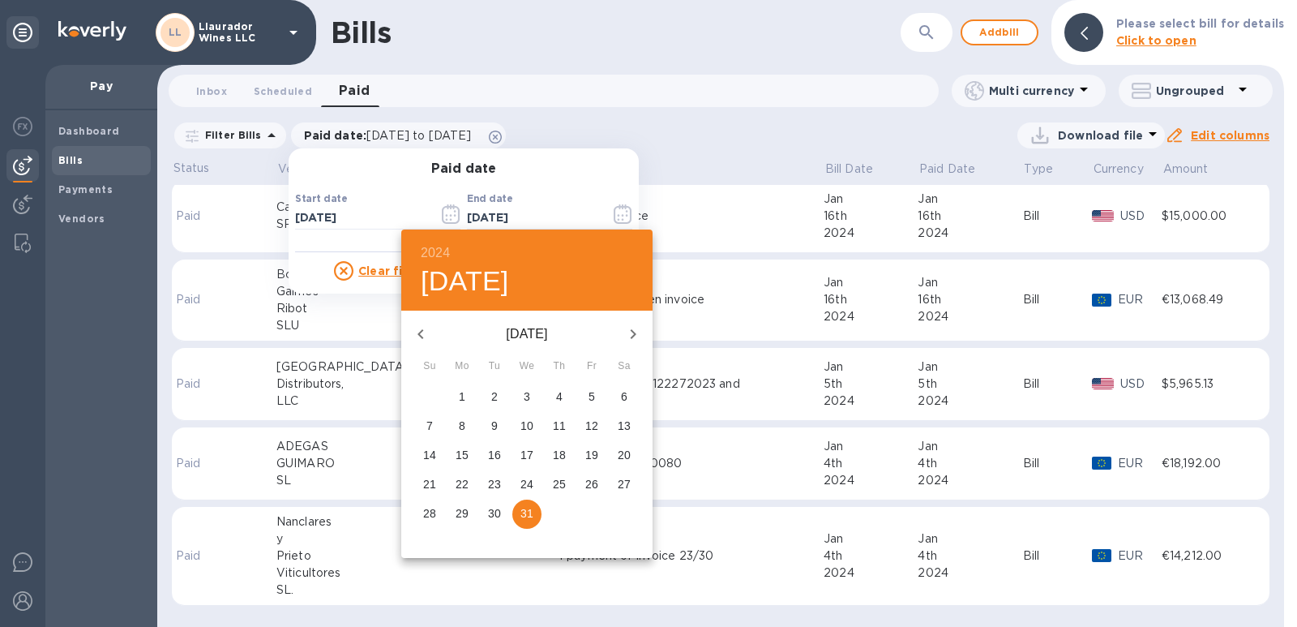
click at [441, 246] on h6 "2024" at bounding box center [435, 253] width 29 height 23
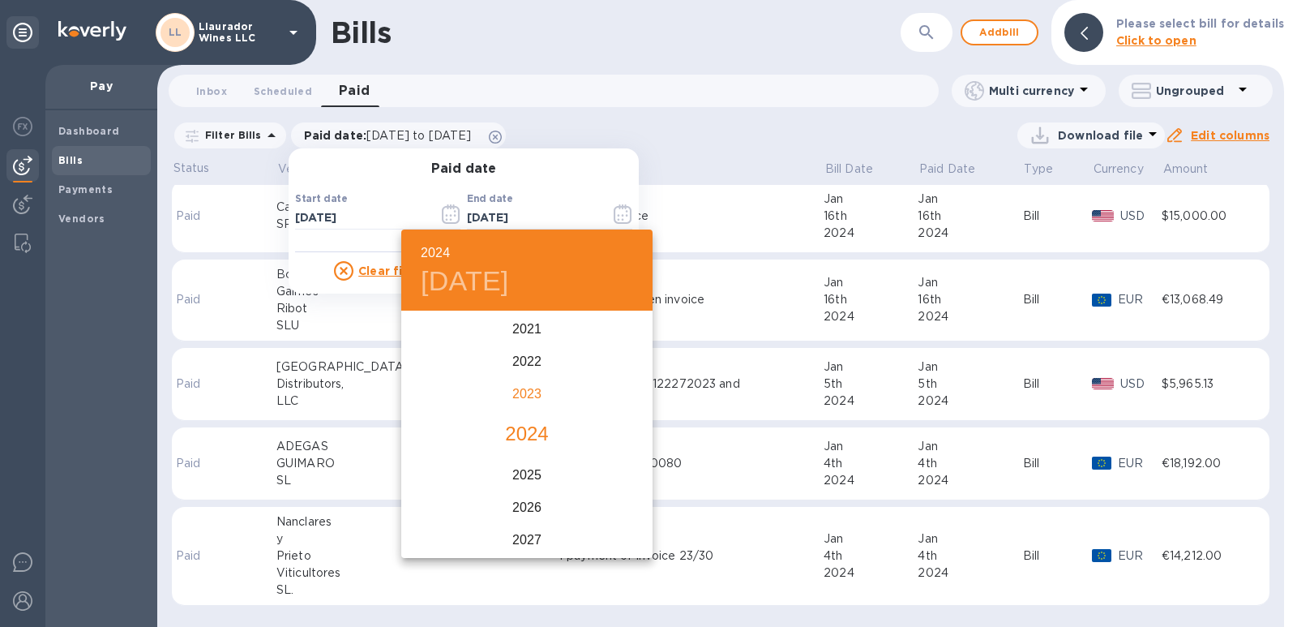
click at [516, 396] on div "2023" at bounding box center [526, 394] width 251 height 32
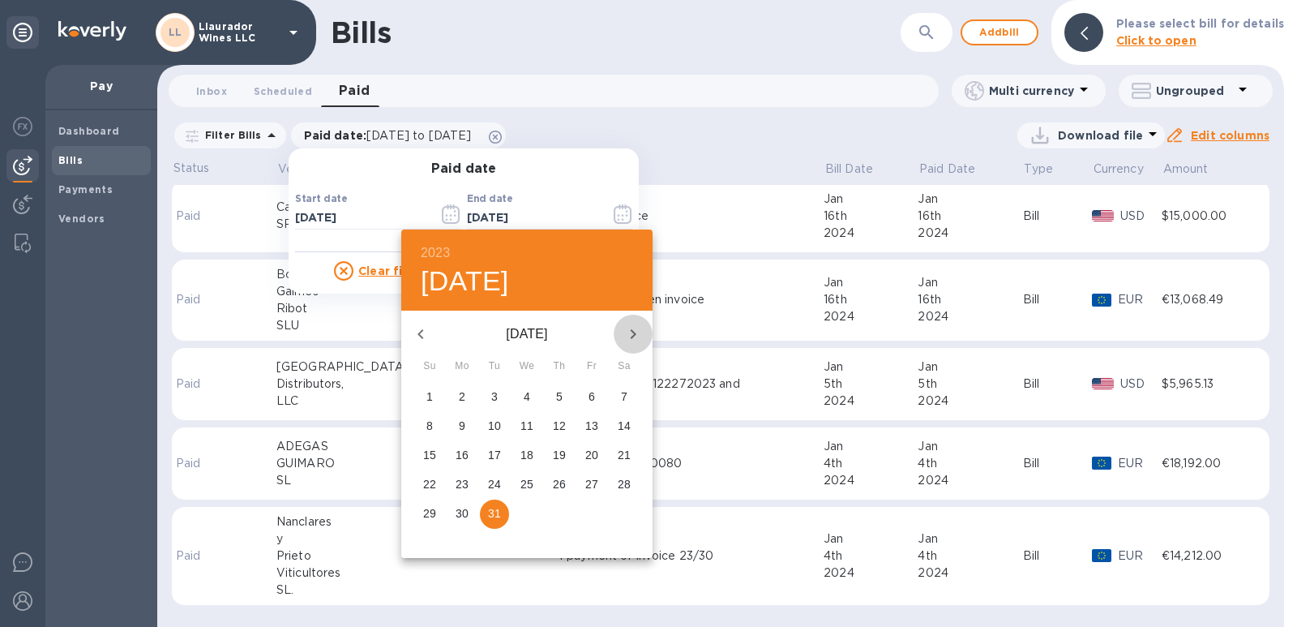
click at [620, 331] on button "button" at bounding box center [633, 334] width 39 height 39
click at [623, 331] on icon "button" at bounding box center [632, 333] width 19 height 19
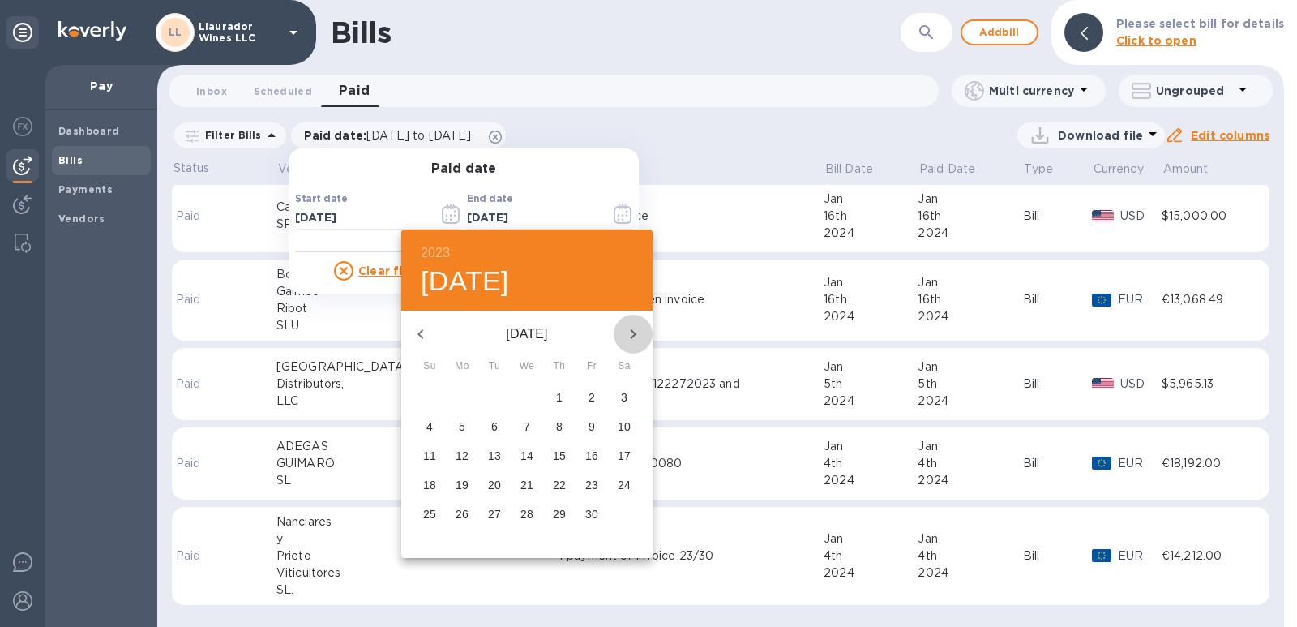
click at [623, 331] on icon "button" at bounding box center [632, 333] width 19 height 19
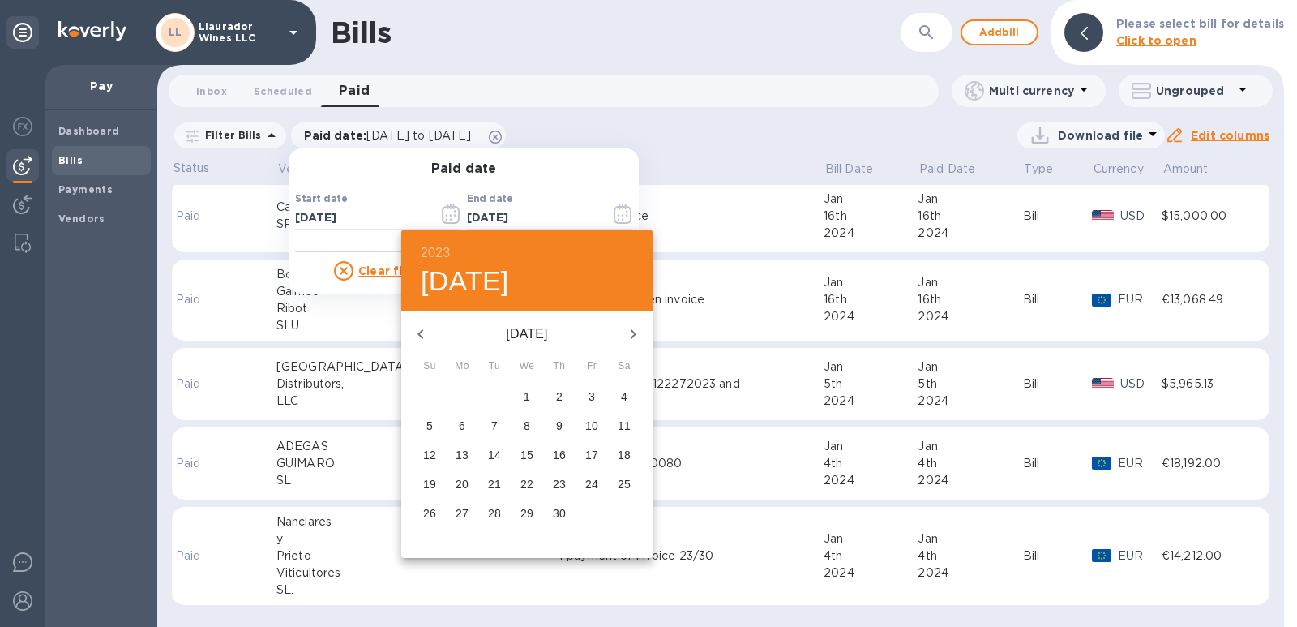
click at [623, 331] on icon "button" at bounding box center [632, 333] width 19 height 19
click at [435, 542] on p "31" at bounding box center [429, 542] width 13 height 16
type input "[DATE]"
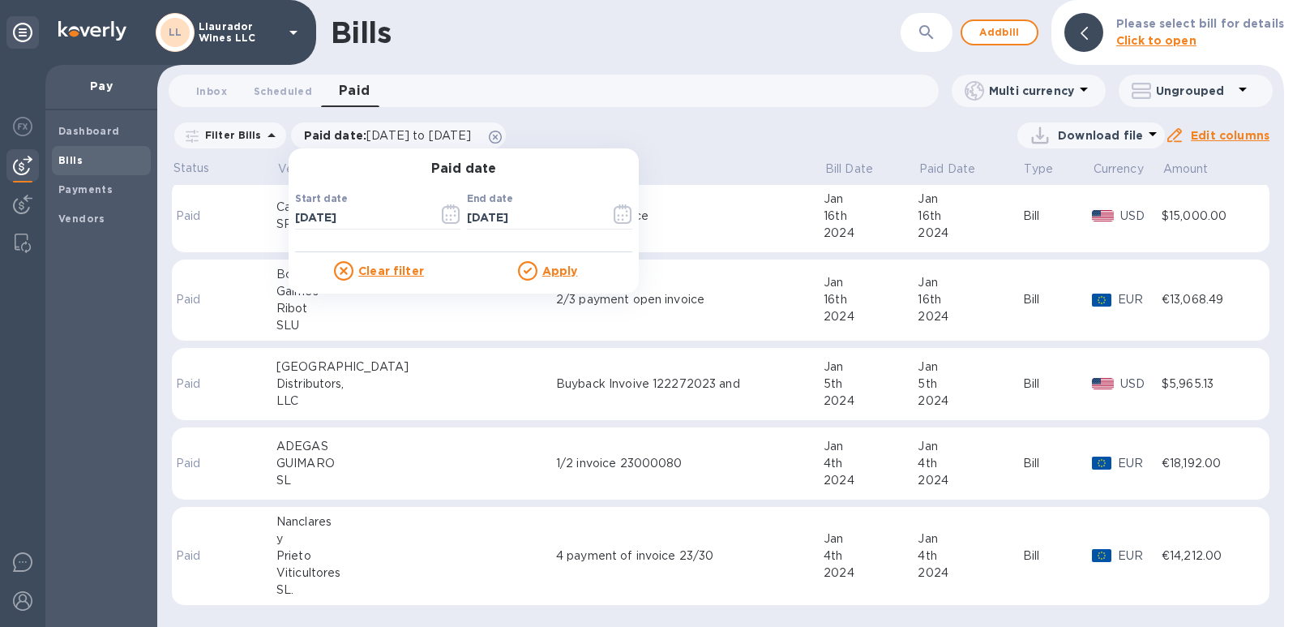
click at [550, 274] on u "Apply" at bounding box center [560, 270] width 36 height 13
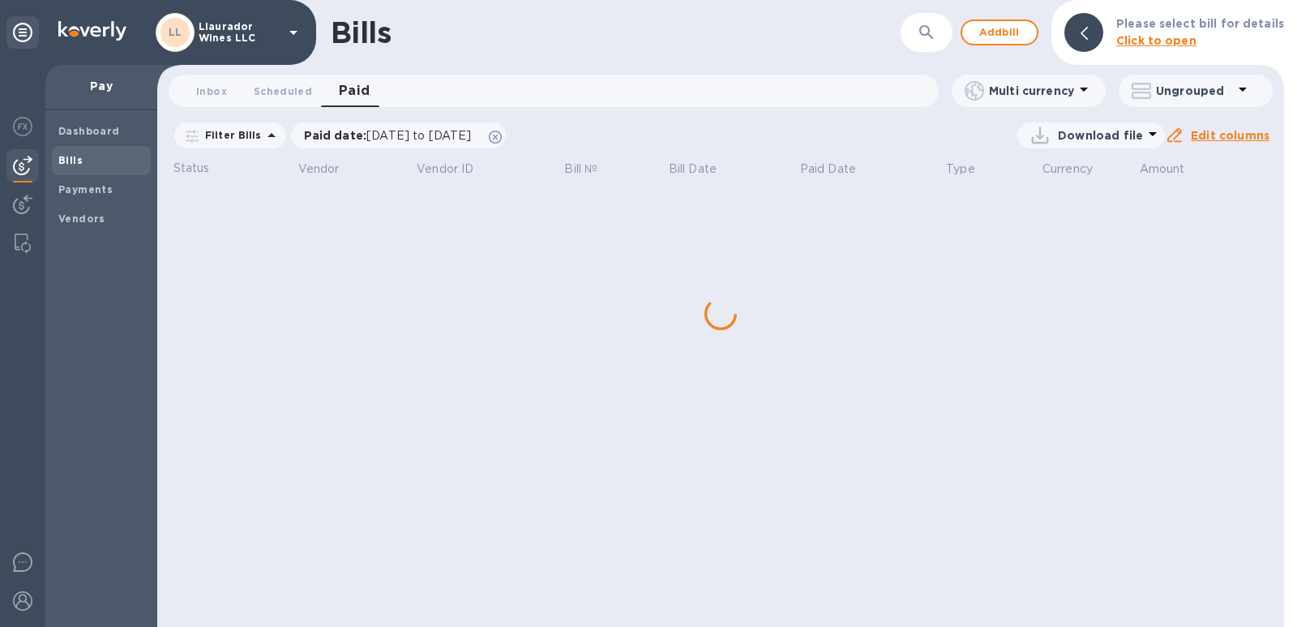
scroll to position [0, 0]
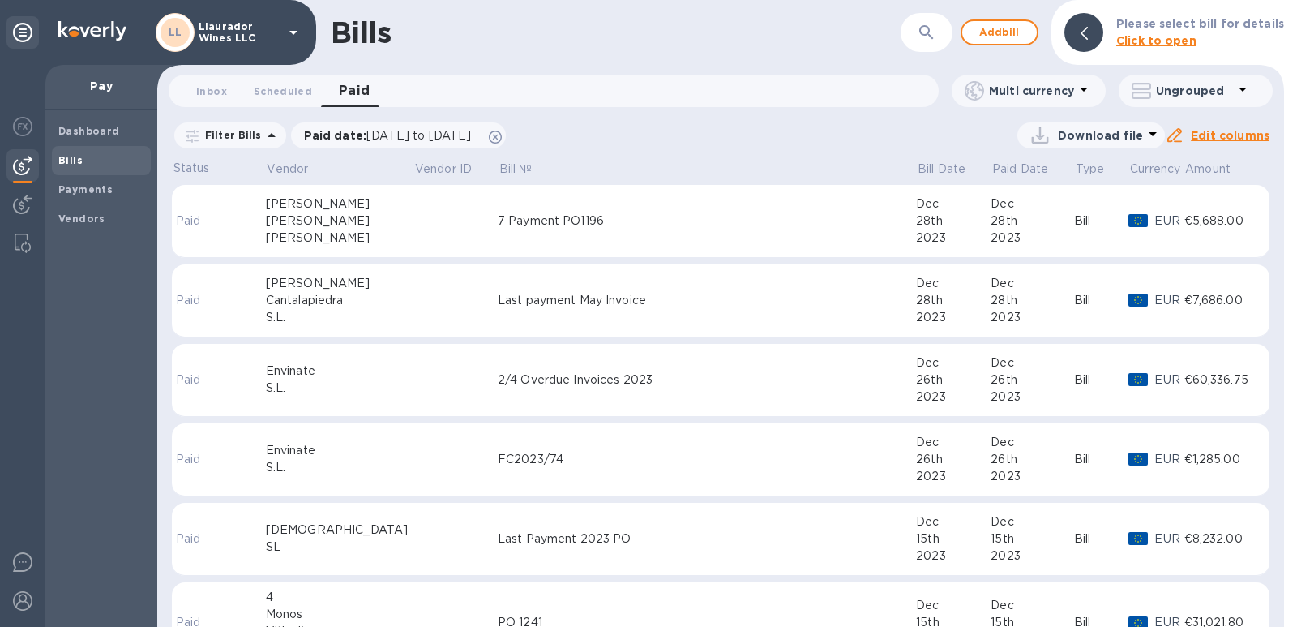
click at [1182, 92] on p "Ungrouped" at bounding box center [1194, 91] width 77 height 16
click at [1210, 133] on li "Group bills by vendors" at bounding box center [1200, 133] width 174 height 52
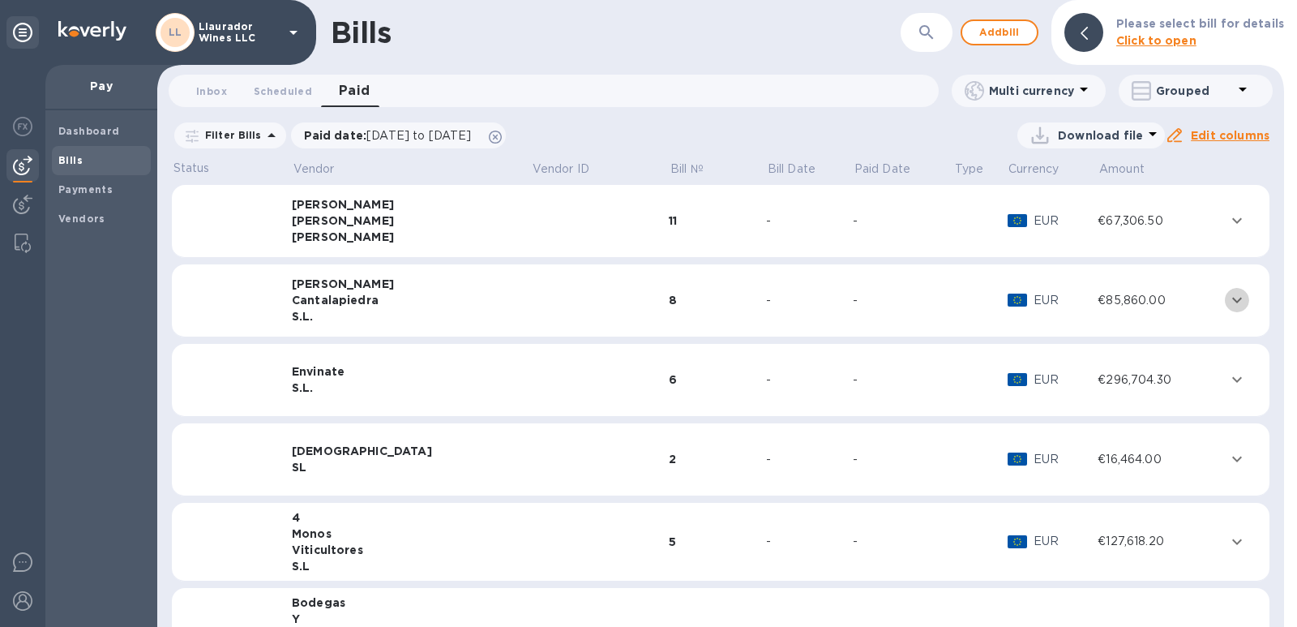
click at [1232, 302] on icon "expand row" at bounding box center [1237, 301] width 10 height 6
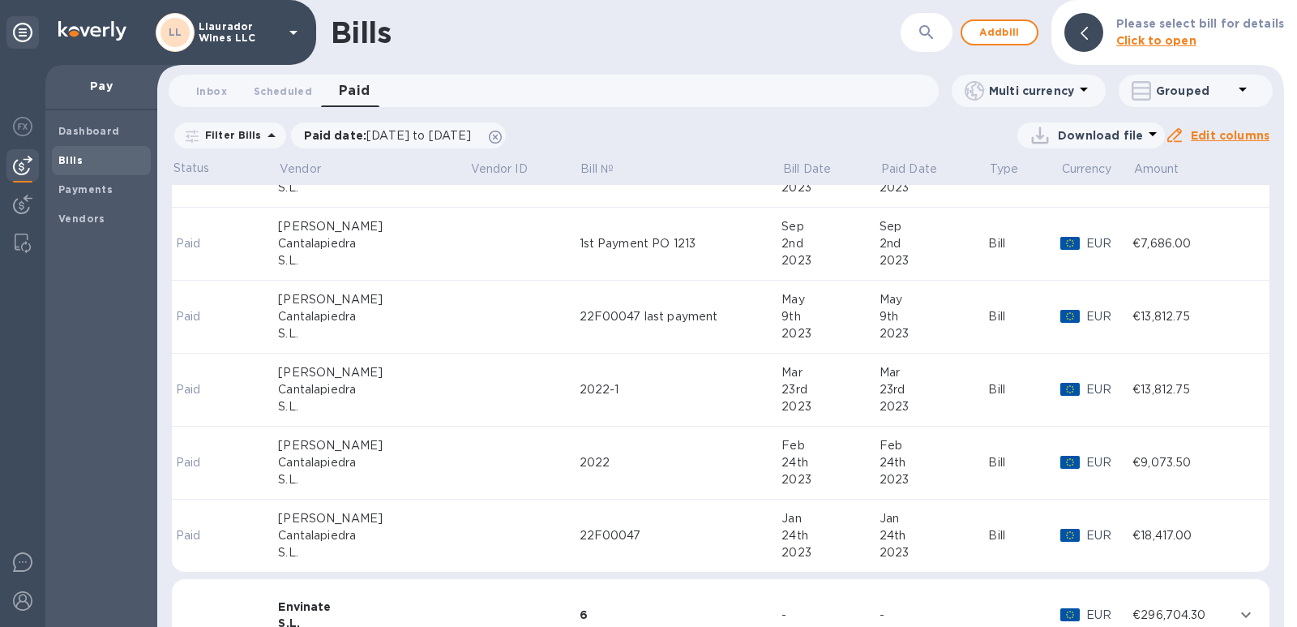
scroll to position [243, 0]
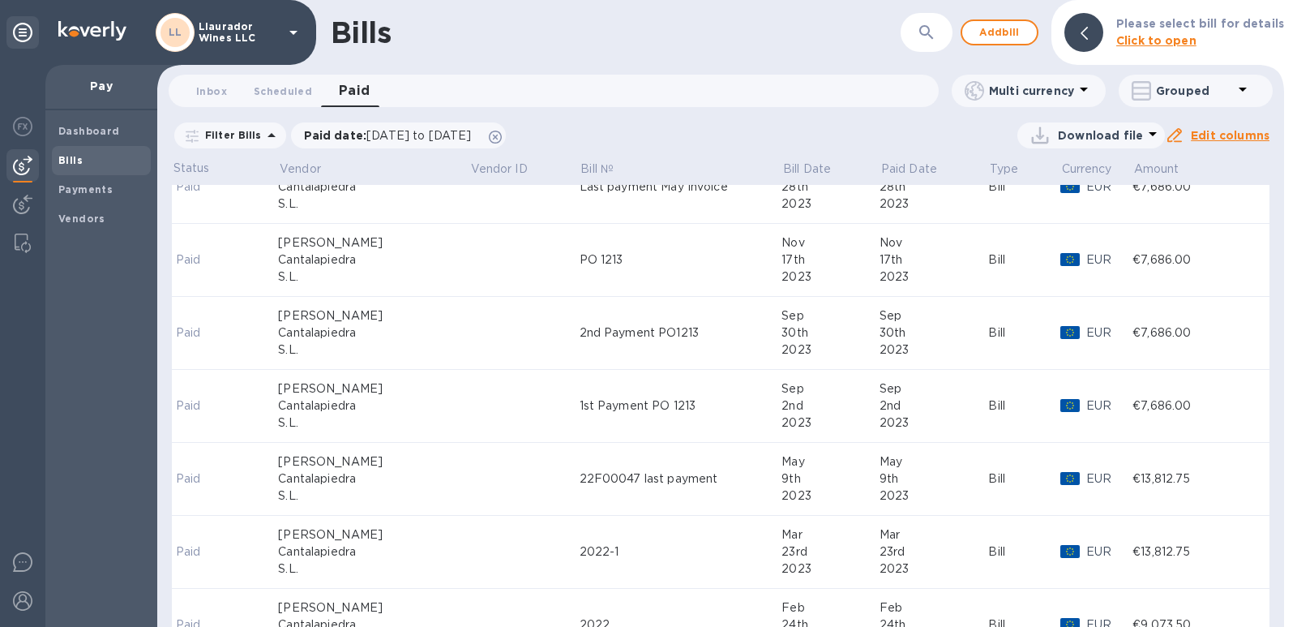
click at [1104, 140] on p "Download file" at bounding box center [1100, 135] width 85 height 16
click at [1071, 172] on li "XLSX file" at bounding box center [1094, 174] width 110 height 45
click at [461, 143] on p "Paid date : [DATE] to [DATE]" at bounding box center [392, 135] width 176 height 16
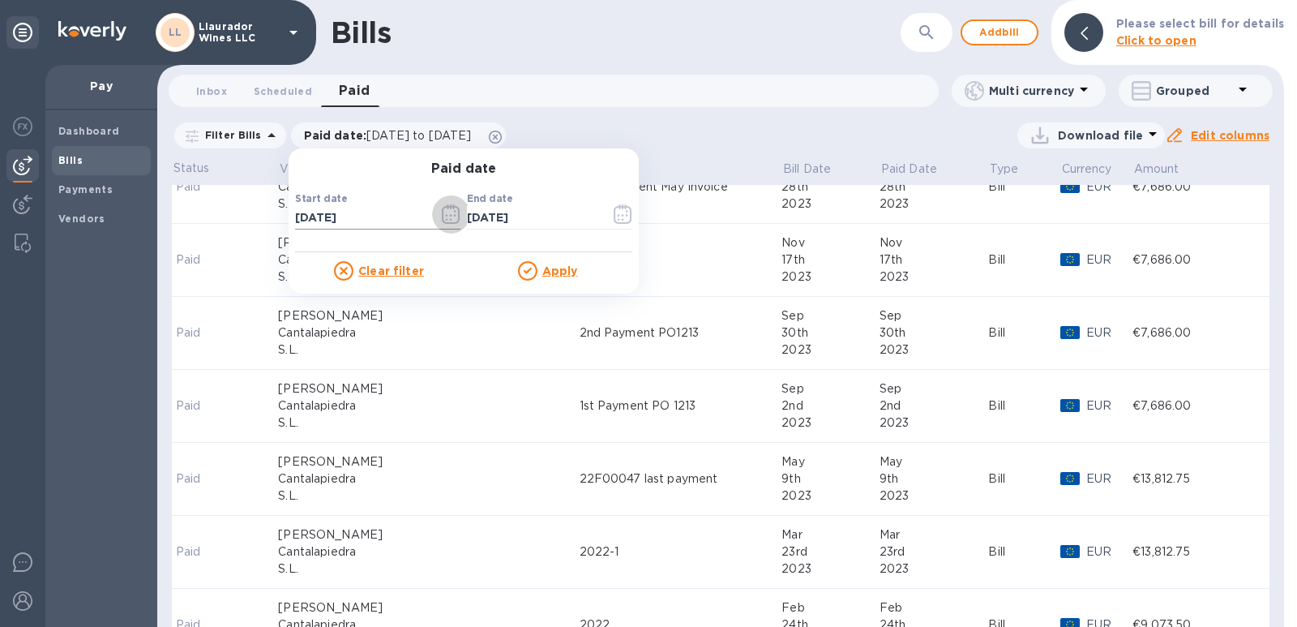
click at [445, 216] on icon "button" at bounding box center [446, 216] width 2 height 2
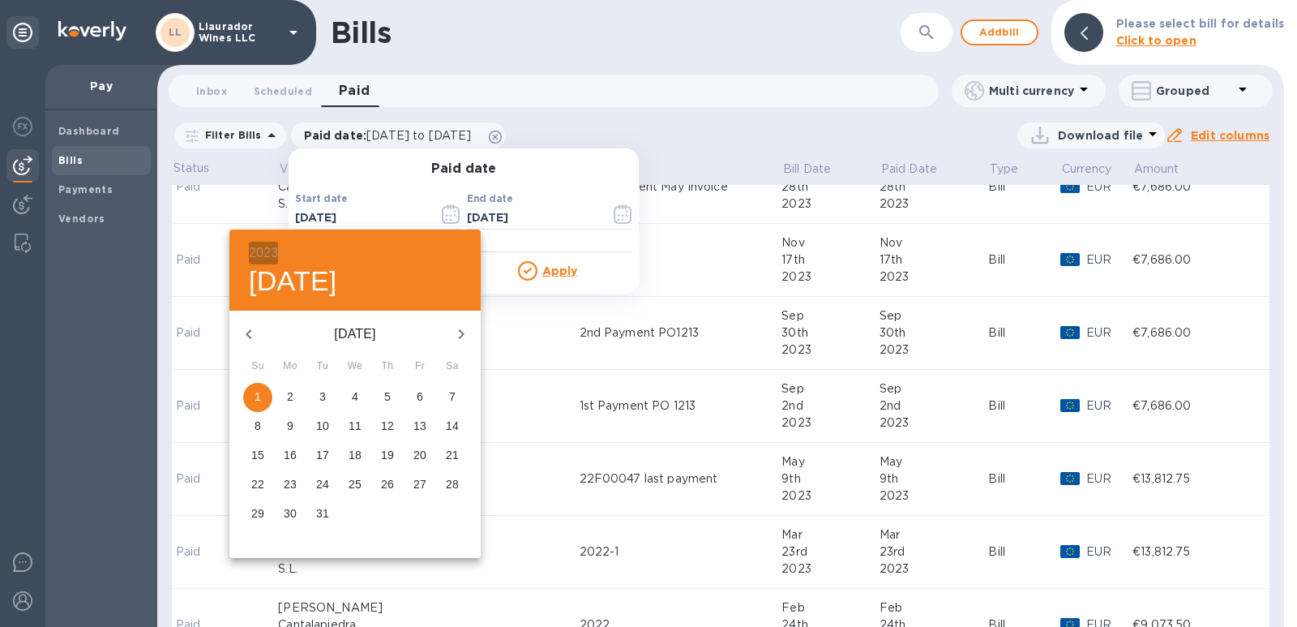
click at [272, 249] on h6 "2023" at bounding box center [263, 253] width 29 height 23
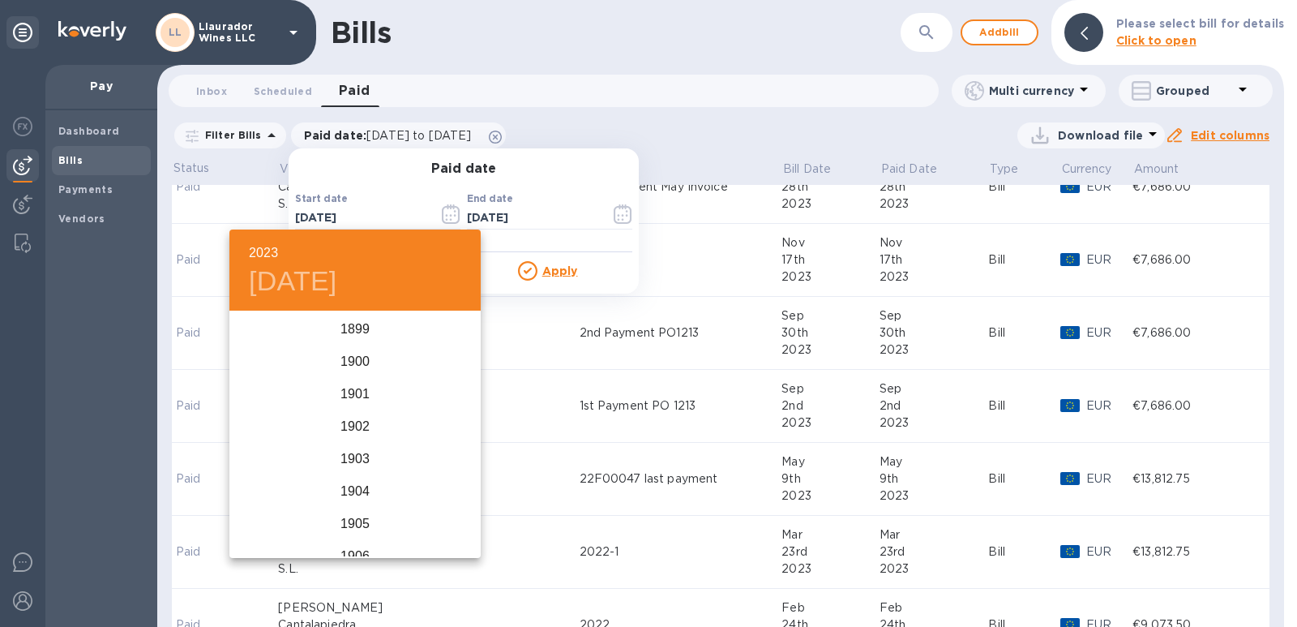
scroll to position [3924, 0]
click at [366, 391] on div "2022" at bounding box center [354, 394] width 251 height 32
type input "[DATE]"
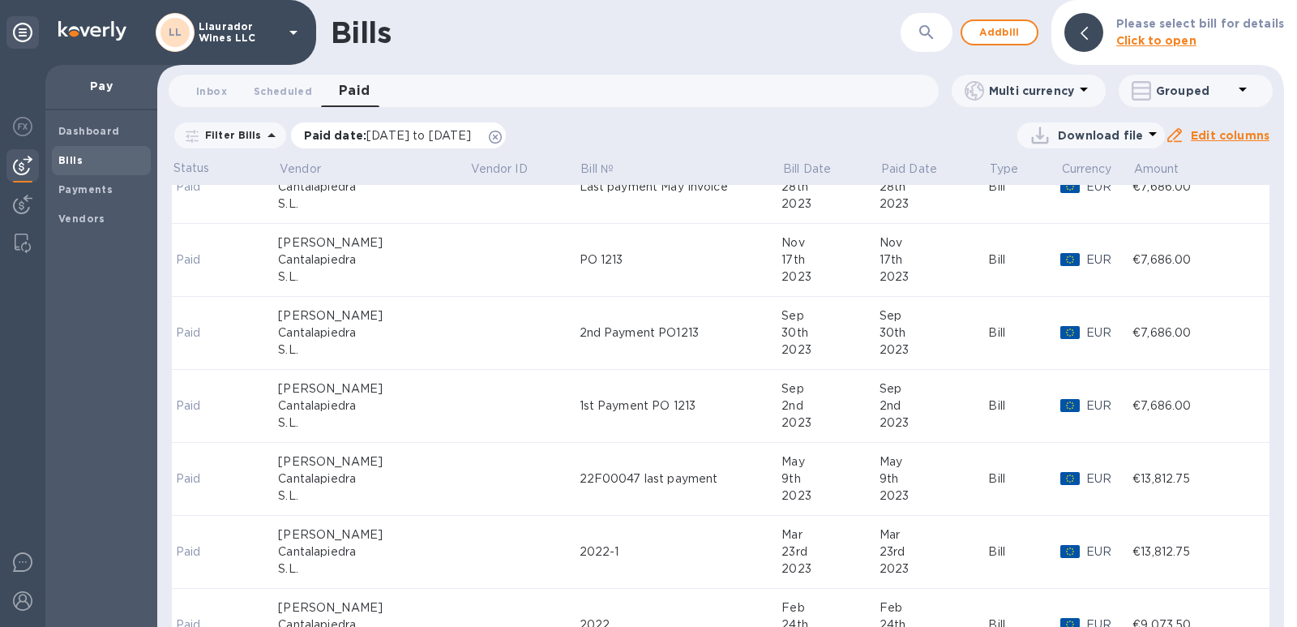
click at [471, 131] on span "[DATE] to [DATE]" at bounding box center [418, 135] width 105 height 13
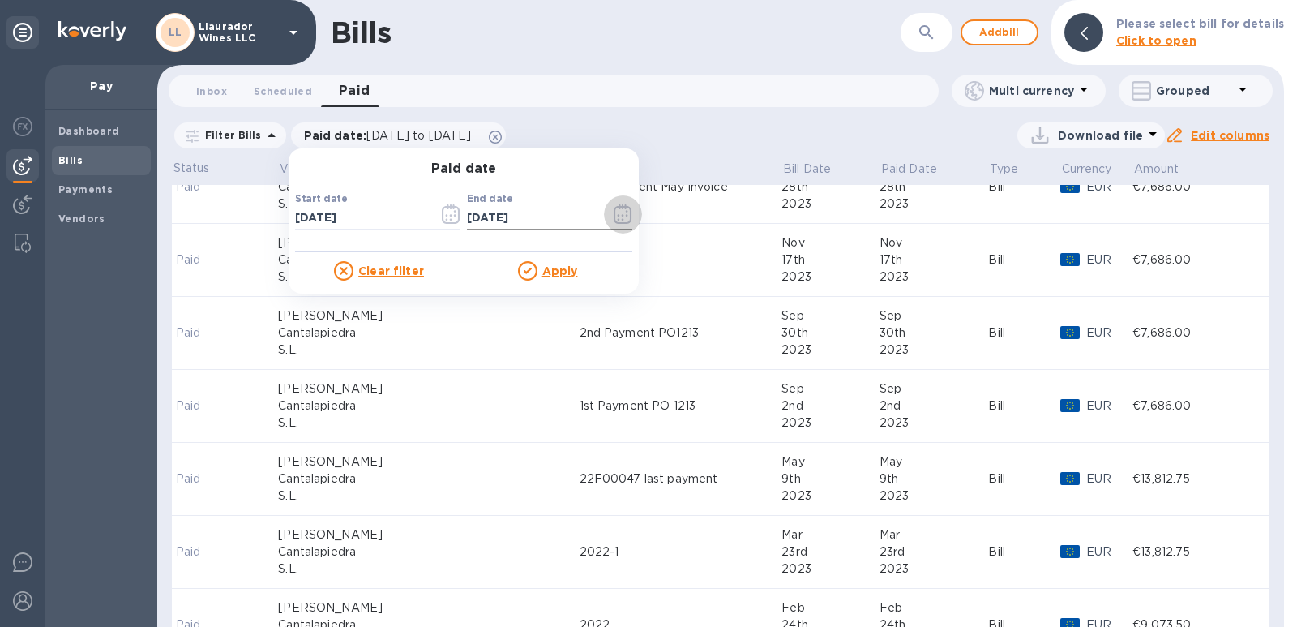
click at [614, 217] on icon "button" at bounding box center [623, 213] width 18 height 19
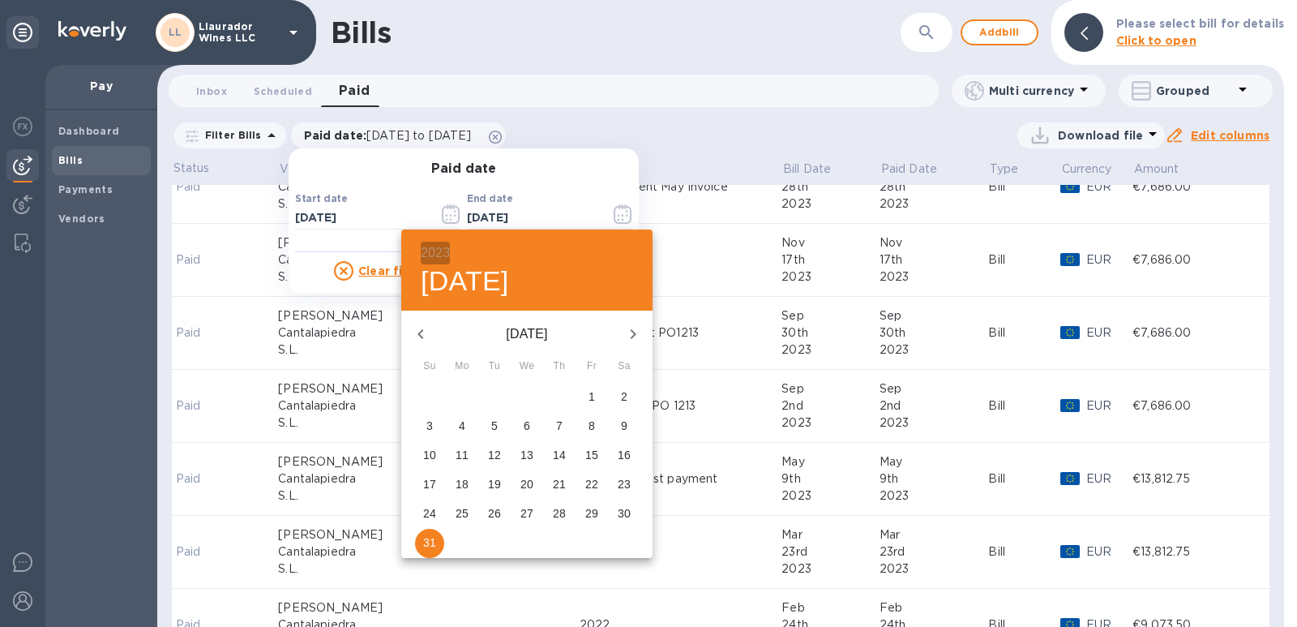
click at [437, 251] on h6 "2023" at bounding box center [435, 253] width 29 height 23
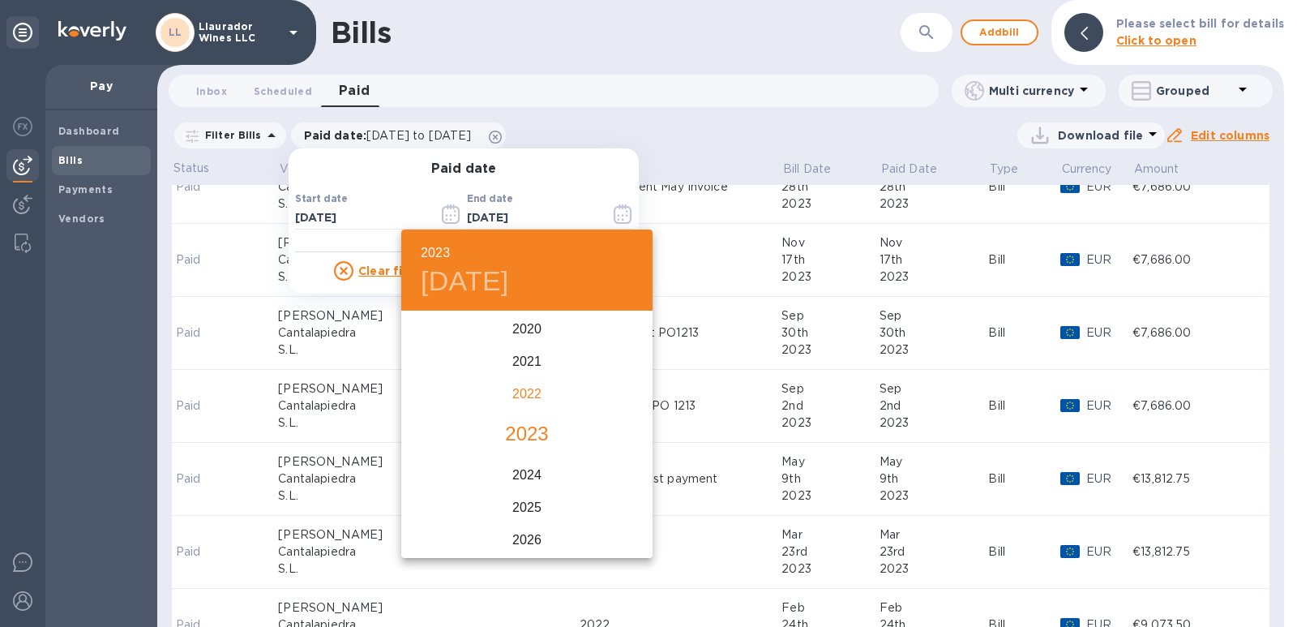
click at [524, 398] on div "2022" at bounding box center [526, 394] width 251 height 32
type input "[DATE]"
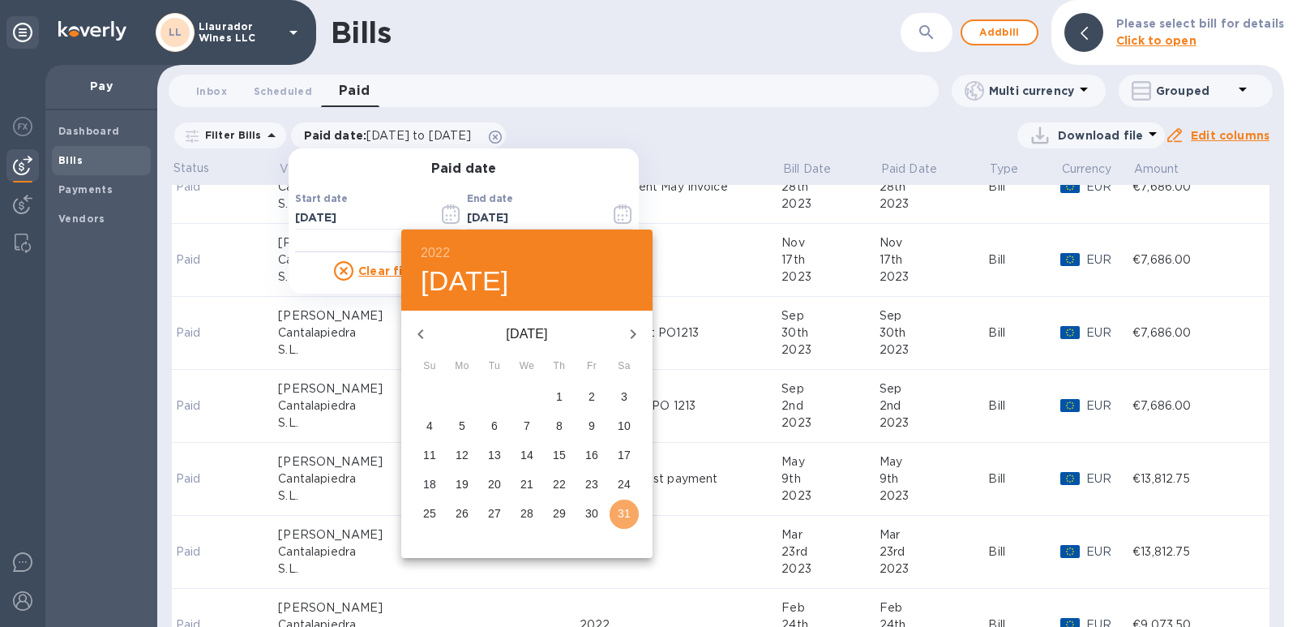
drag, startPoint x: 610, startPoint y: 514, endPoint x: 607, endPoint y: 499, distance: 15.7
click at [610, 513] on span "31" at bounding box center [624, 513] width 29 height 16
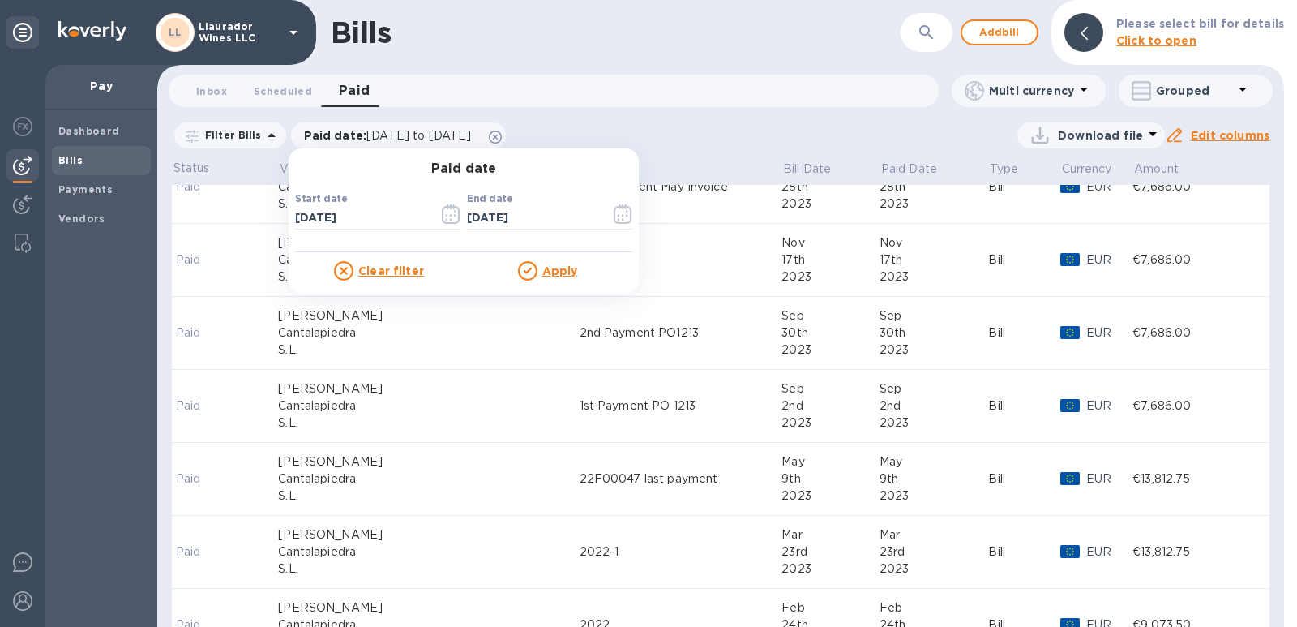
click at [553, 275] on u "Apply" at bounding box center [560, 270] width 36 height 13
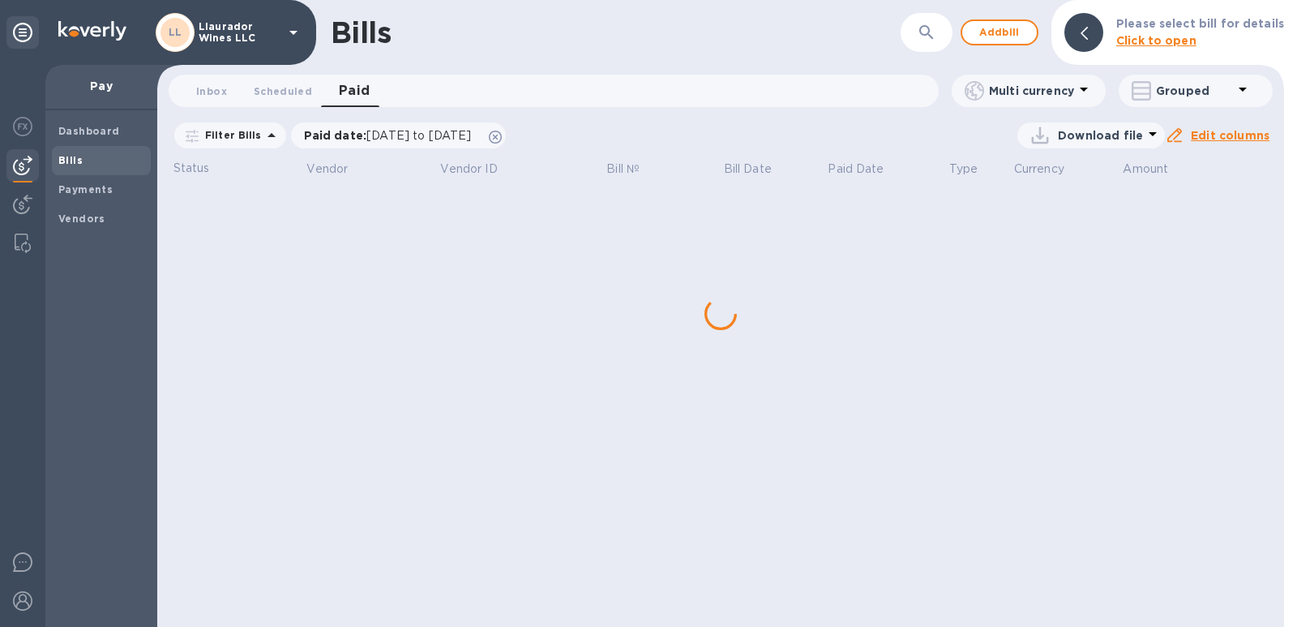
scroll to position [0, 0]
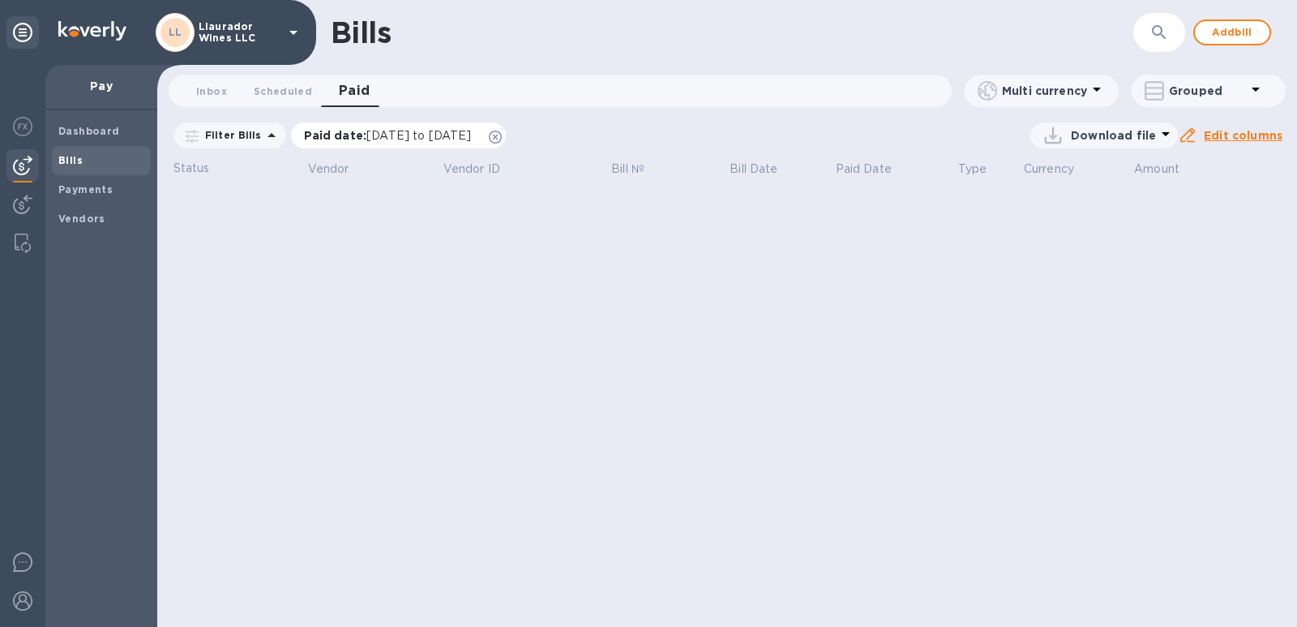
click at [438, 135] on span "[DATE] to [DATE]" at bounding box center [418, 135] width 105 height 13
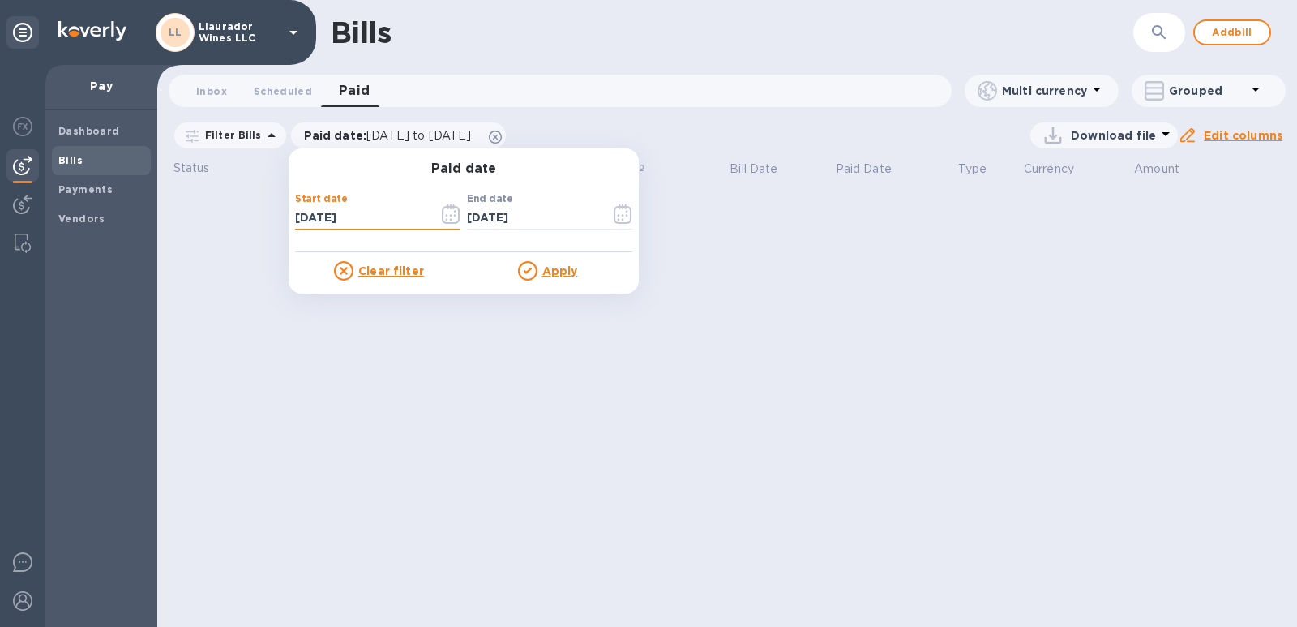
click at [358, 221] on input "[DATE]" at bounding box center [360, 218] width 131 height 24
type input "[DATE]"
drag, startPoint x: 530, startPoint y: 218, endPoint x: 524, endPoint y: 230, distance: 13.8
click at [521, 224] on input "[DATE]" at bounding box center [532, 218] width 131 height 24
type input "[DATE]"
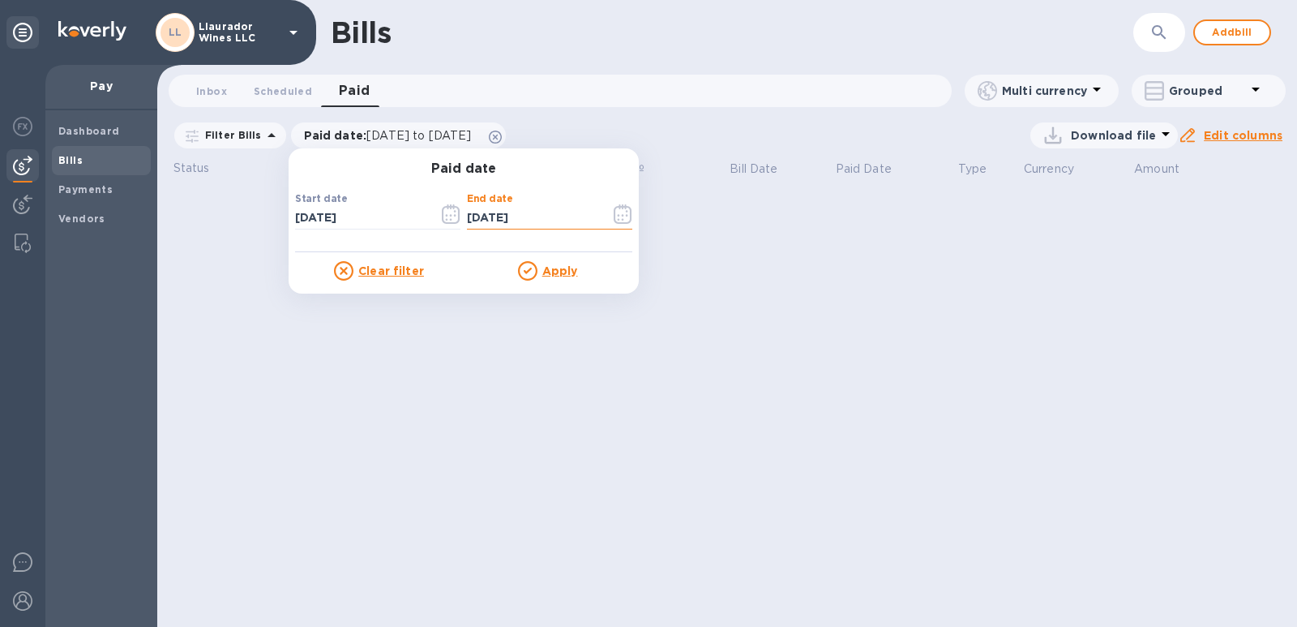
click at [548, 276] on u "Apply" at bounding box center [560, 270] width 36 height 13
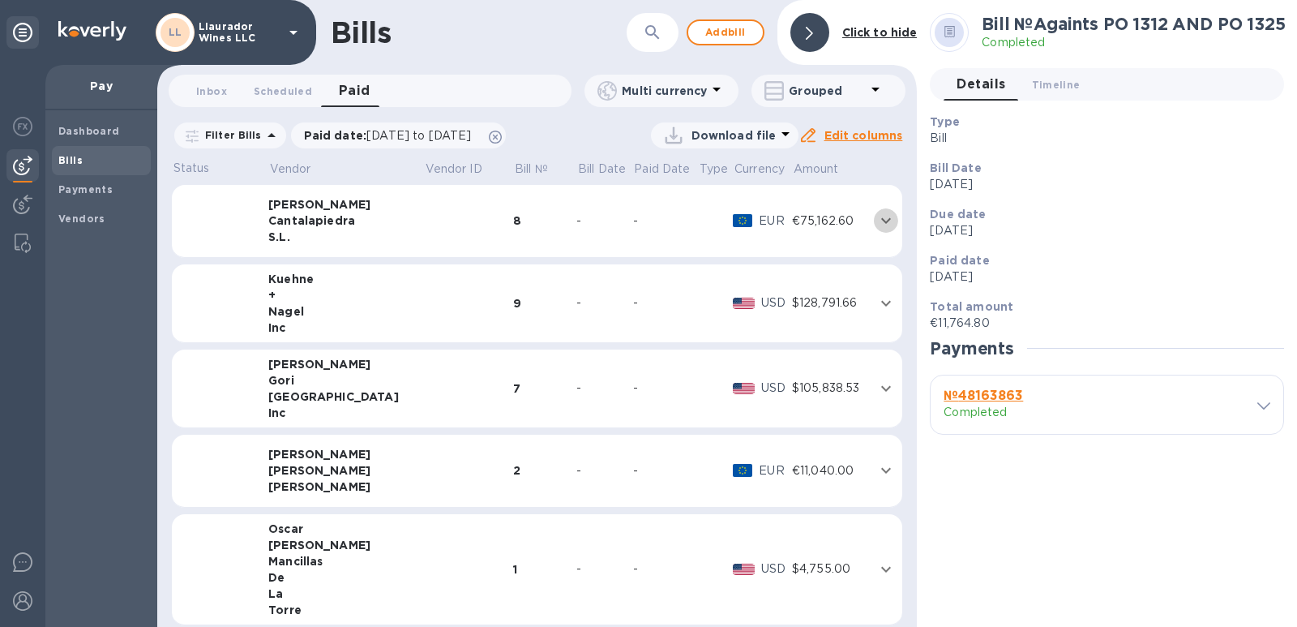
click at [881, 221] on icon "expand row" at bounding box center [886, 221] width 10 height 6
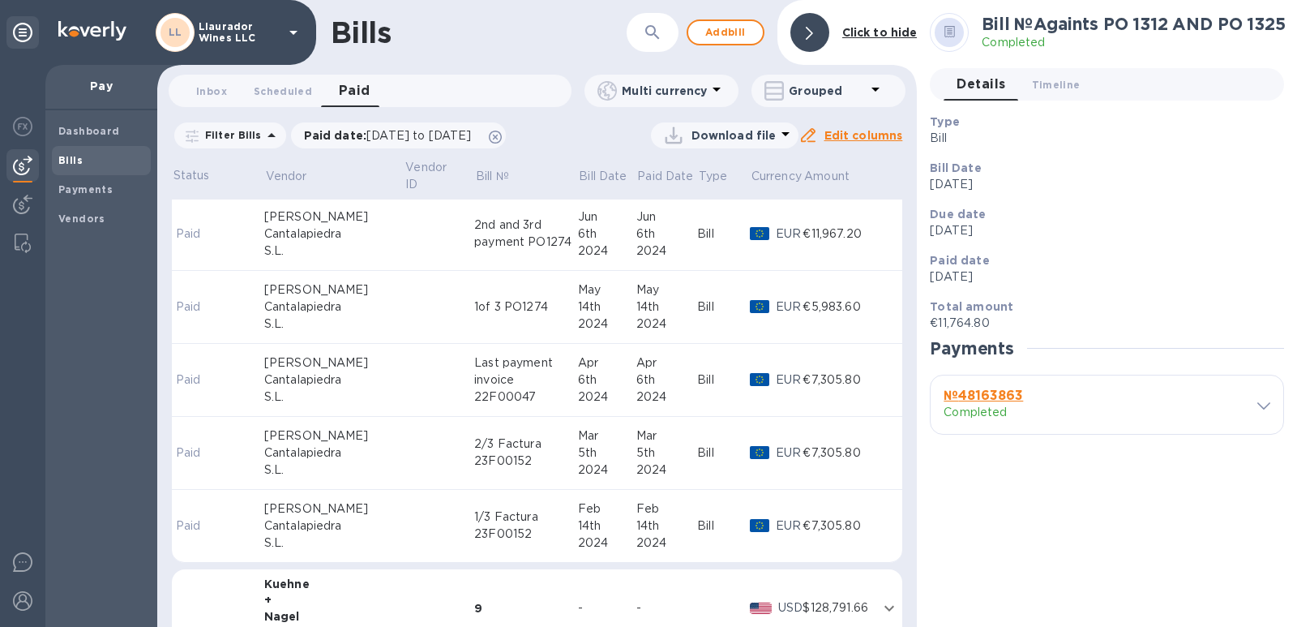
scroll to position [324, 0]
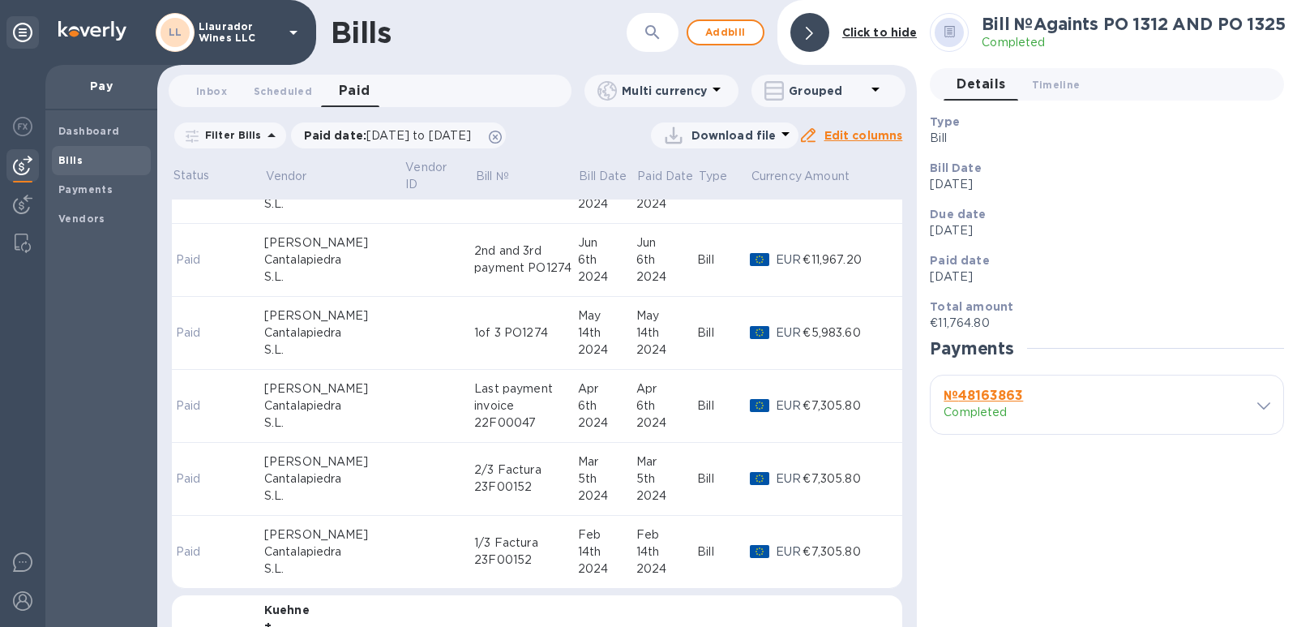
click at [751, 139] on p "Download file" at bounding box center [734, 135] width 85 height 16
click at [727, 178] on li "XLSX file" at bounding box center [728, 174] width 110 height 45
click at [1146, 173] on p "Bill Date" at bounding box center [1100, 168] width 341 height 16
click at [281, 392] on div "[PERSON_NAME]" at bounding box center [334, 388] width 140 height 17
click at [1288, 398] on div "Bill № Last payment invoice 22F00047 Completed Details 0 Timeline 0 Type Bill B…" at bounding box center [1107, 313] width 380 height 627
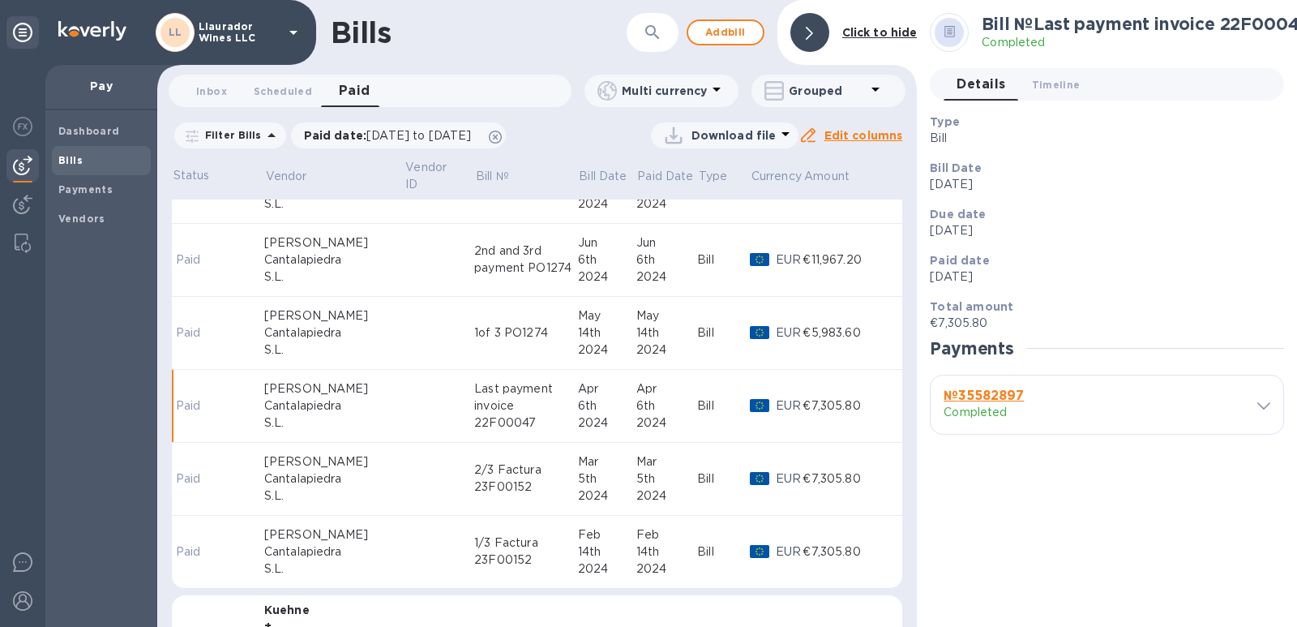
click at [1264, 405] on icon at bounding box center [1263, 405] width 13 height 7
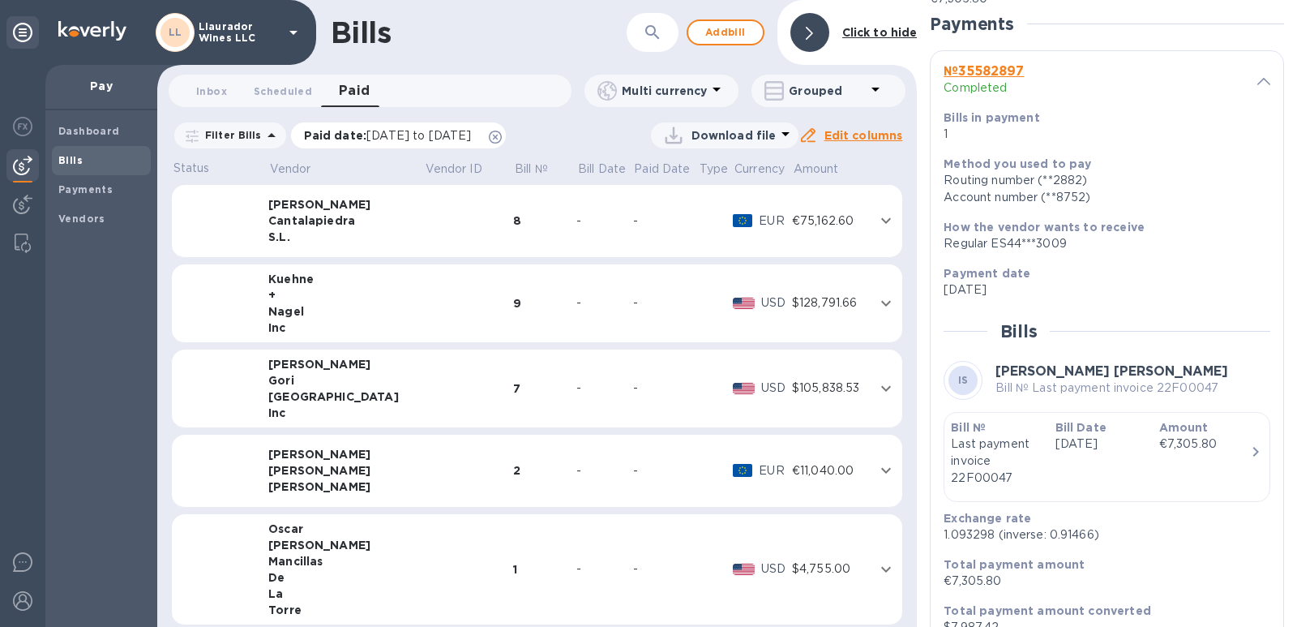
click at [471, 134] on span "[DATE] to [DATE]" at bounding box center [418, 135] width 105 height 13
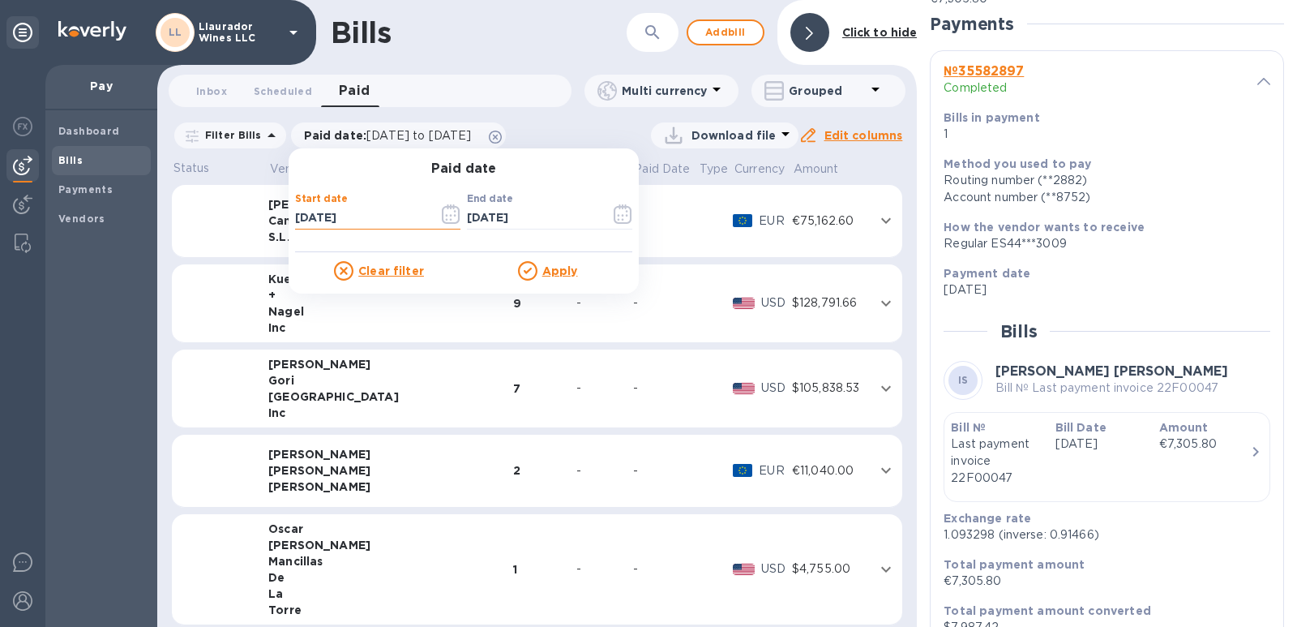
drag, startPoint x: 363, startPoint y: 221, endPoint x: 353, endPoint y: 224, distance: 10.0
click at [353, 224] on input "[DATE]" at bounding box center [360, 218] width 131 height 24
type input "[DATE]"
click at [521, 227] on input "[DATE]" at bounding box center [532, 218] width 131 height 24
type input "[DATE]"
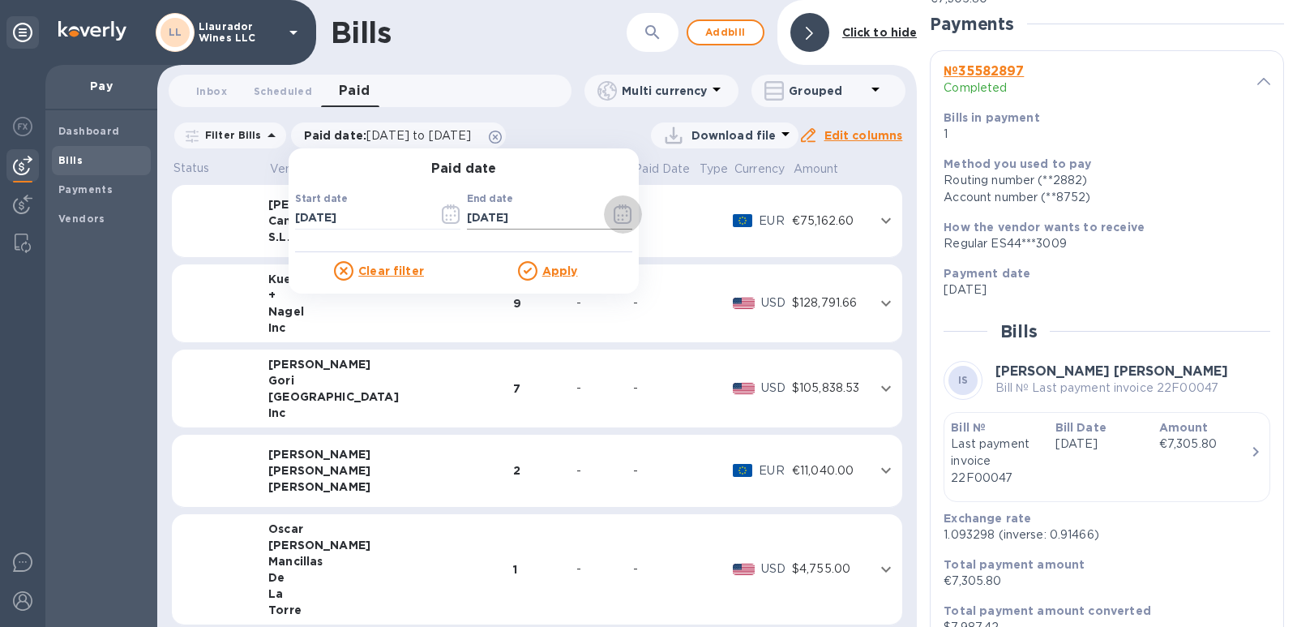
click at [619, 222] on icon "button" at bounding box center [623, 213] width 19 height 19
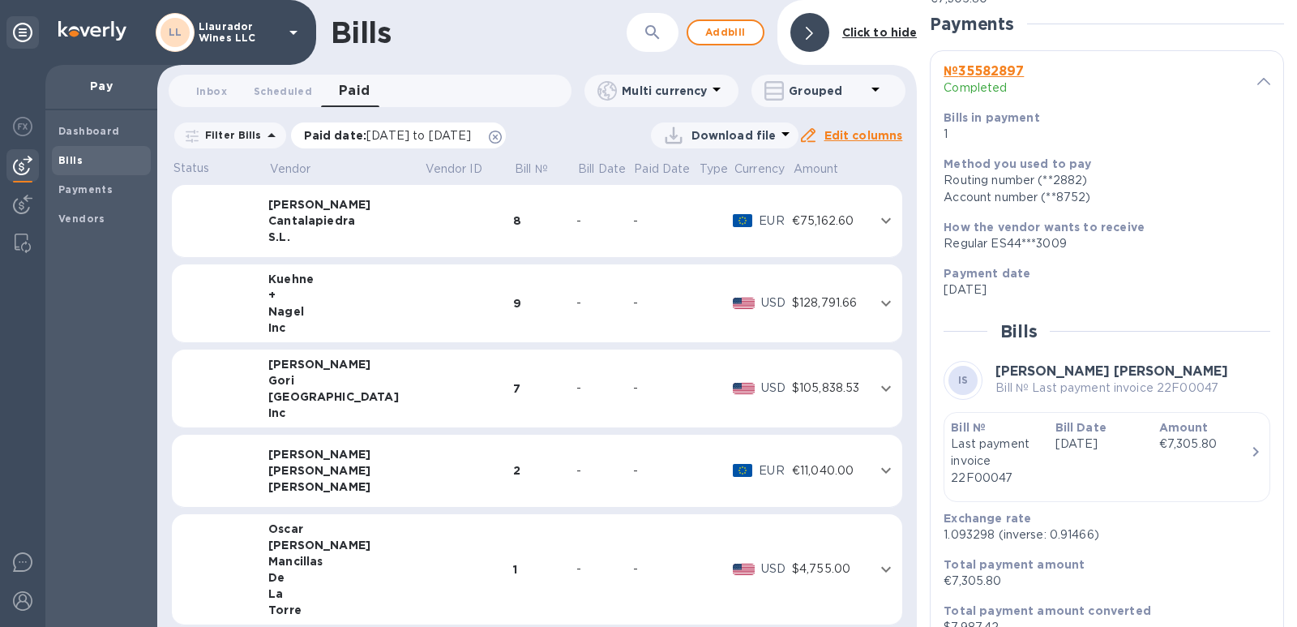
click at [451, 132] on span "[DATE] to [DATE]" at bounding box center [418, 135] width 105 height 13
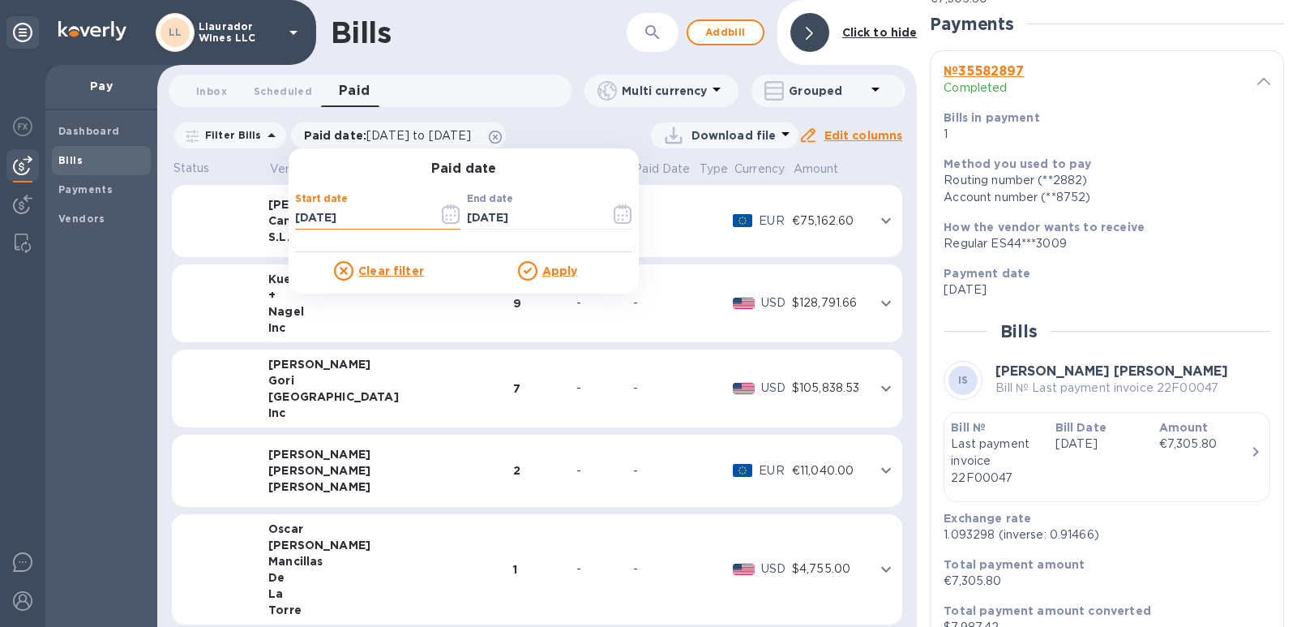
drag, startPoint x: 361, startPoint y: 225, endPoint x: 349, endPoint y: 226, distance: 12.3
click at [349, 226] on input "[DATE]" at bounding box center [360, 218] width 131 height 24
type input "[DATE]"
drag, startPoint x: 518, startPoint y: 215, endPoint x: 538, endPoint y: 216, distance: 19.5
click at [538, 216] on input "[DATE]" at bounding box center [532, 218] width 131 height 24
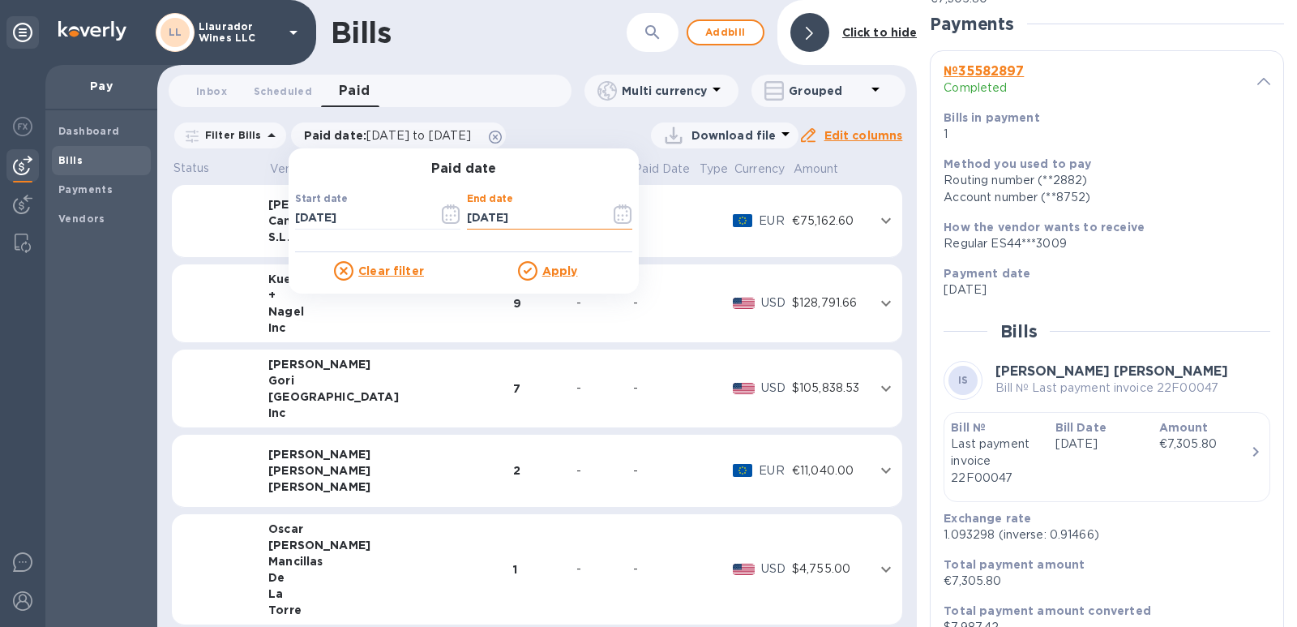
type input "[DATE]"
click at [554, 277] on p "Apply" at bounding box center [560, 271] width 36 height 16
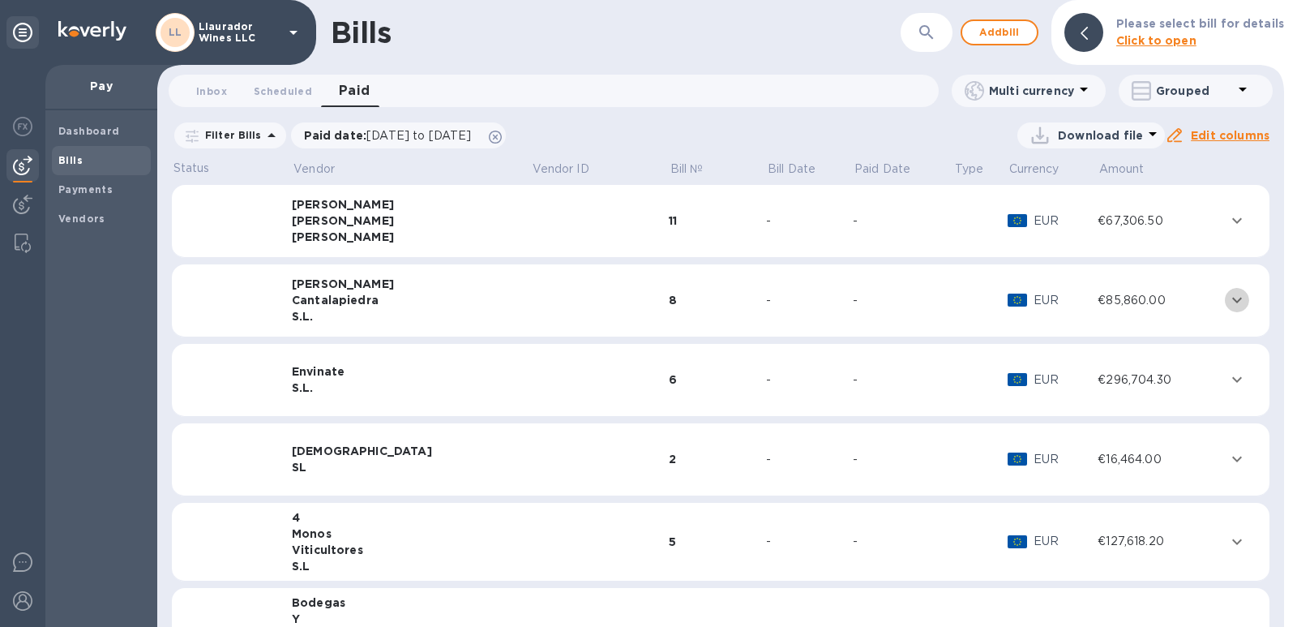
click at [1227, 306] on icon "expand row" at bounding box center [1236, 299] width 19 height 19
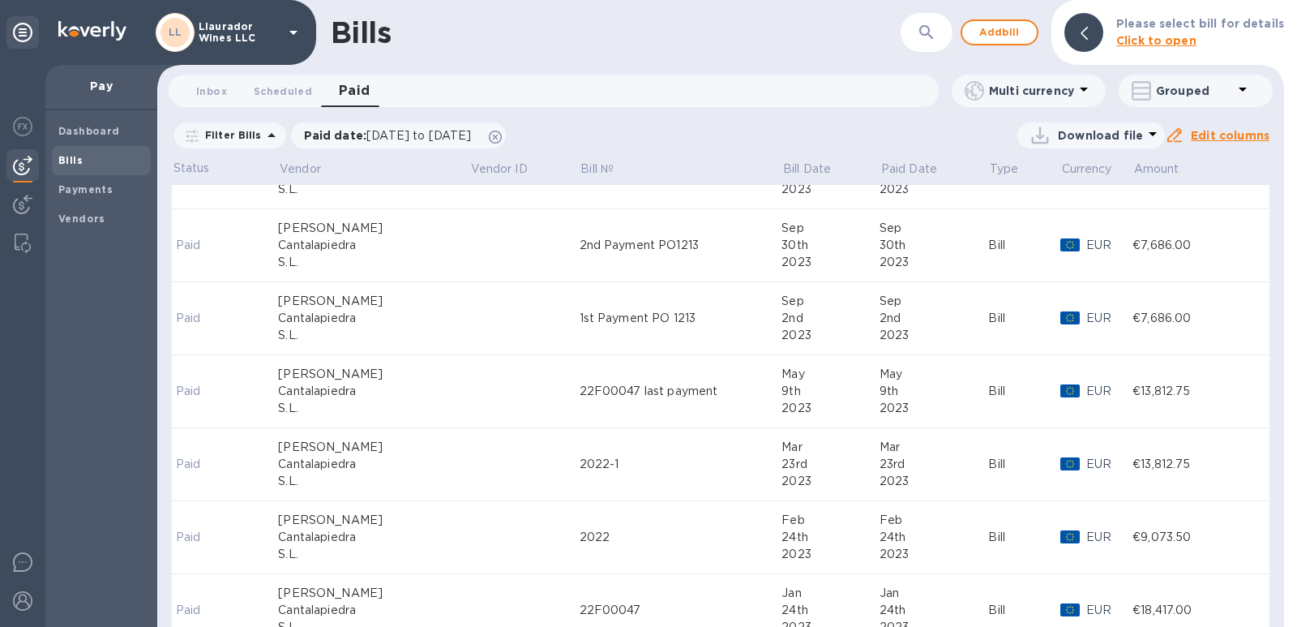
scroll to position [324, 0]
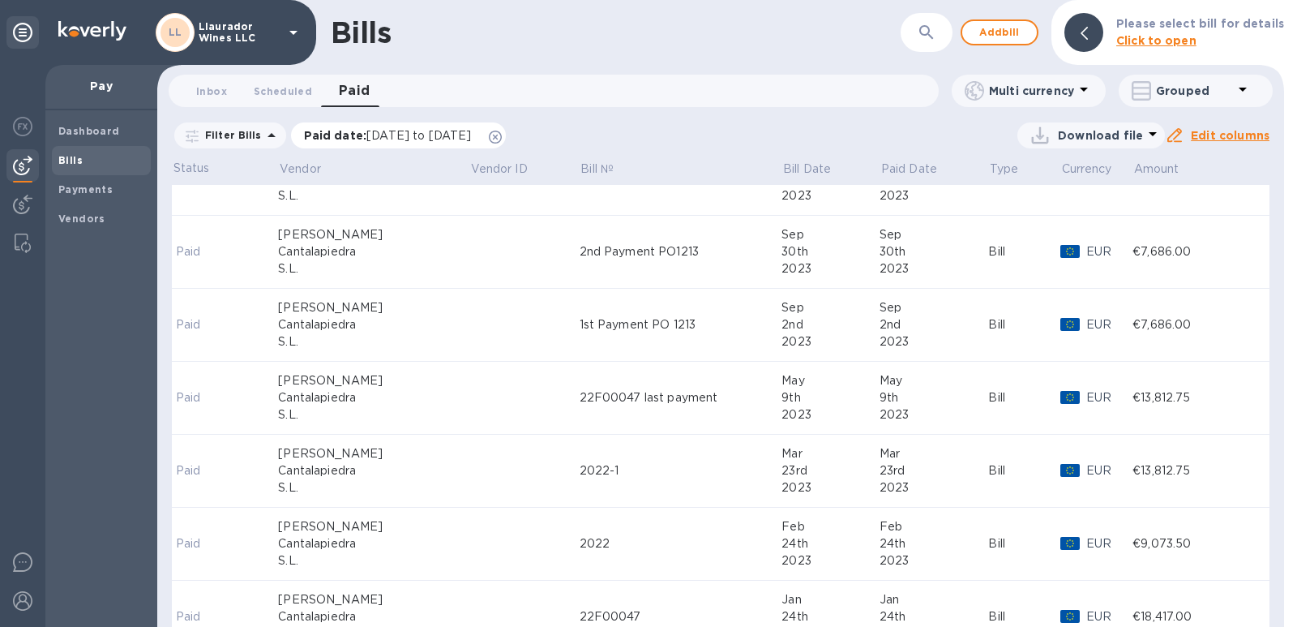
click at [347, 129] on p "Paid date : [DATE] to [DATE]" at bounding box center [392, 135] width 176 height 16
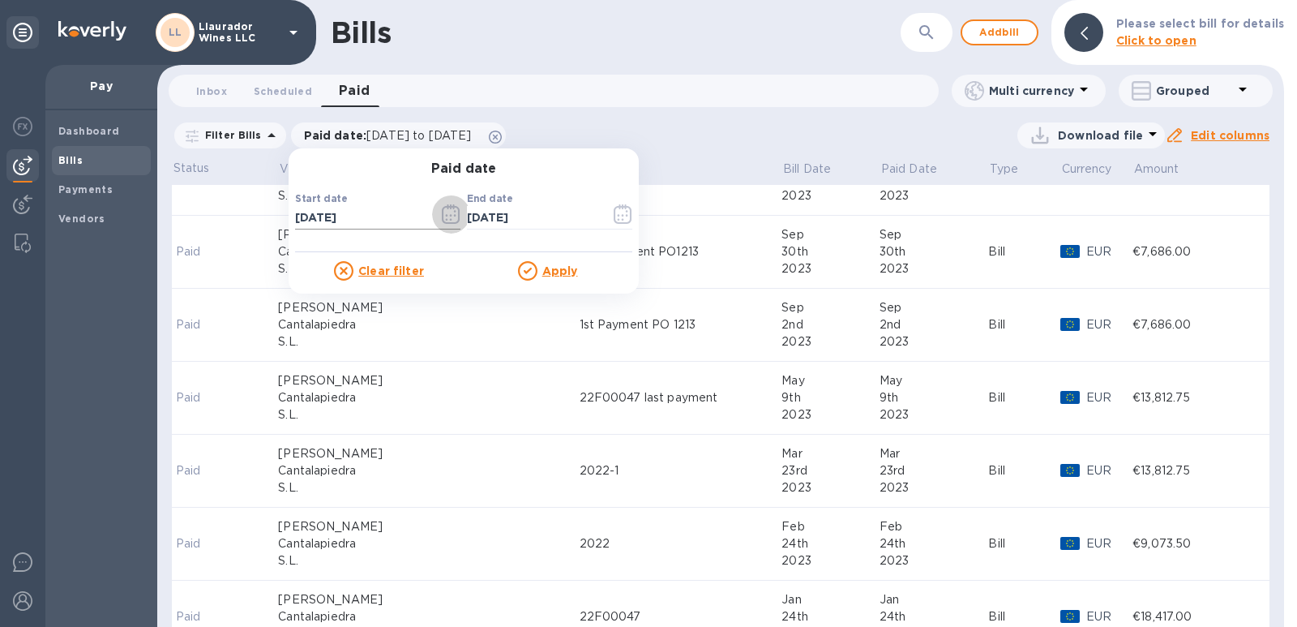
click at [452, 216] on icon "button" at bounding box center [451, 213] width 19 height 19
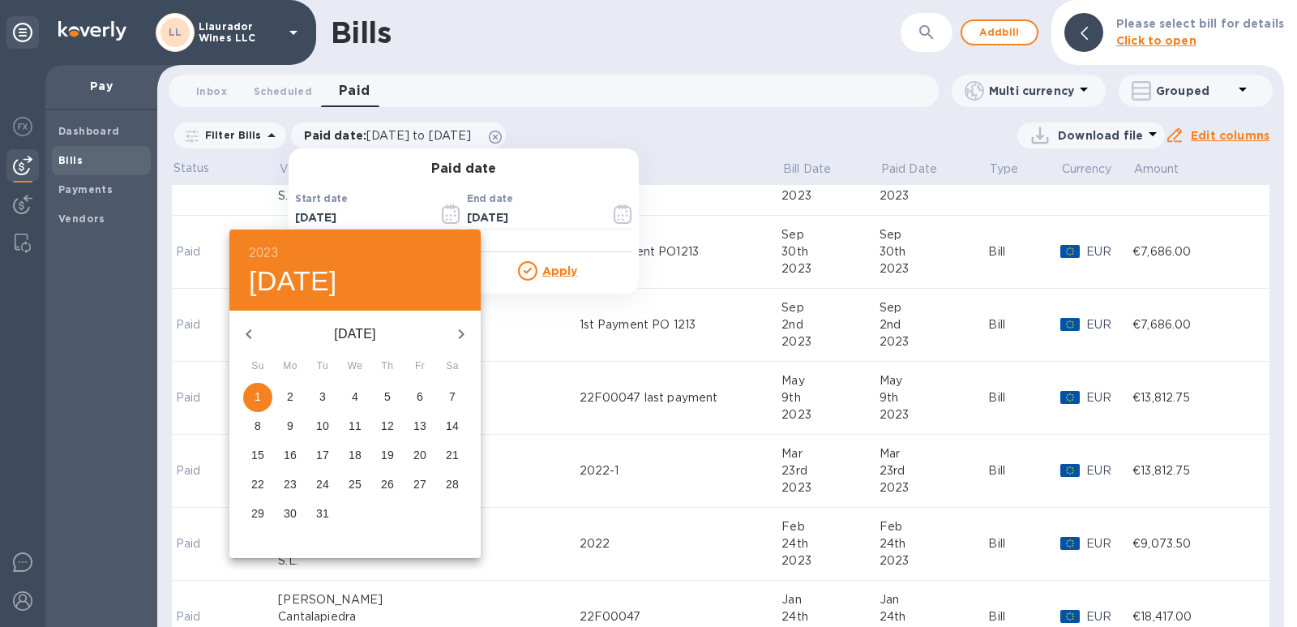
drag, startPoint x: 265, startPoint y: 251, endPoint x: 272, endPoint y: 284, distance: 33.9
click at [265, 251] on h6 "2023" at bounding box center [263, 253] width 29 height 23
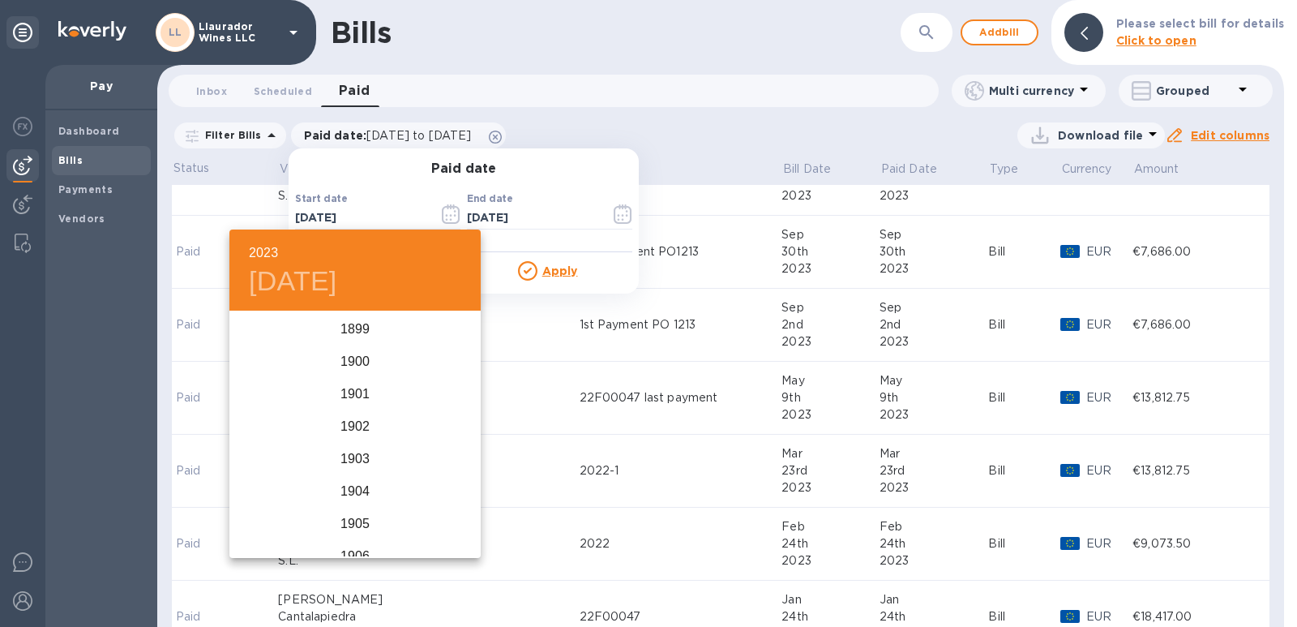
scroll to position [3924, 0]
click at [351, 506] on div "2025" at bounding box center [354, 507] width 251 height 32
type input "[DATE]"
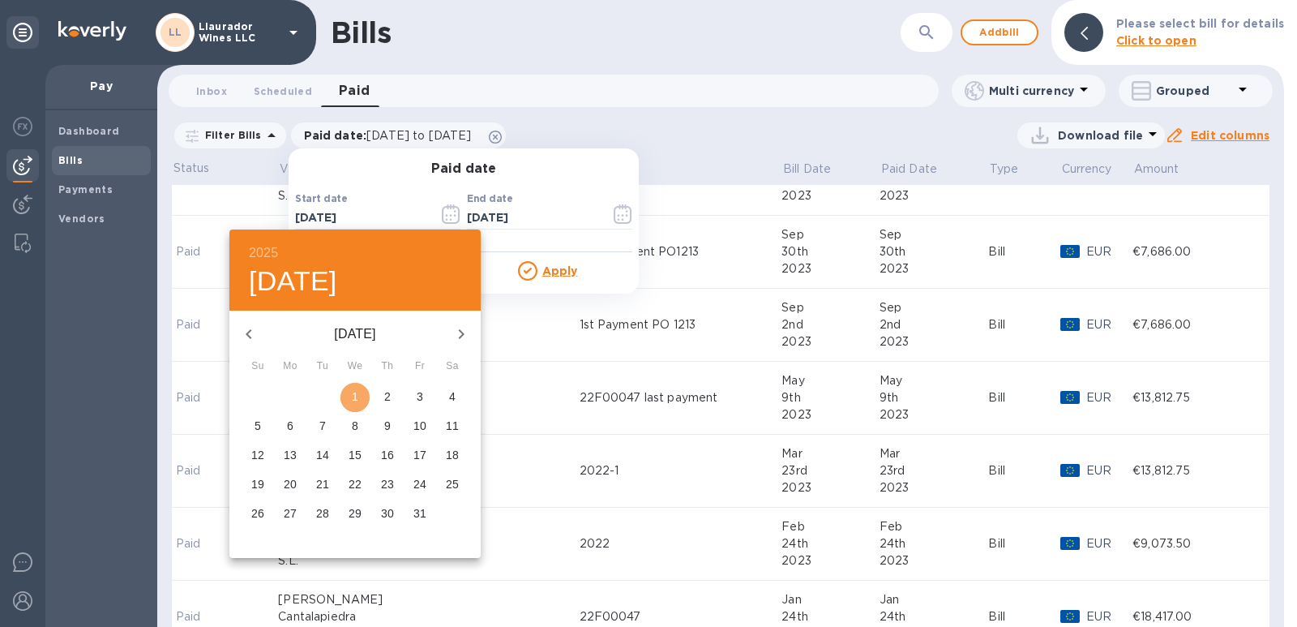
click at [365, 396] on span "1" at bounding box center [355, 396] width 29 height 16
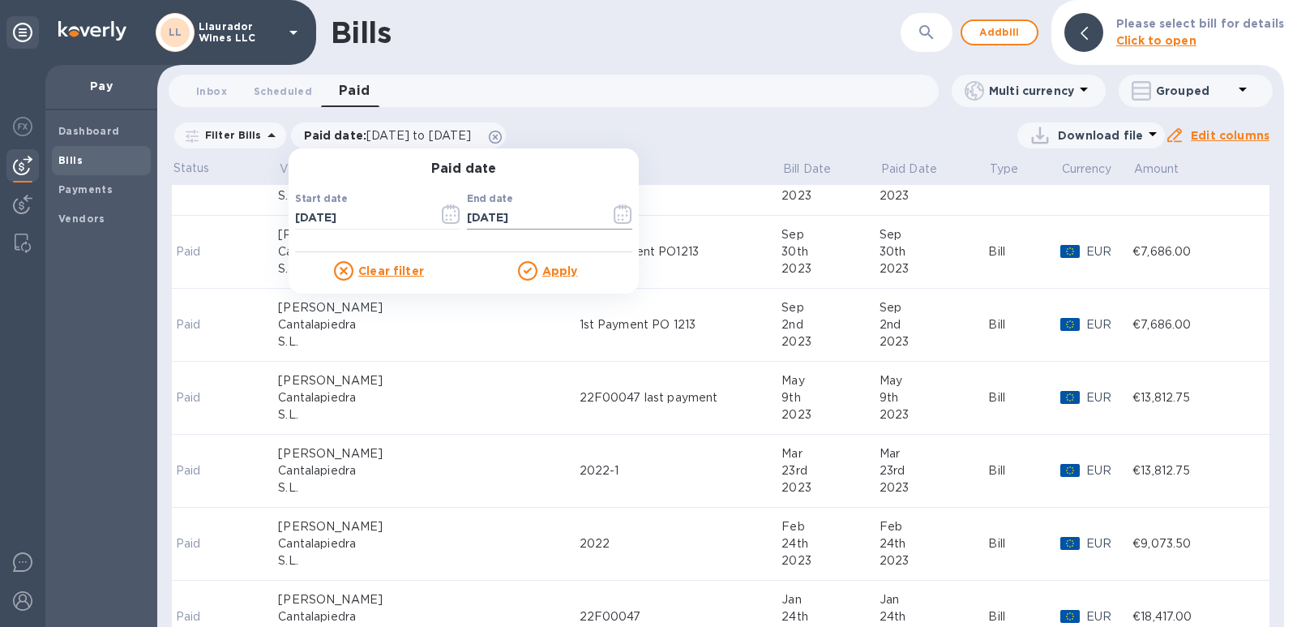
click at [620, 215] on icon "button" at bounding box center [623, 213] width 19 height 19
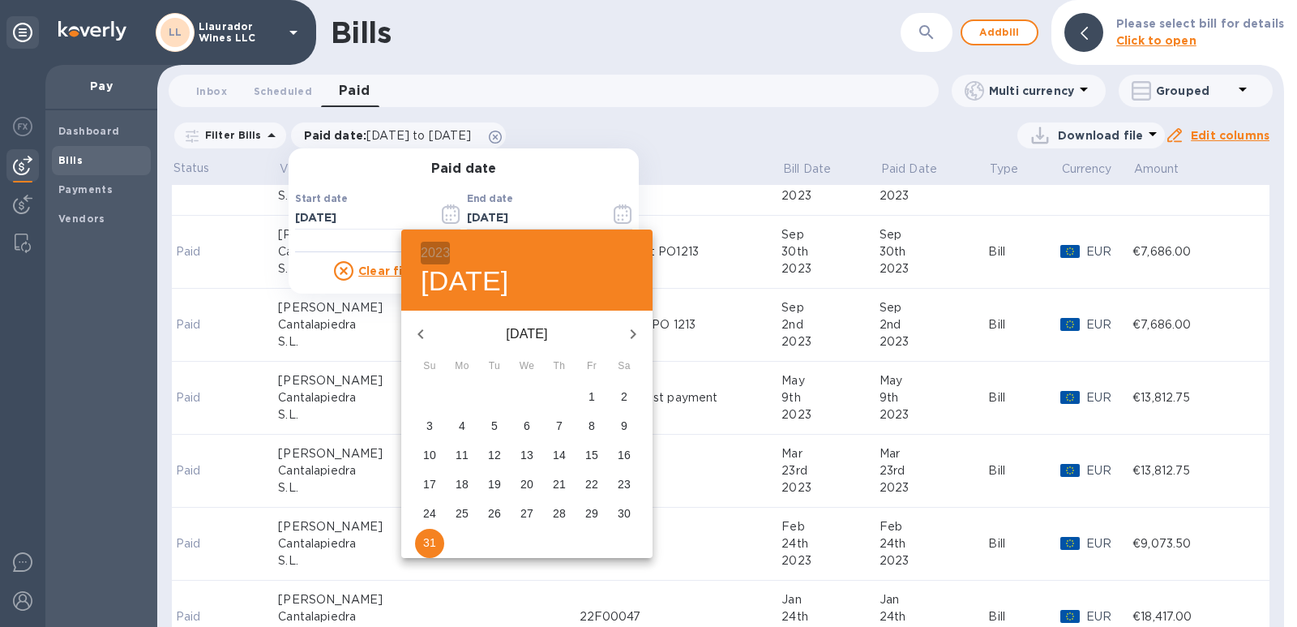
click at [431, 249] on h6 "2023" at bounding box center [435, 253] width 29 height 23
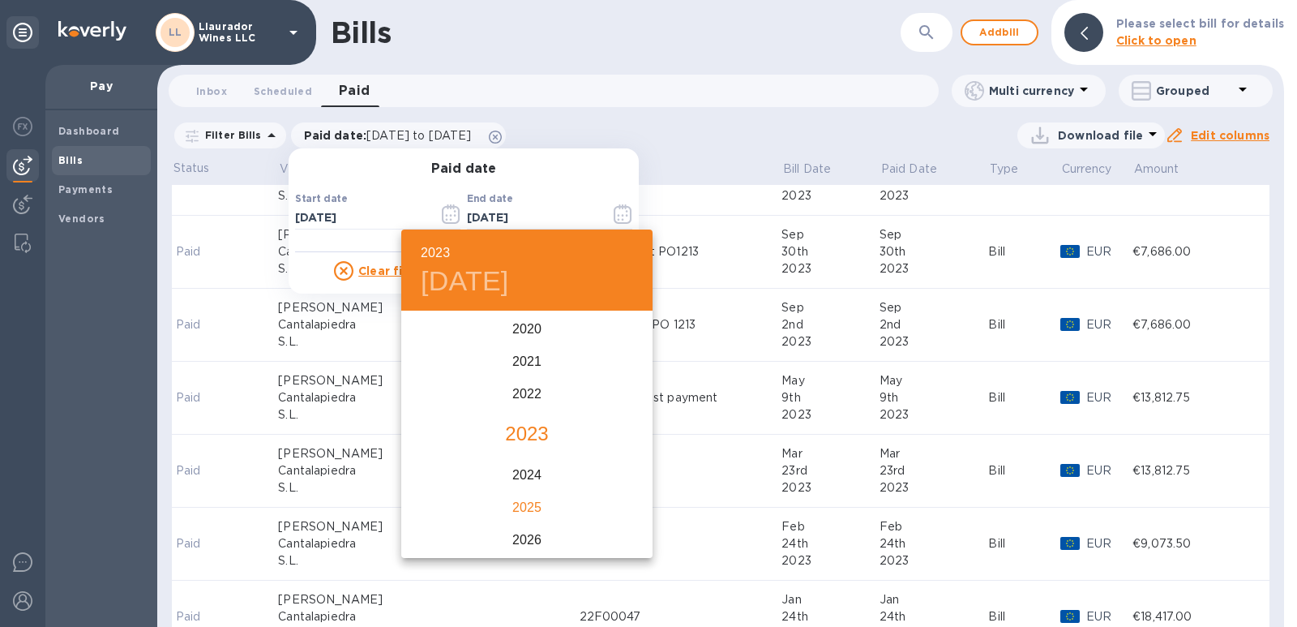
click at [525, 495] on div "2025" at bounding box center [526, 507] width 251 height 32
type input "[DATE]"
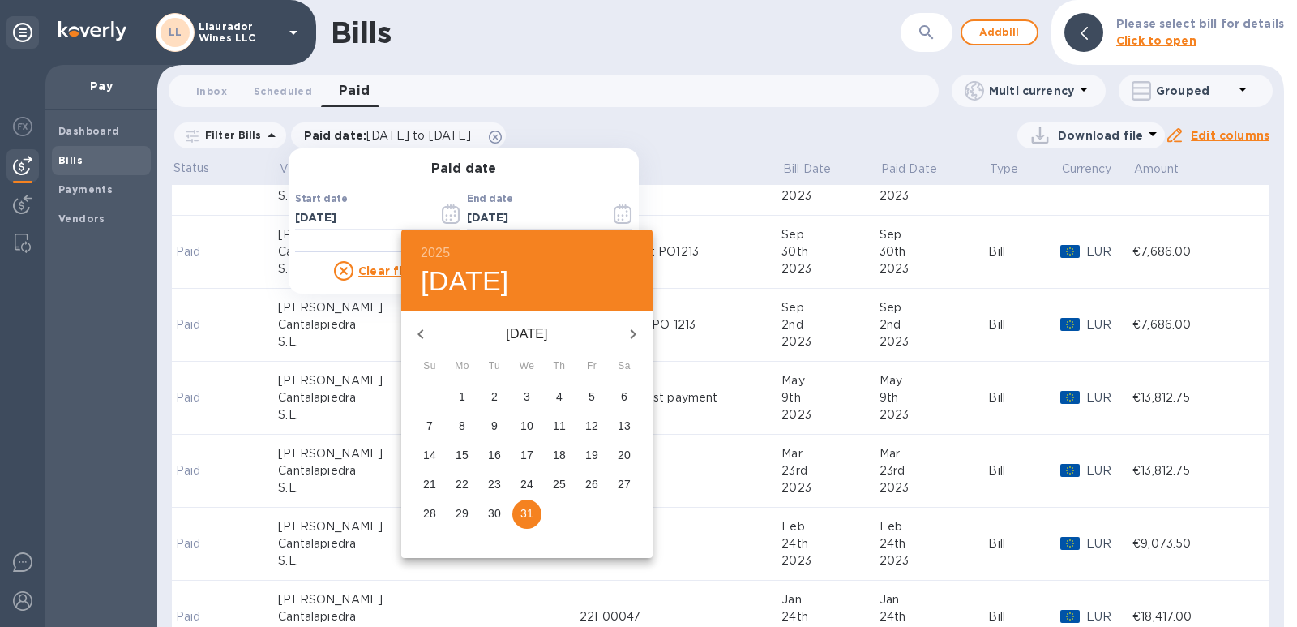
drag, startPoint x: 529, startPoint y: 512, endPoint x: 496, endPoint y: 418, distance: 100.5
click at [529, 513] on p "31" at bounding box center [526, 513] width 13 height 16
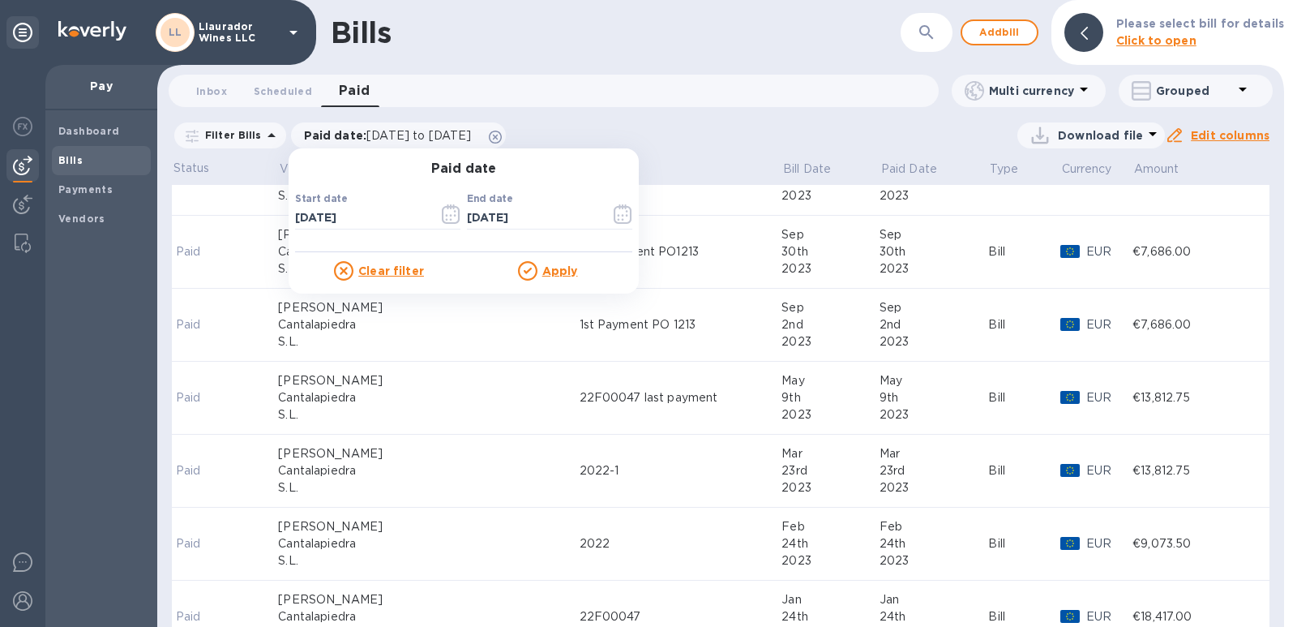
click at [542, 268] on u "Apply" at bounding box center [560, 270] width 36 height 13
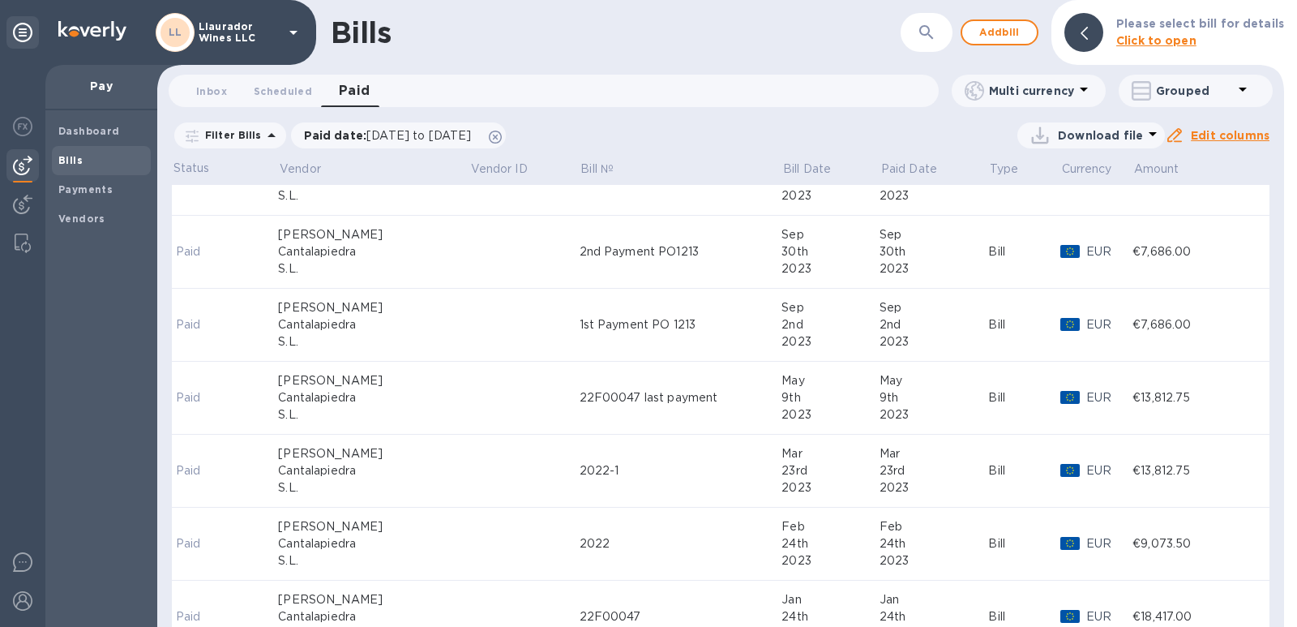
scroll to position [0, 0]
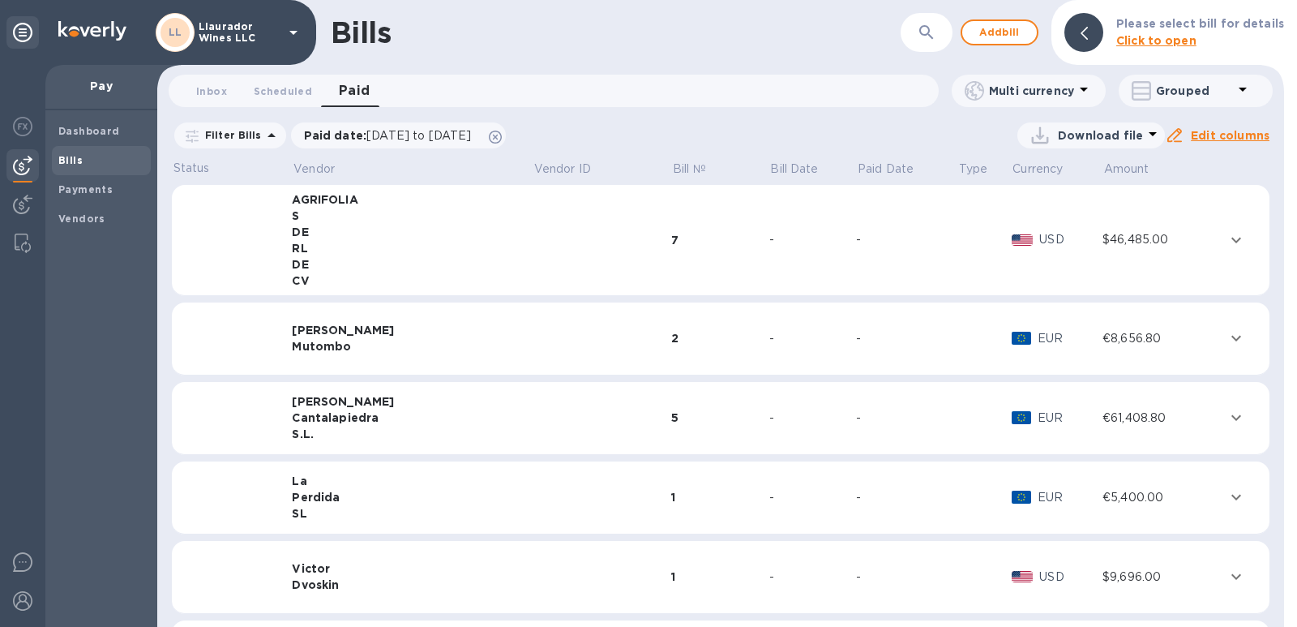
click at [320, 430] on div "S.L." at bounding box center [412, 434] width 241 height 16
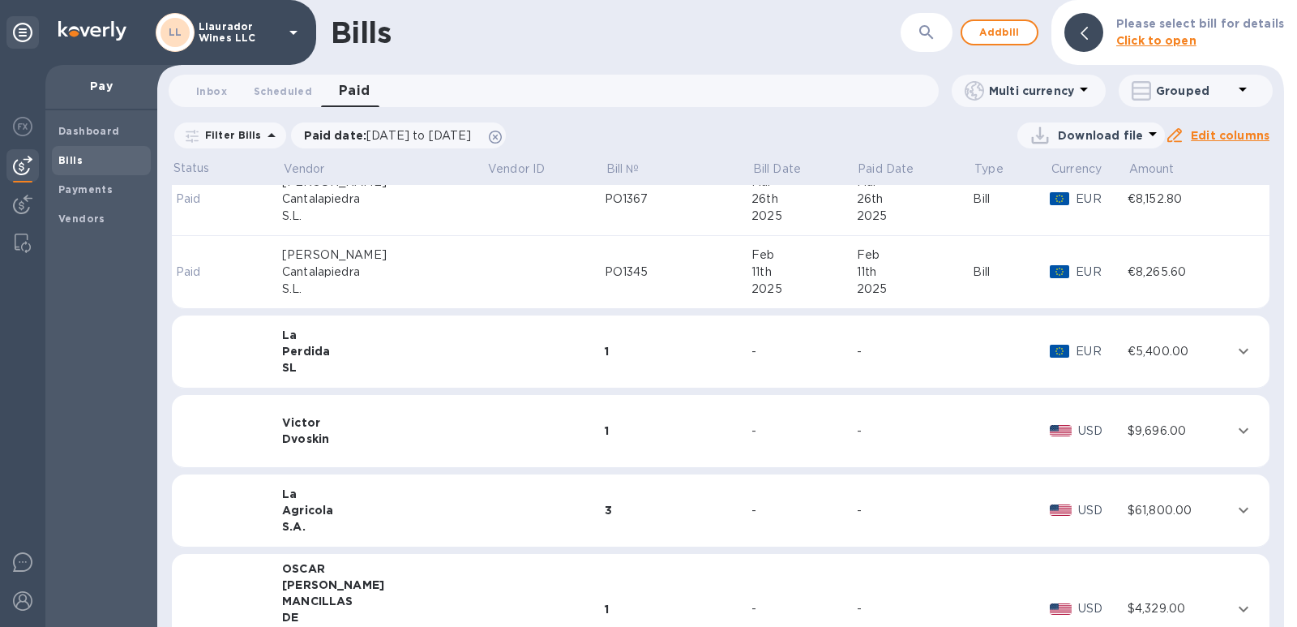
scroll to position [324, 0]
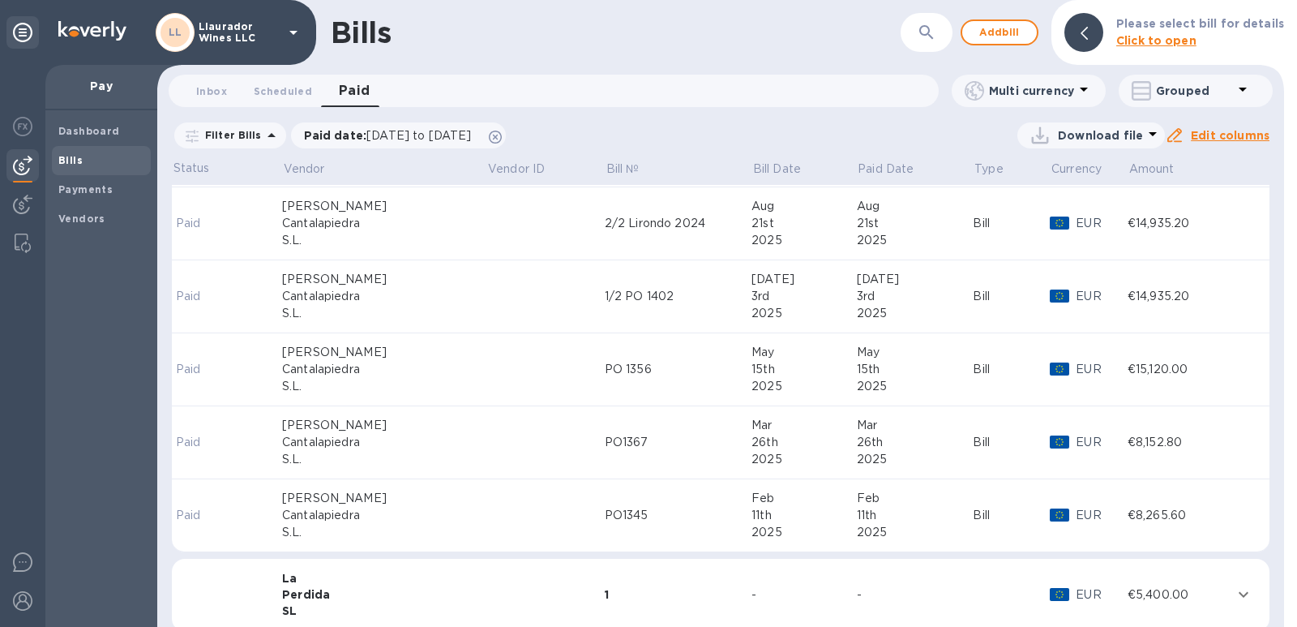
click at [1082, 135] on p "Download file" at bounding box center [1100, 135] width 85 height 16
click at [1070, 169] on li "XLSX file" at bounding box center [1094, 174] width 110 height 45
